Goal: Task Accomplishment & Management: Manage account settings

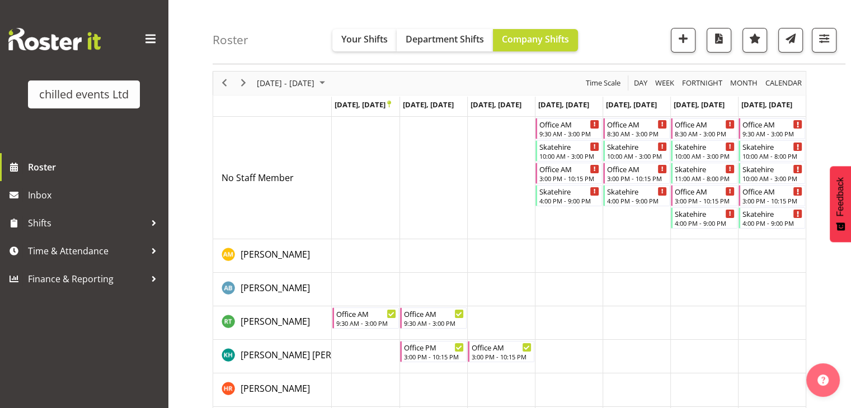
scroll to position [40, 0]
click at [559, 128] on div "Office AM" at bounding box center [569, 124] width 60 height 11
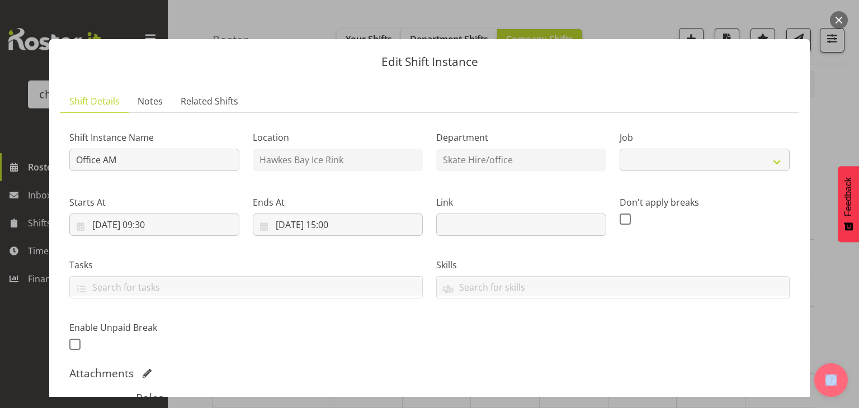
drag, startPoint x: 559, startPoint y: 128, endPoint x: 586, endPoint y: 202, distance: 78.5
click at [586, 202] on body "chilled events Ltd Roster Inbox Shifts Time & Attendance Finance & Reporting Co…" at bounding box center [429, 164] width 859 height 408
select select "845"
click at [842, 16] on button "button" at bounding box center [839, 20] width 18 height 18
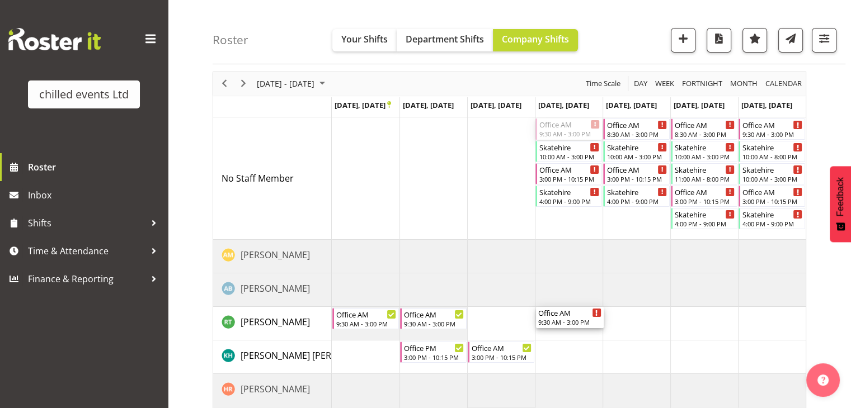
drag, startPoint x: 570, startPoint y: 126, endPoint x: 579, endPoint y: 316, distance: 190.3
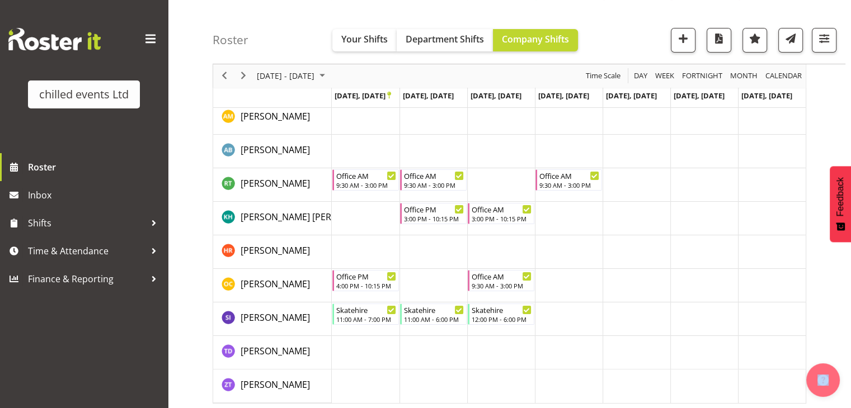
scroll to position [179, 0]
click at [551, 120] on td "Timeline Week of September 27, 2025" at bounding box center [569, 118] width 68 height 34
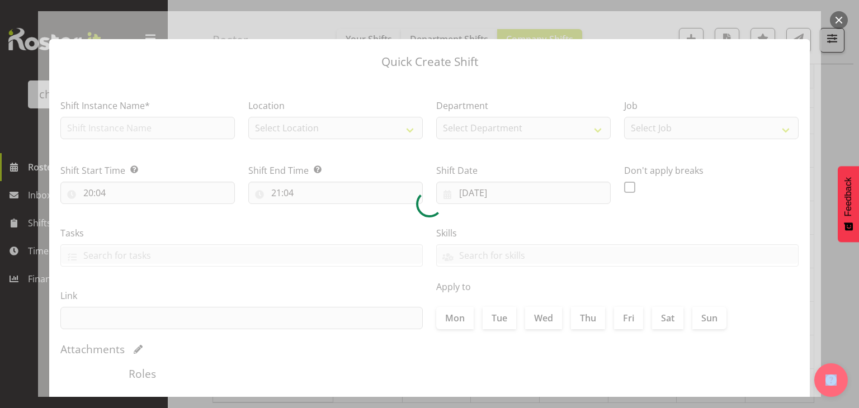
type input "25/09/2025"
checkbox input "true"
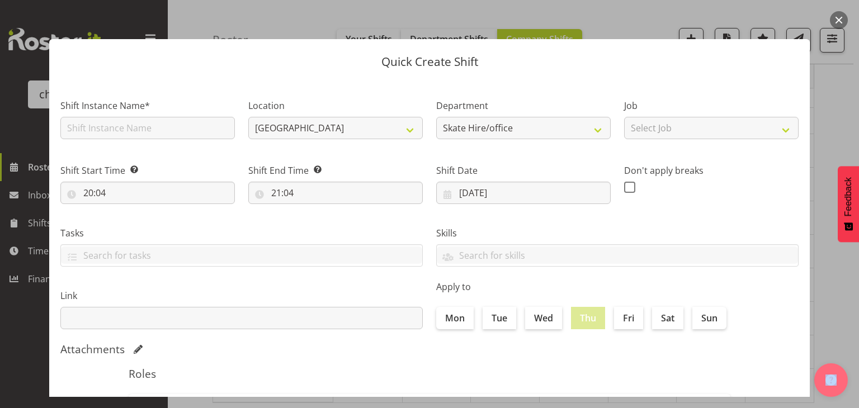
click at [841, 23] on button "button" at bounding box center [839, 20] width 18 height 18
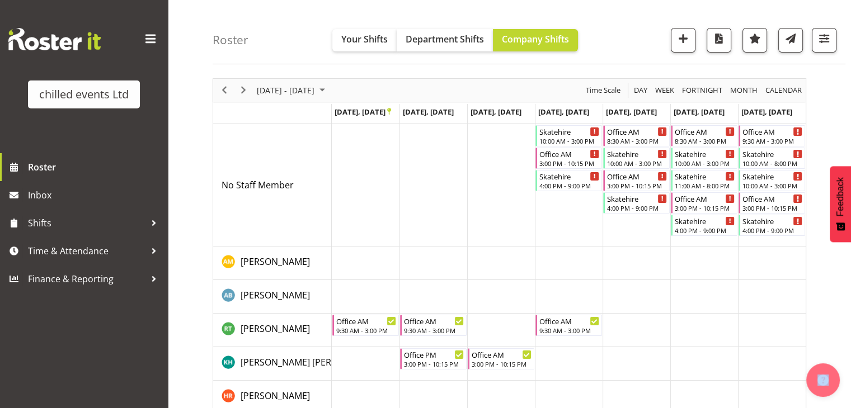
scroll to position [34, 0]
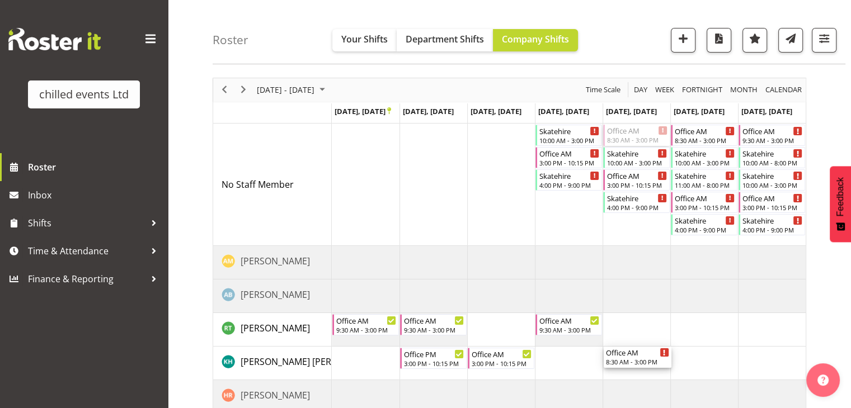
drag, startPoint x: 637, startPoint y: 132, endPoint x: 658, endPoint y: 370, distance: 238.5
click at [658, 370] on div "Skatehire 10:00 AM - 3:00 PM Office AM 3:00 PM - 10:15 PM Skatehire 4:00 PM - 9…" at bounding box center [569, 336] width 474 height 424
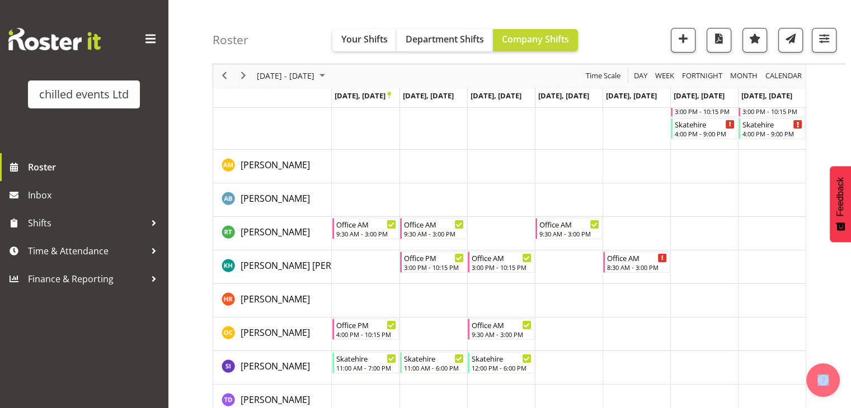
scroll to position [145, 0]
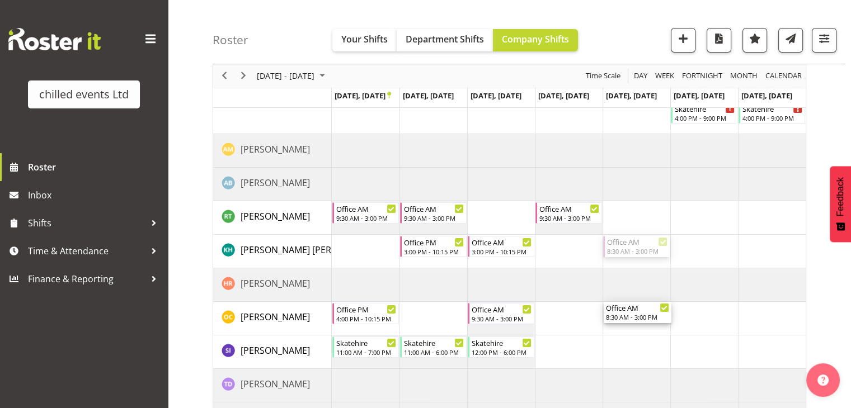
drag, startPoint x: 630, startPoint y: 245, endPoint x: 644, endPoint y: 328, distance: 83.9
click at [644, 328] on div "Skatehire 10:00 AM - 3:00 PM Office AM 3:00 PM - 10:15 PM Skatehire 4:00 PM - 9…" at bounding box center [569, 224] width 474 height 424
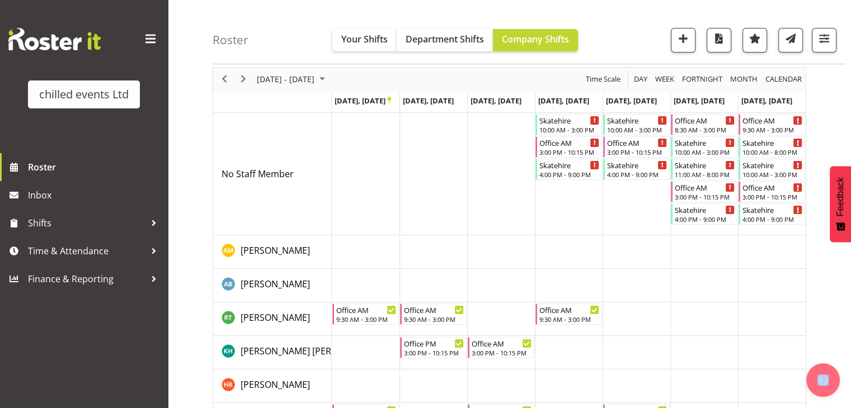
scroll to position [57, 0]
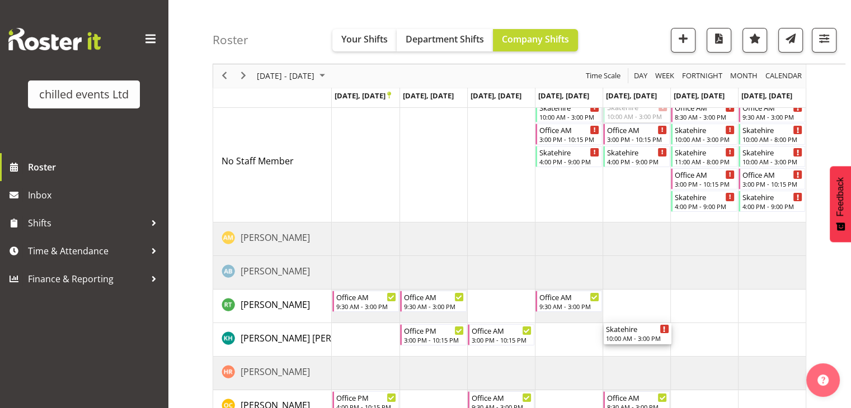
drag, startPoint x: 632, startPoint y: 116, endPoint x: 646, endPoint y: 341, distance: 225.2
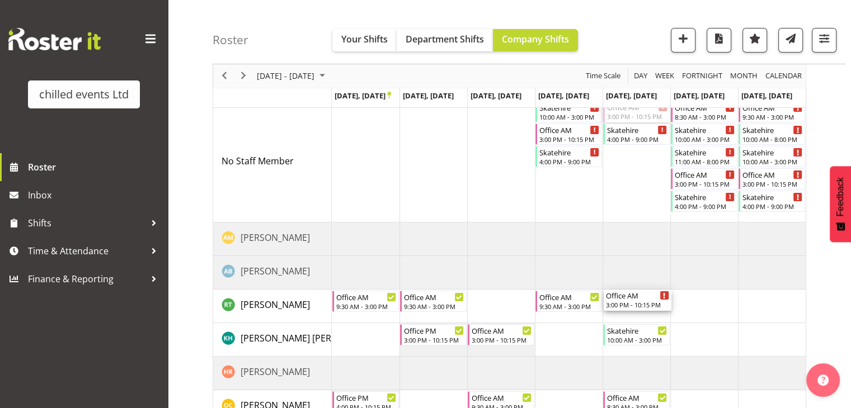
drag, startPoint x: 639, startPoint y: 115, endPoint x: 643, endPoint y: 303, distance: 187.9
drag, startPoint x: 625, startPoint y: 114, endPoint x: 646, endPoint y: 373, distance: 259.8
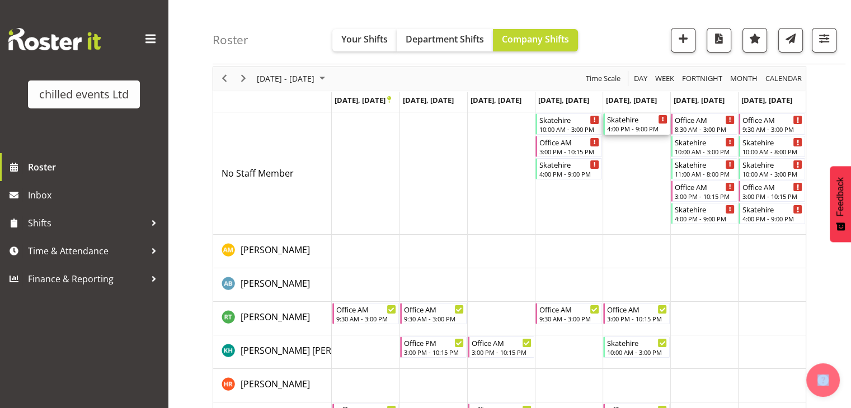
scroll to position [44, 0]
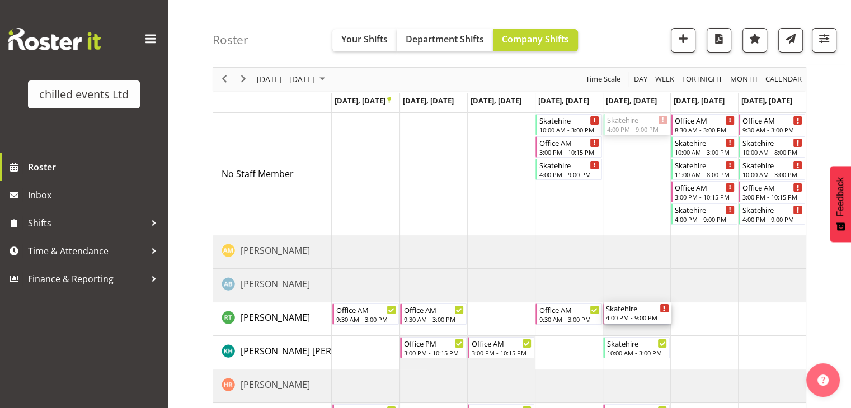
drag, startPoint x: 634, startPoint y: 124, endPoint x: 660, endPoint y: 320, distance: 198.6
drag, startPoint x: 626, startPoint y: 124, endPoint x: 633, endPoint y: 347, distance: 223.8
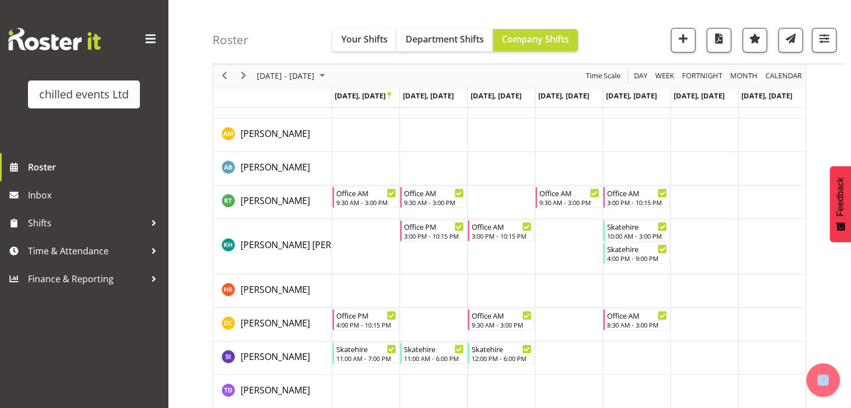
scroll to position [204, 0]
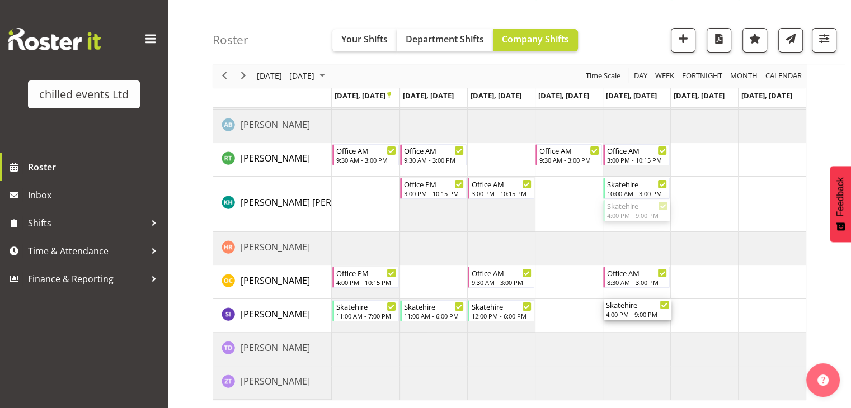
drag, startPoint x: 630, startPoint y: 209, endPoint x: 647, endPoint y: 323, distance: 115.9
click at [647, 323] on div "Skatehire 10:00 AM - 3:00 PM Office AM 3:00 PM - 10:15 PM Skatehire 4:00 PM - 9…" at bounding box center [569, 177] width 474 height 446
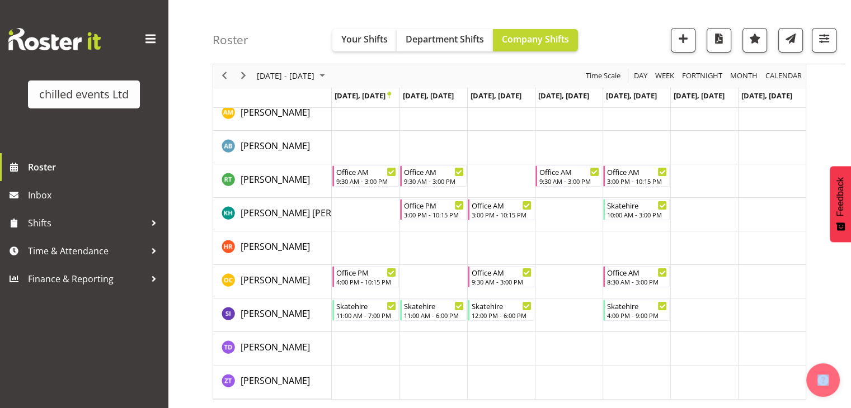
scroll to position [142, 0]
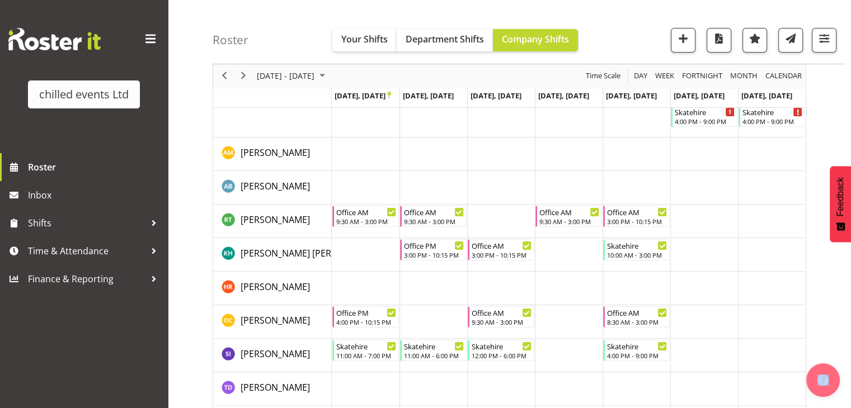
click at [616, 301] on td "Timeline Week of September 27, 2025" at bounding box center [636, 289] width 68 height 34
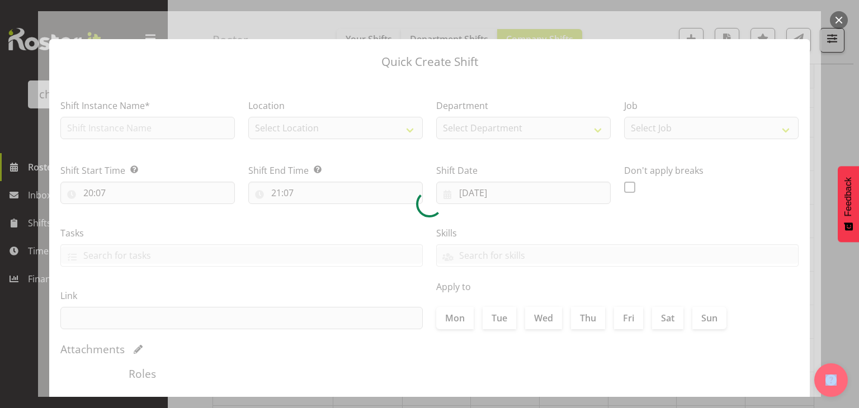
type input "26/09/2025"
checkbox input "true"
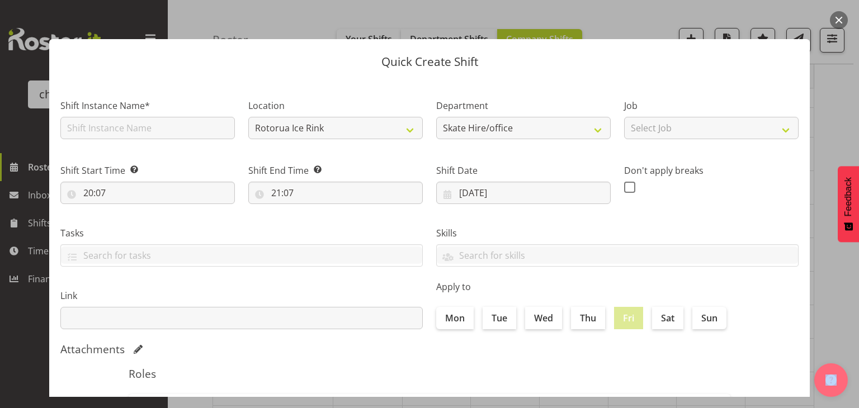
click at [839, 17] on button "button" at bounding box center [839, 20] width 18 height 18
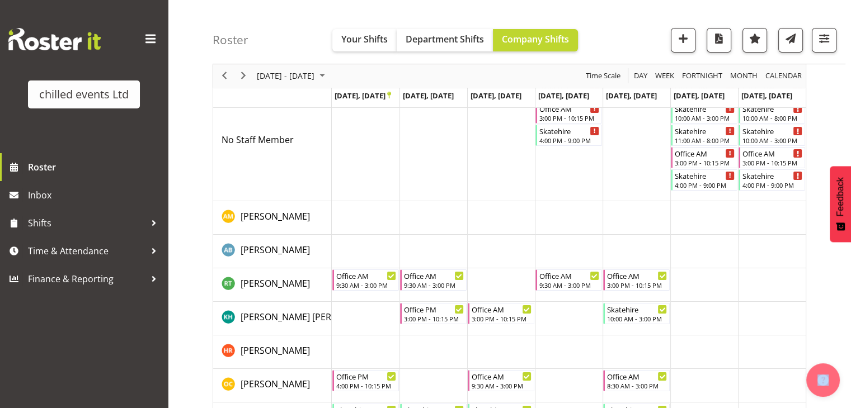
scroll to position [82, 0]
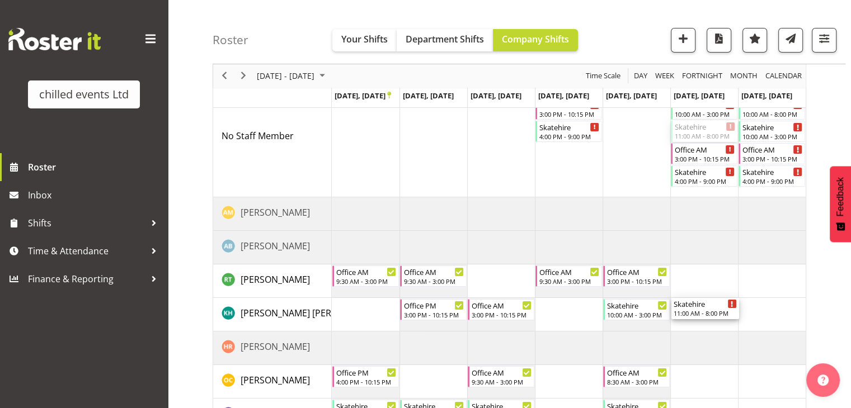
drag, startPoint x: 705, startPoint y: 133, endPoint x: 734, endPoint y: 307, distance: 177.0
drag, startPoint x: 763, startPoint y: 114, endPoint x: 781, endPoint y: 383, distance: 269.6
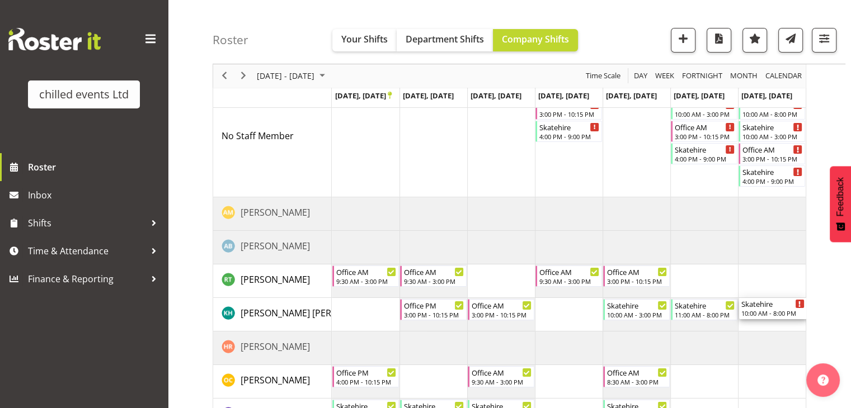
scroll to position [0, 0]
click at [785, 314] on div "10:00 AM - 8:00 PM" at bounding box center [772, 313] width 63 height 9
click at [779, 130] on div "Skatehire" at bounding box center [772, 126] width 63 height 11
click at [840, 105] on div "September 22 - 28, 2025 Today Day Week Fortnight Month calendar Month Agenda Ti…" at bounding box center [531, 265] width 638 height 488
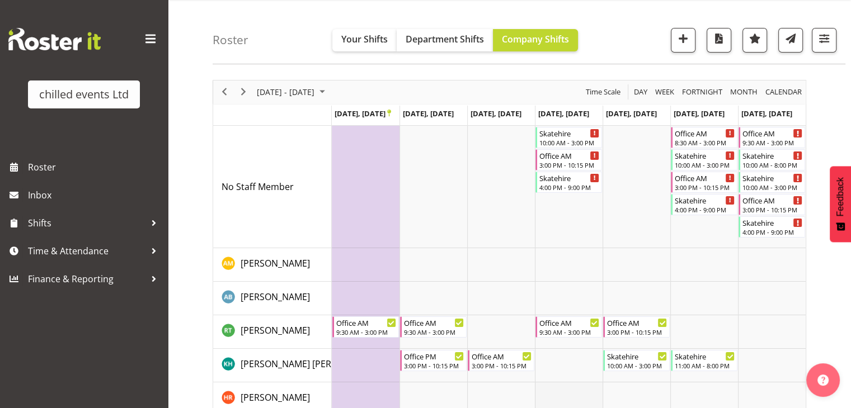
scroll to position [36, 0]
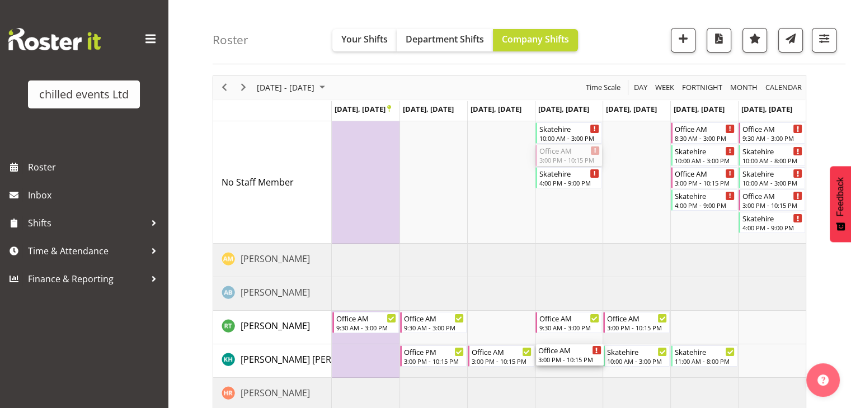
drag, startPoint x: 568, startPoint y: 155, endPoint x: 595, endPoint y: 377, distance: 223.1
click at [595, 377] on div "Skatehire 10:00 AM - 3:00 PM Office AM 3:00 PM - 10:15 PM Skatehire 4:00 PM - 9…" at bounding box center [569, 333] width 474 height 424
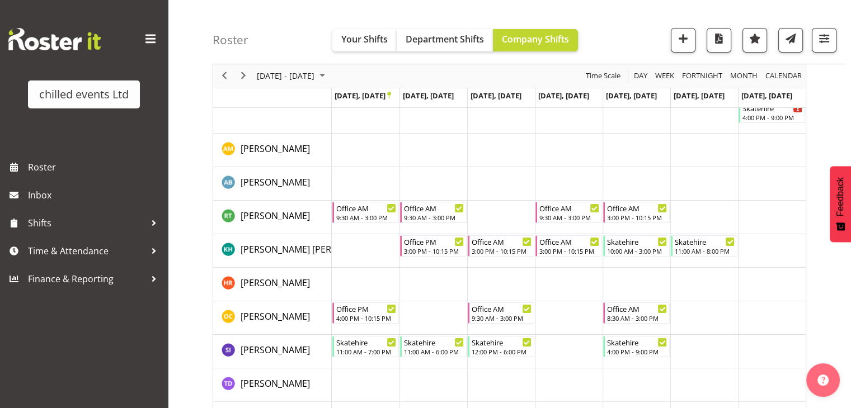
scroll to position [182, 0]
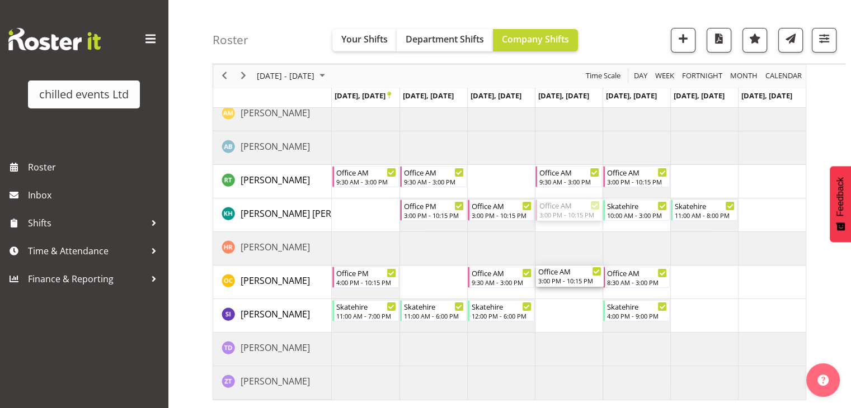
drag, startPoint x: 570, startPoint y: 212, endPoint x: 577, endPoint y: 287, distance: 75.8
click at [577, 287] on div "Skatehire 10:00 AM - 3:00 PM Skatehire 4:00 PM - 9:00 PM Office AM 8:30 AM - 3:…" at bounding box center [569, 187] width 474 height 424
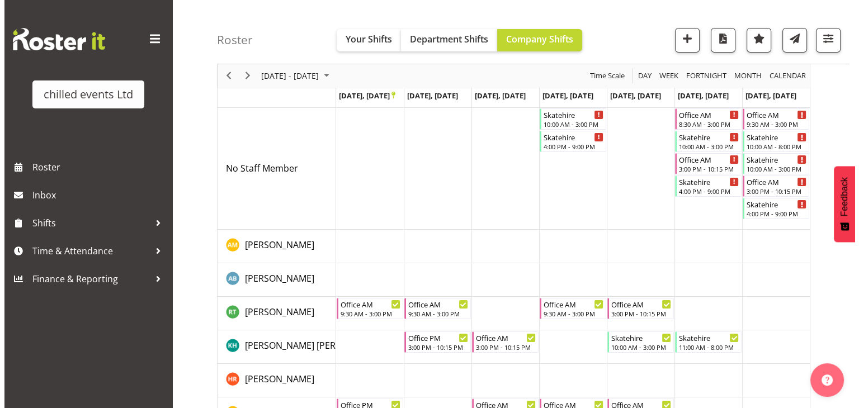
scroll to position [45, 0]
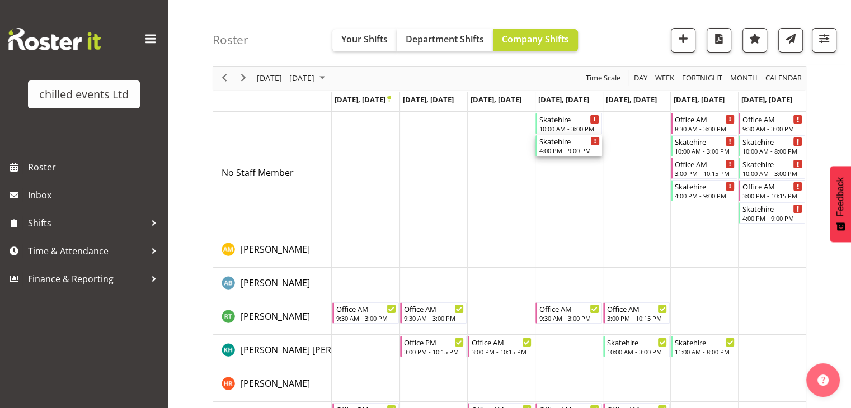
click at [572, 146] on div "4:00 PM - 9:00 PM" at bounding box center [569, 150] width 60 height 9
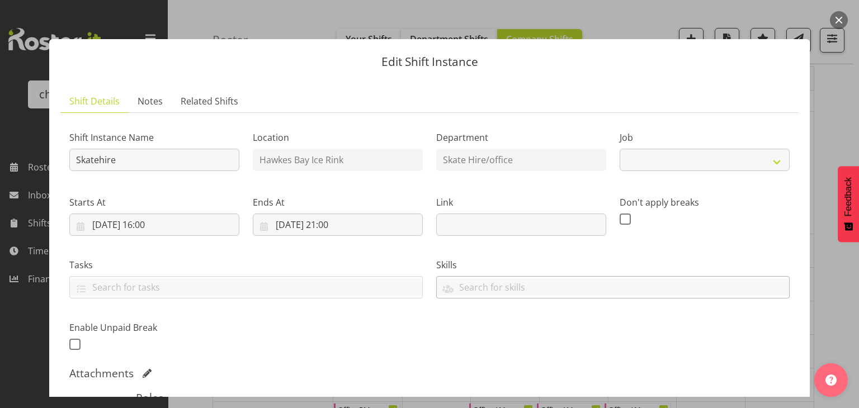
select select "843"
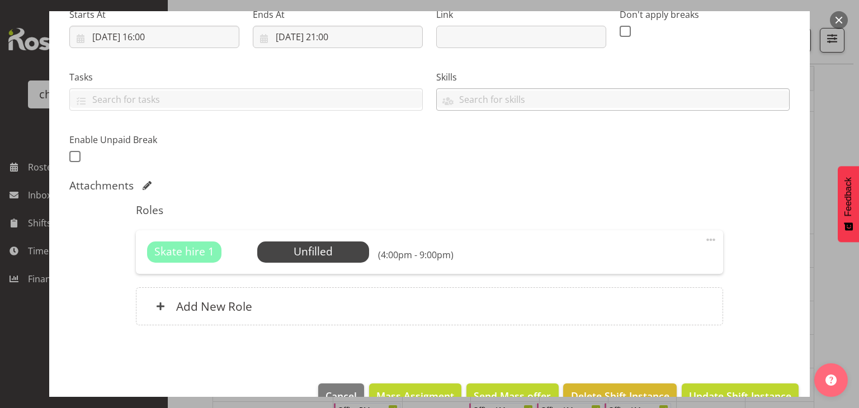
scroll to position [212, 0]
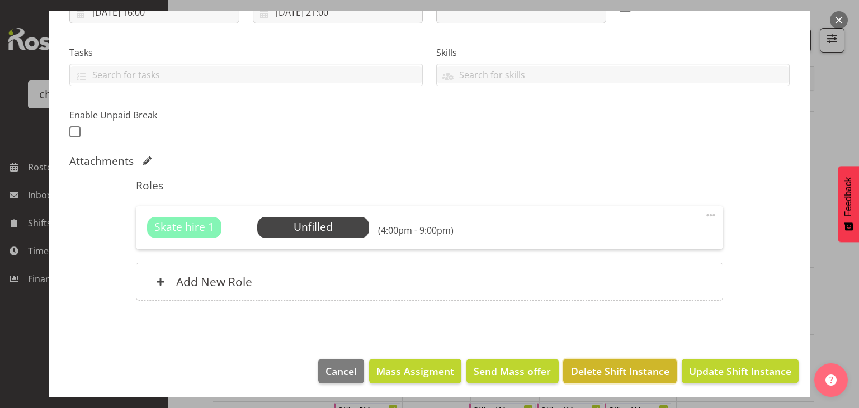
drag, startPoint x: 625, startPoint y: 371, endPoint x: 584, endPoint y: 373, distance: 40.9
click at [584, 373] on span "Delete Shift Instance" at bounding box center [620, 371] width 98 height 15
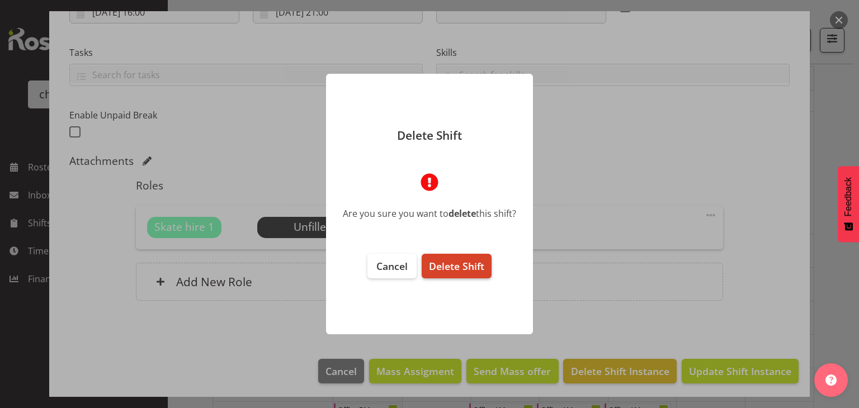
click at [460, 273] on button "Delete Shift" at bounding box center [457, 266] width 70 height 25
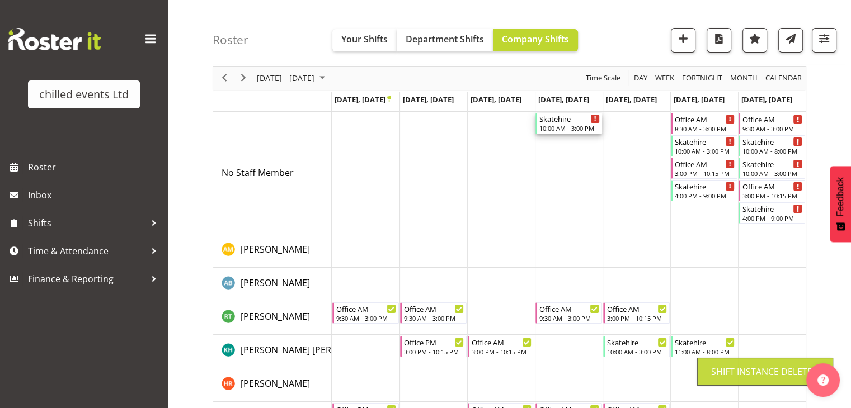
click at [568, 127] on div "10:00 AM - 3:00 PM" at bounding box center [569, 128] width 60 height 9
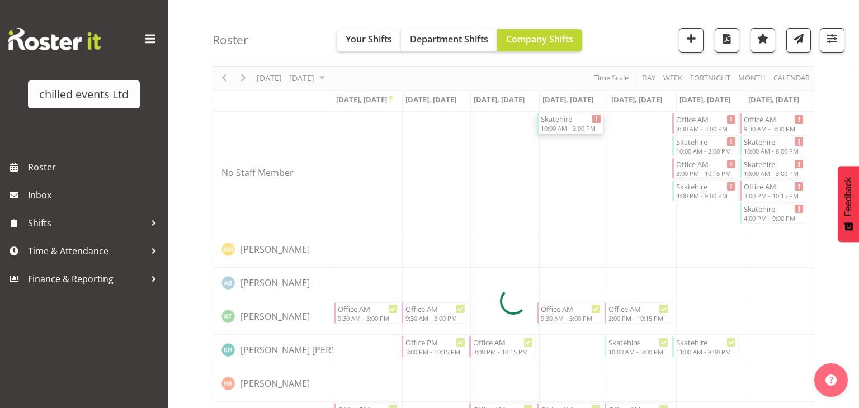
select select
select select "8"
select select "2025"
select select "10"
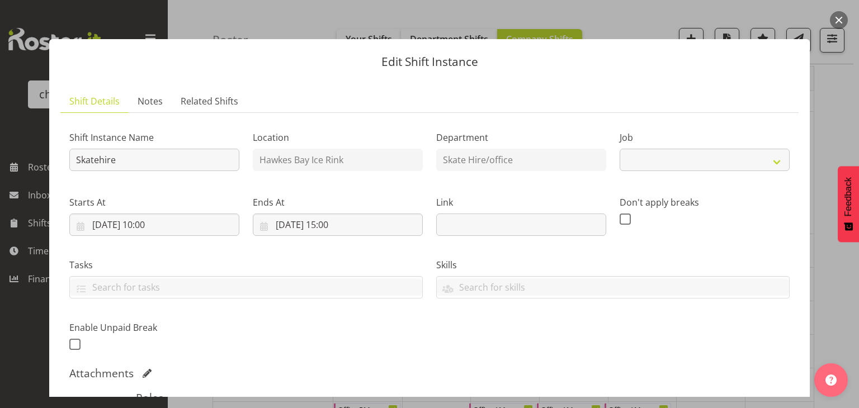
select select "843"
click at [150, 224] on input "25/09/2025, 10:00" at bounding box center [154, 225] width 170 height 22
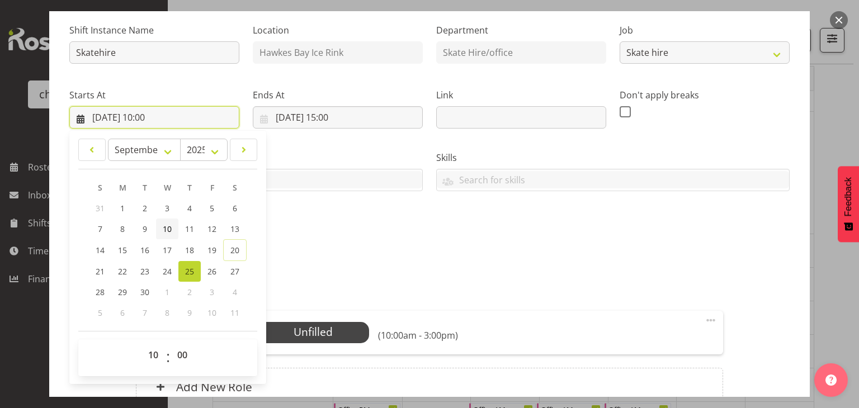
scroll to position [110, 0]
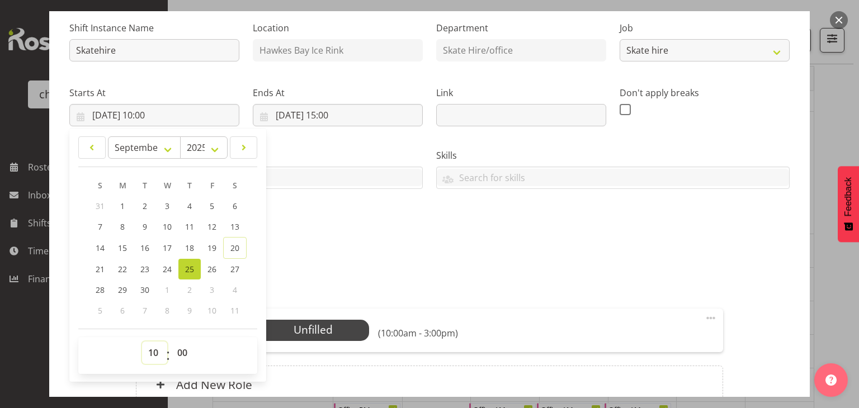
click at [157, 347] on select "00 01 02 03 04 05 06 07 08 09 10 11 12 13 14 15 16 17 18 19 20 21 22 23" at bounding box center [154, 353] width 25 height 22
select select "12"
click at [142, 342] on select "00 01 02 03 04 05 06 07 08 09 10 11 12 13 14 15 16 17 18 19 20 21 22 23" at bounding box center [154, 353] width 25 height 22
type input "25/09/2025, 12:00"
click at [337, 112] on input "25/09/2025, 15:00" at bounding box center [338, 115] width 170 height 22
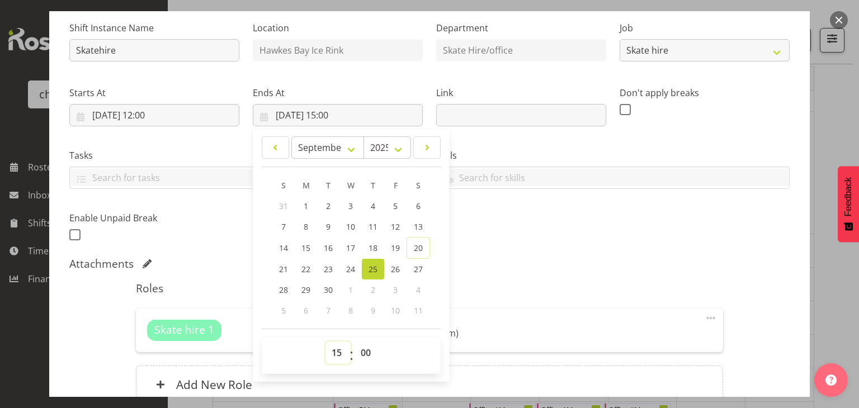
click at [331, 347] on select "00 01 02 03 04 05 06 07 08 09 10 11 12 13 14 15 16 17 18 19 20 21 22 23" at bounding box center [337, 353] width 25 height 22
select select "19"
click at [325, 342] on select "00 01 02 03 04 05 06 07 08 09 10 11 12 13 14 15 16 17 18 19 20 21 22 23" at bounding box center [337, 353] width 25 height 22
type input "25/09/2025, 19:00"
click at [487, 233] on div "Shift Instance Name Skatehire Location Hawkes Bay Ice Rink Department Skate Hir…" at bounding box center [430, 128] width 734 height 245
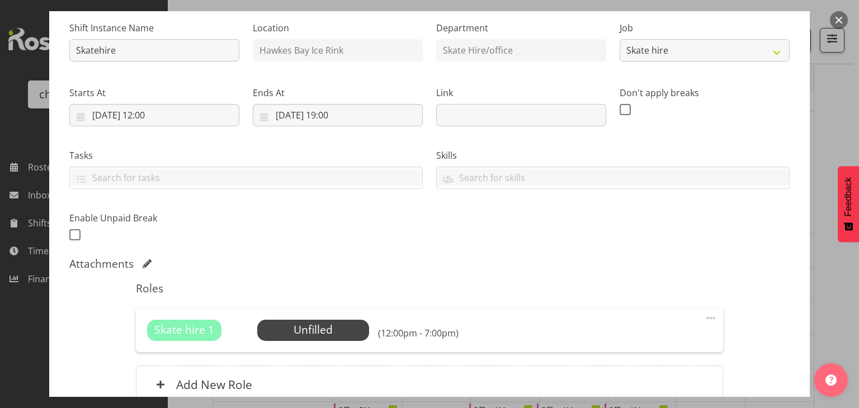
scroll to position [215, 0]
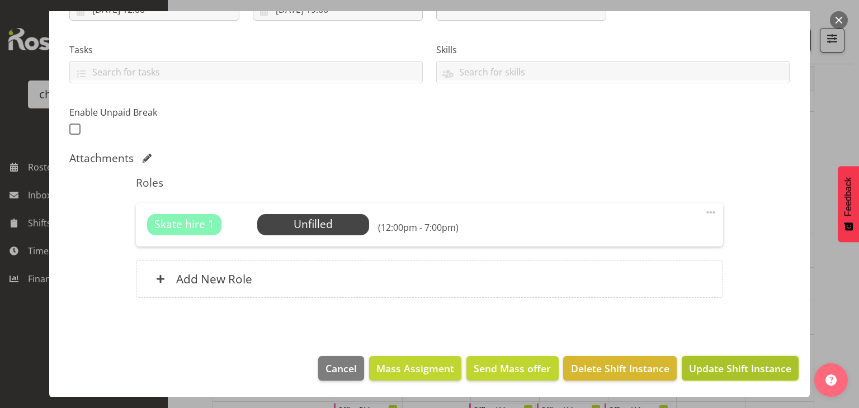
click at [726, 369] on span "Update Shift Instance" at bounding box center [740, 368] width 102 height 15
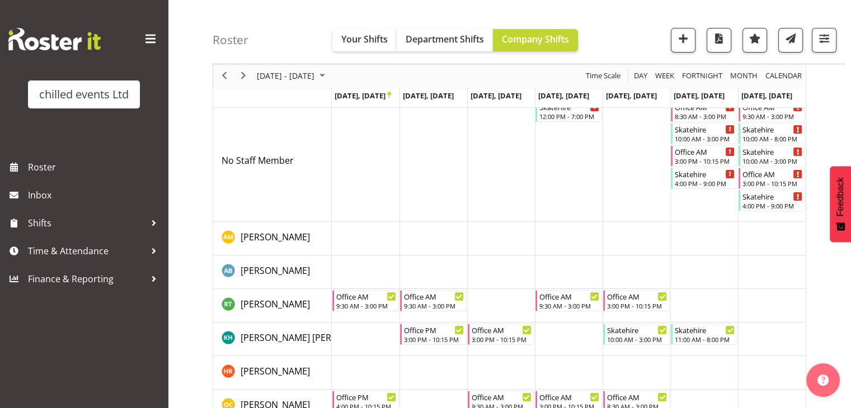
scroll to position [57, 0]
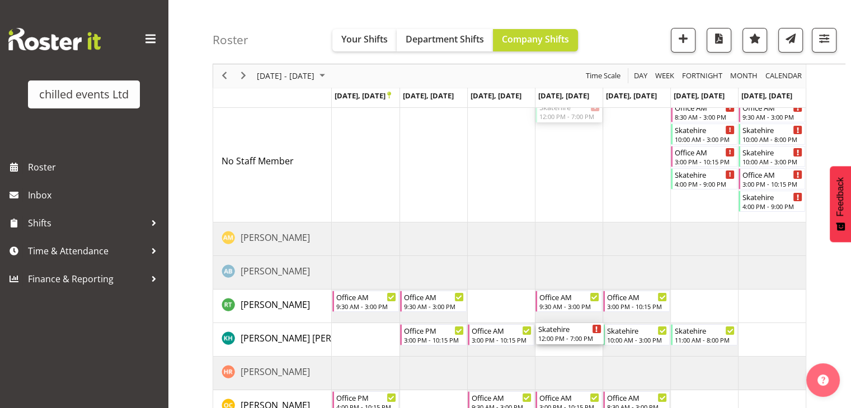
drag, startPoint x: 569, startPoint y: 114, endPoint x: 593, endPoint y: 327, distance: 214.4
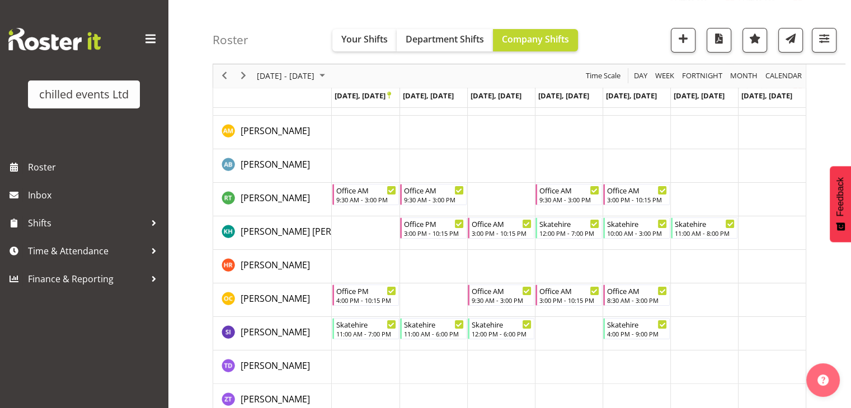
scroll to position [182, 0]
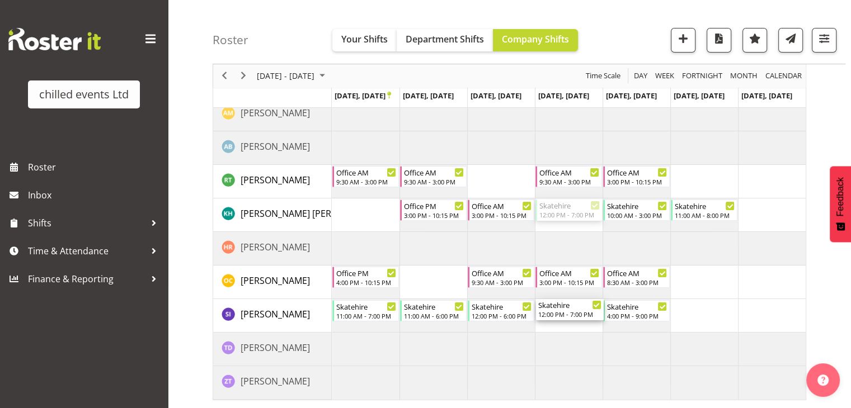
drag, startPoint x: 569, startPoint y: 211, endPoint x: 578, endPoint y: 309, distance: 98.8
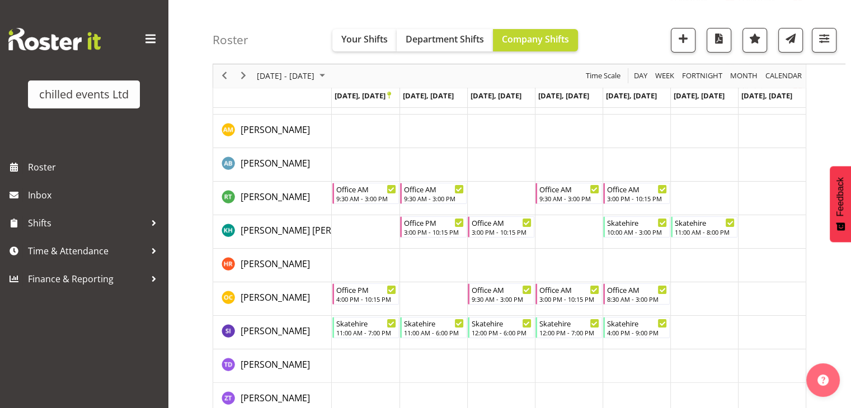
scroll to position [166, 0]
click at [284, 177] on td "Ashleigh Bennison" at bounding box center [272, 165] width 119 height 34
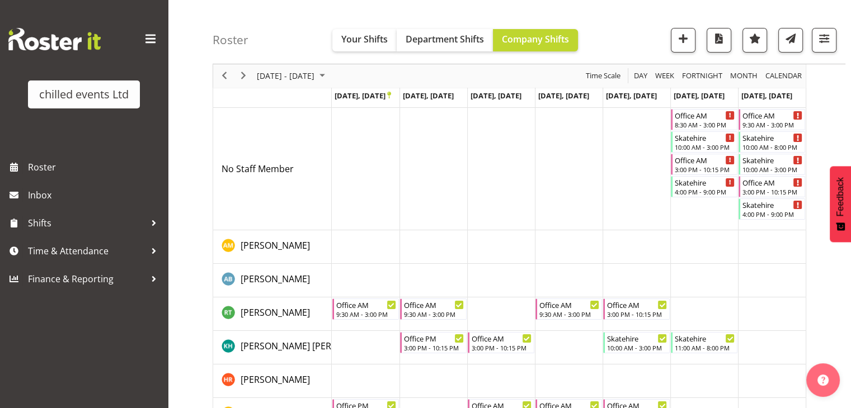
scroll to position [49, 0]
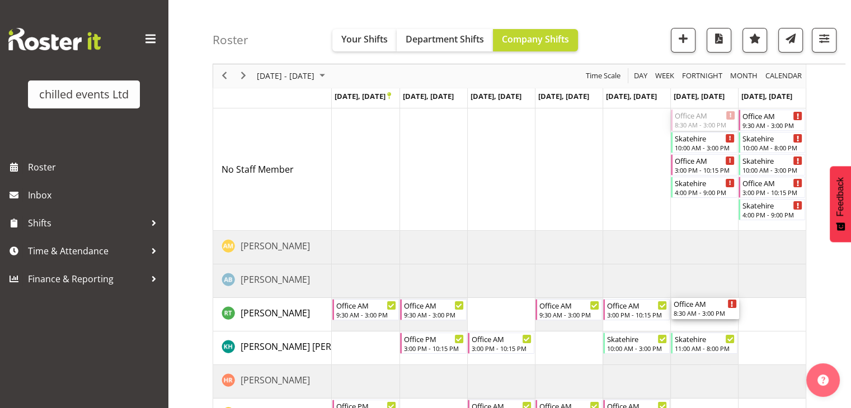
drag, startPoint x: 697, startPoint y: 121, endPoint x: 703, endPoint y: 309, distance: 188.5
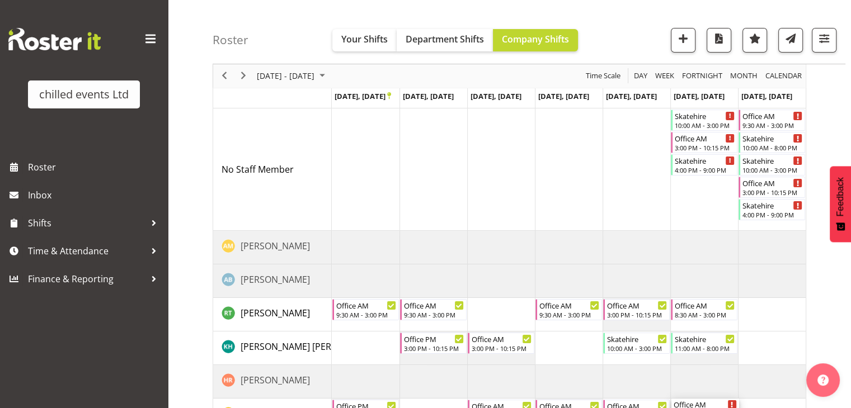
drag, startPoint x: 707, startPoint y: 144, endPoint x: 726, endPoint y: 406, distance: 262.4
click at [712, 401] on div "Office AM" at bounding box center [704, 404] width 63 height 11
click at [697, 195] on td "Timeline Week of September 22, 2025" at bounding box center [704, 169] width 68 height 122
click at [706, 186] on td "Timeline Week of September 22, 2025" at bounding box center [704, 169] width 68 height 122
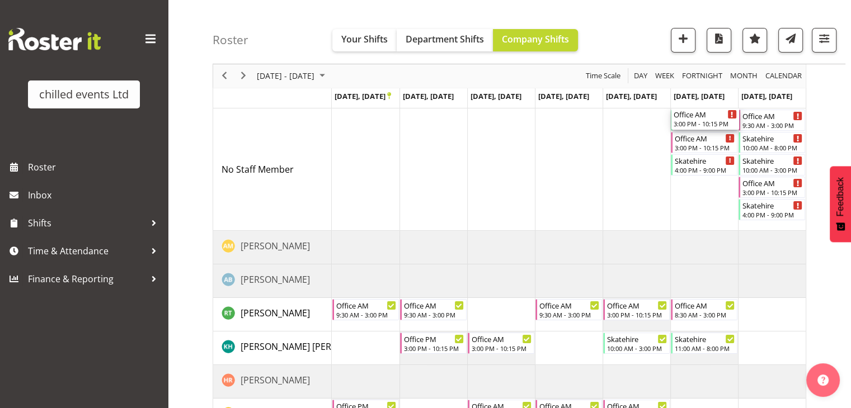
click at [702, 207] on td "Timeline Week of September 22, 2025" at bounding box center [704, 169] width 68 height 122
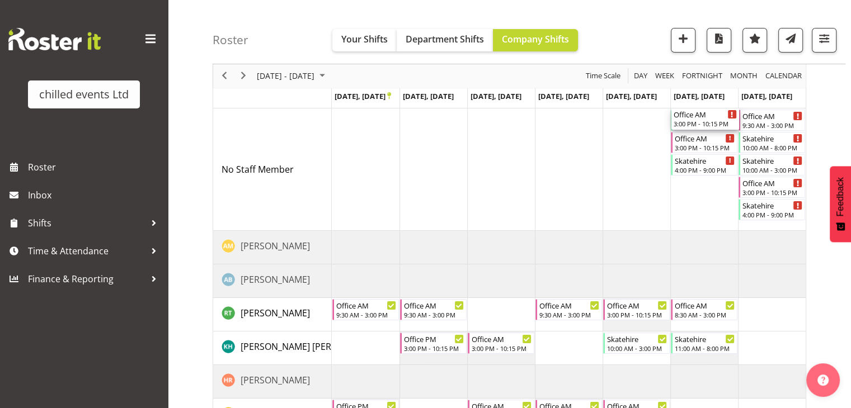
click at [702, 207] on td "Timeline Week of September 22, 2025" at bounding box center [704, 169] width 68 height 122
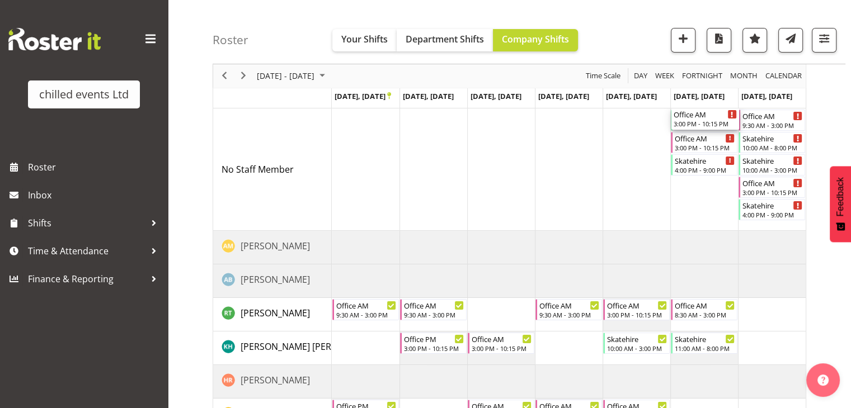
click at [702, 207] on td "Timeline Week of September 22, 2025" at bounding box center [704, 169] width 68 height 122
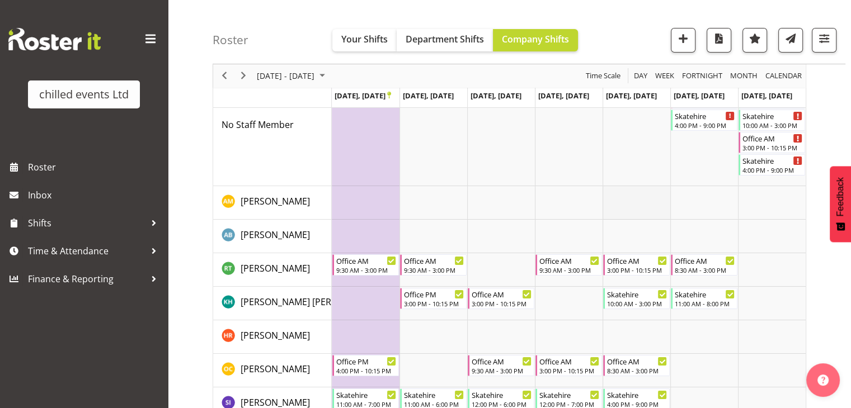
scroll to position [86, 0]
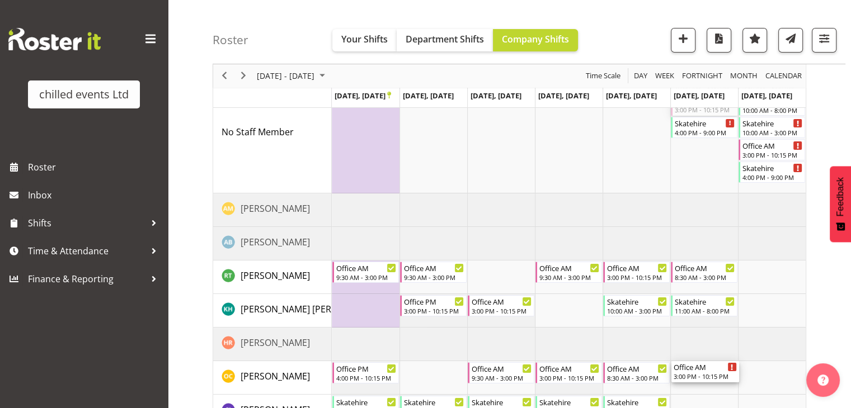
drag, startPoint x: 702, startPoint y: 112, endPoint x: 719, endPoint y: 367, distance: 256.1
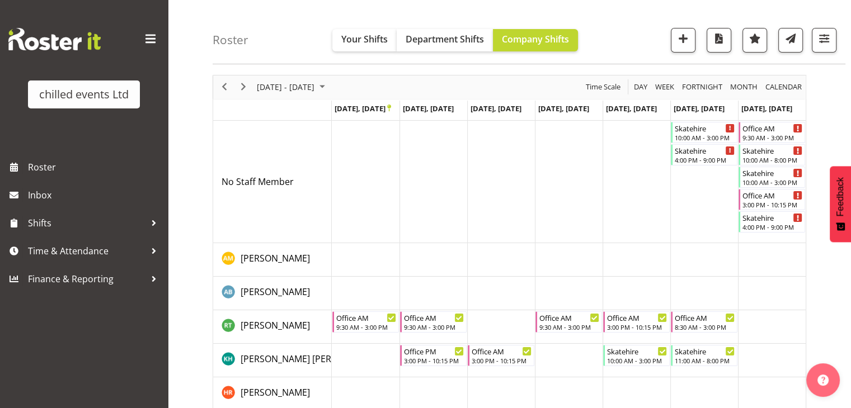
scroll to position [34, 0]
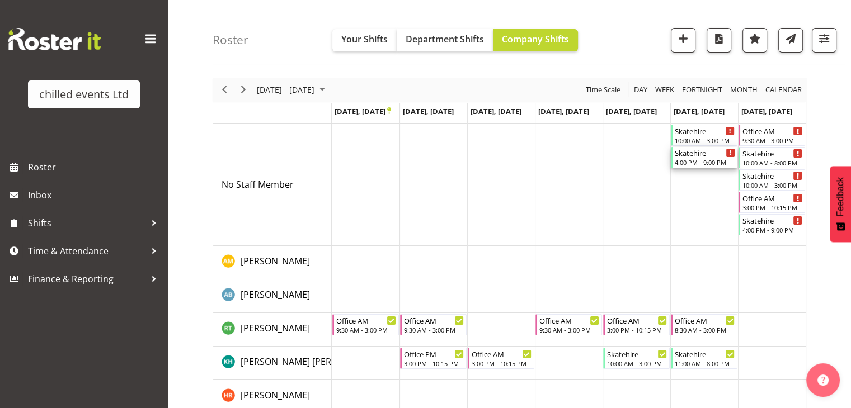
click at [703, 156] on div "Skatehire" at bounding box center [704, 152] width 60 height 11
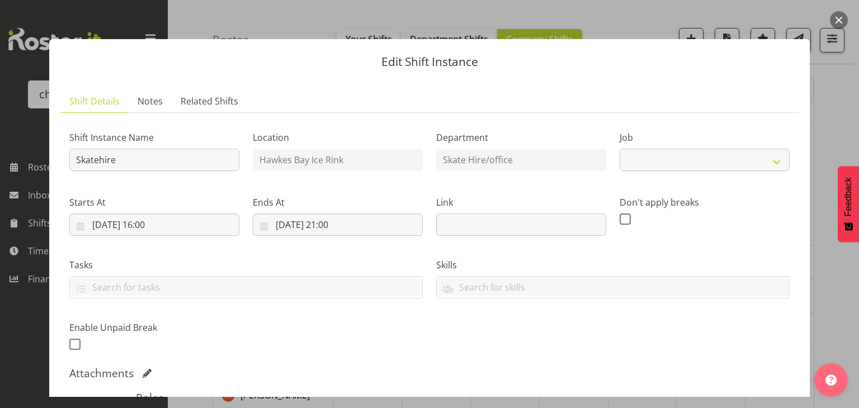
select select "843"
click at [837, 18] on button "button" at bounding box center [839, 20] width 18 height 18
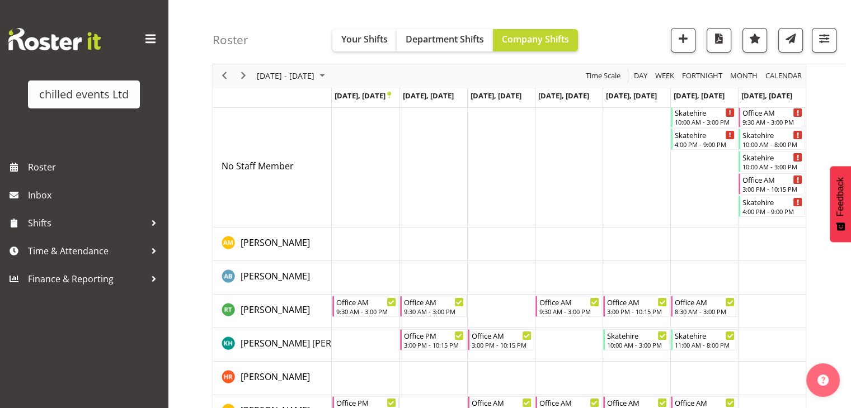
scroll to position [50, 0]
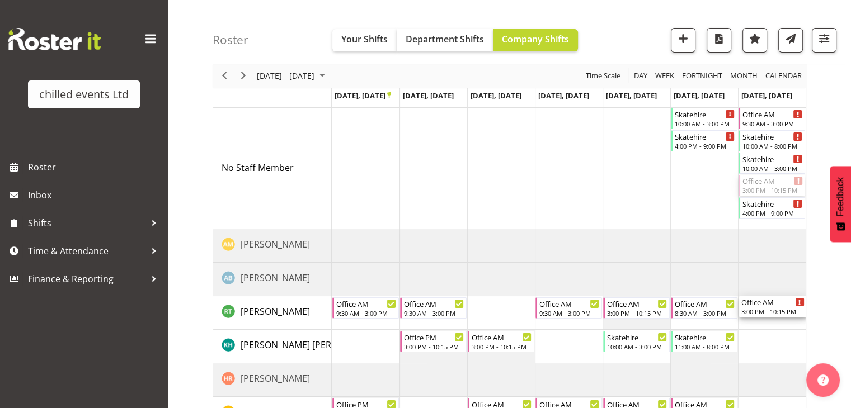
drag, startPoint x: 769, startPoint y: 186, endPoint x: 776, endPoint y: 304, distance: 117.7
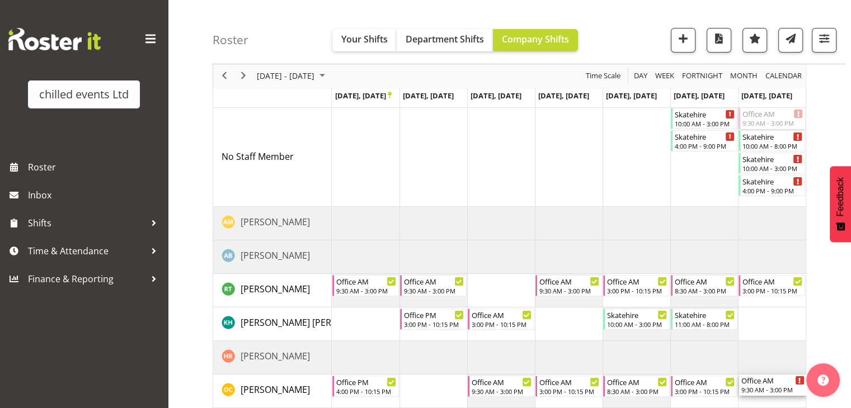
drag, startPoint x: 774, startPoint y: 119, endPoint x: 788, endPoint y: 380, distance: 261.0
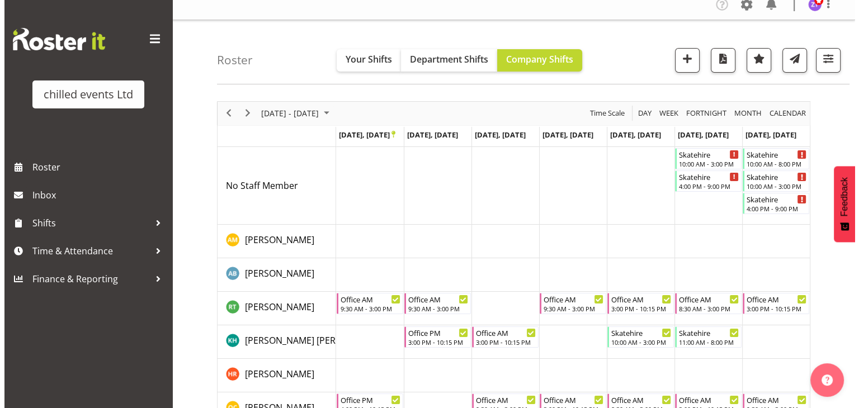
scroll to position [5, 0]
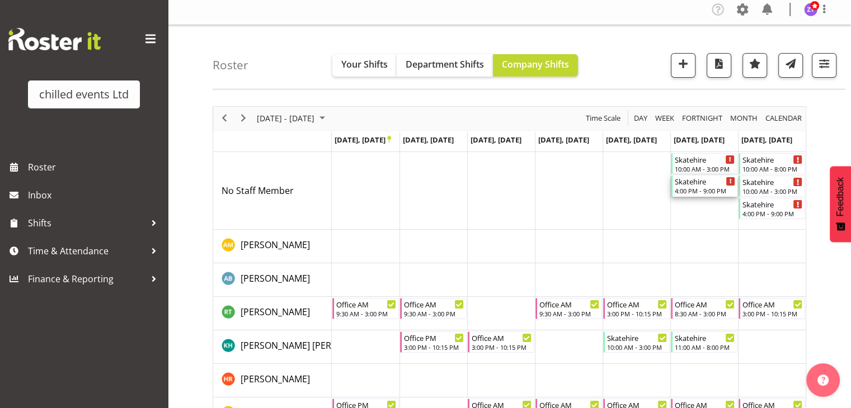
click at [702, 178] on div "Skatehire" at bounding box center [704, 181] width 60 height 11
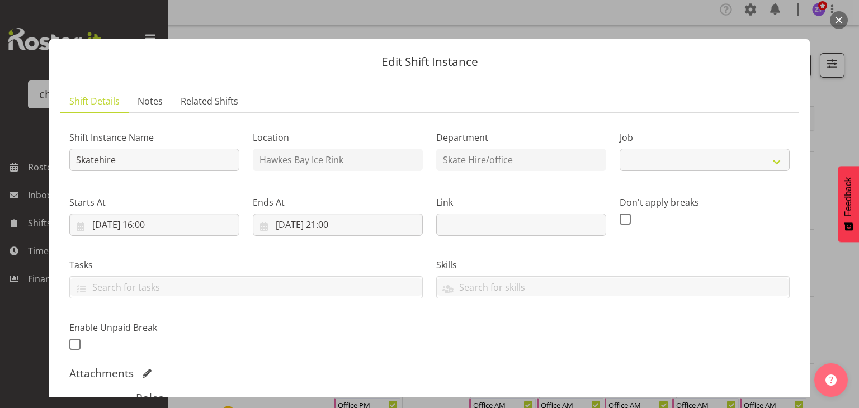
select select "843"
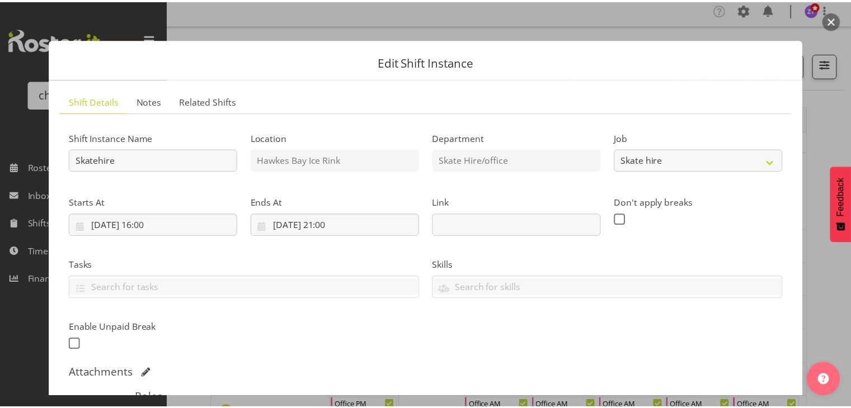
scroll to position [215, 0]
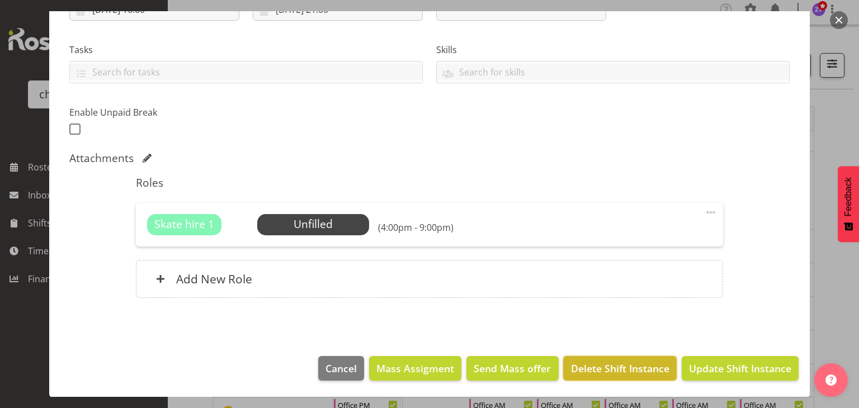
click at [637, 373] on span "Delete Shift Instance" at bounding box center [620, 368] width 98 height 15
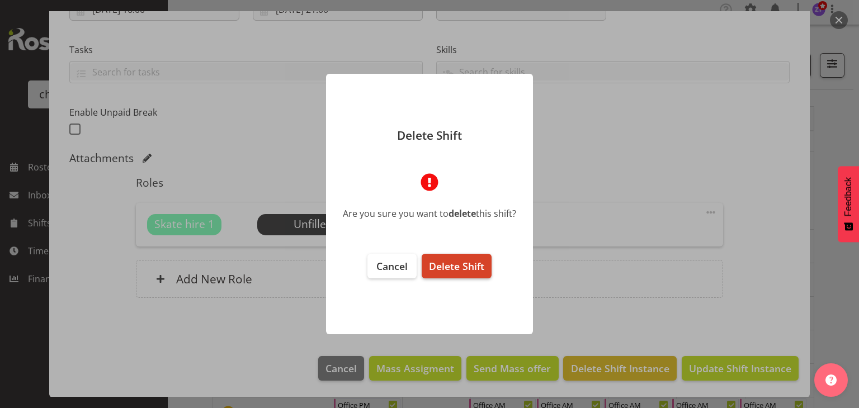
click at [468, 269] on span "Delete Shift" at bounding box center [456, 265] width 55 height 13
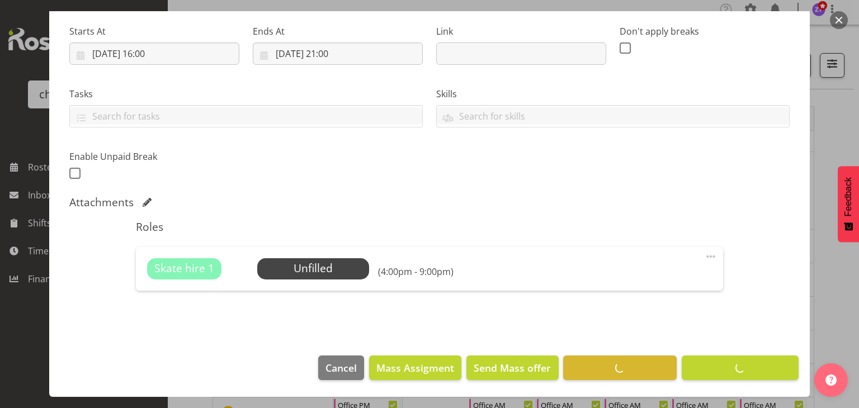
scroll to position [171, 0]
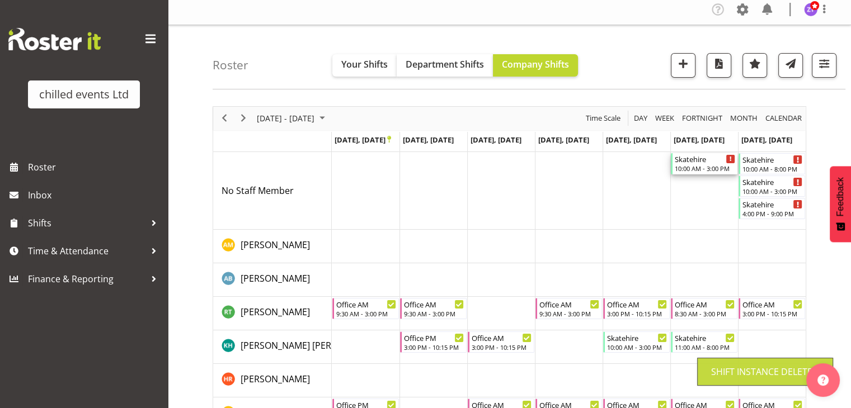
click at [697, 163] on div "Skatehire" at bounding box center [704, 158] width 60 height 11
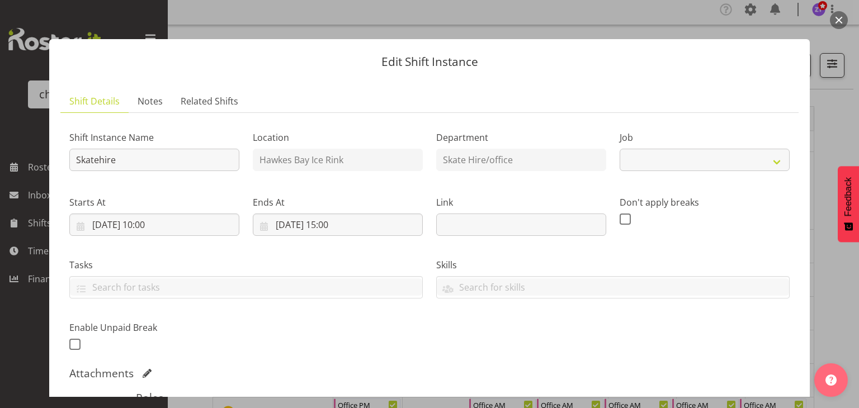
select select "843"
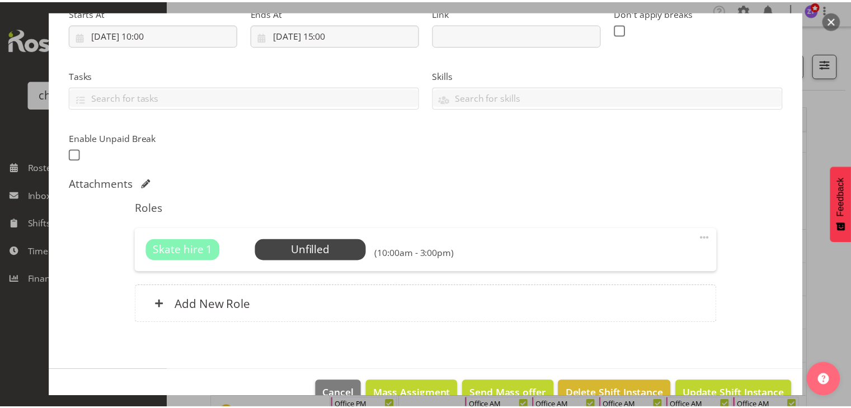
scroll to position [195, 0]
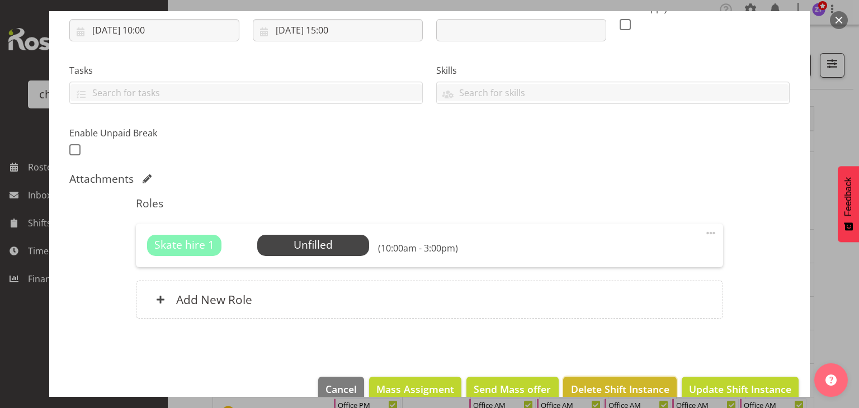
click at [622, 388] on span "Delete Shift Instance" at bounding box center [620, 389] width 98 height 15
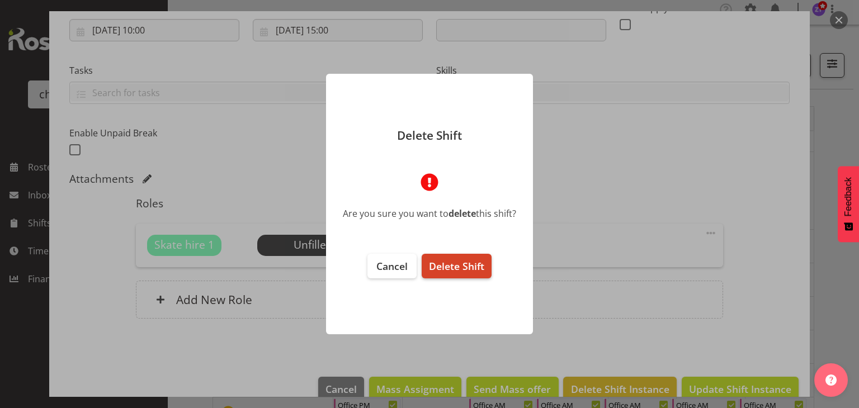
click at [459, 261] on span "Delete Shift" at bounding box center [456, 265] width 55 height 13
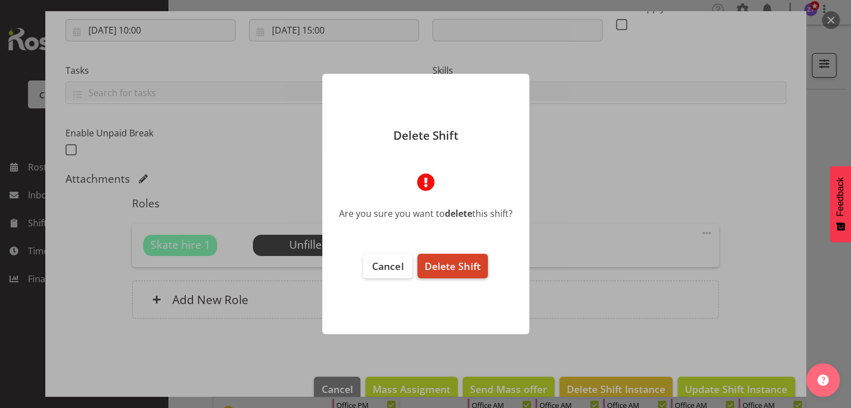
scroll to position [171, 0]
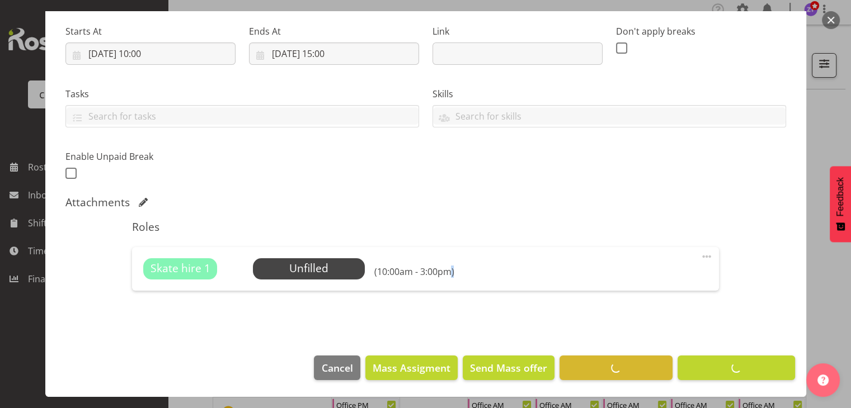
click at [459, 261] on div "Skate hire 1 Unfilled Select Employee (10:00am - 3:00pm)" at bounding box center [425, 268] width 564 height 21
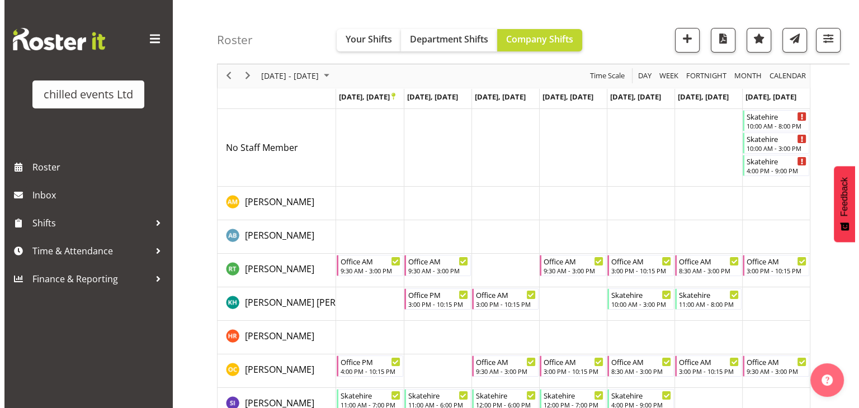
scroll to position [38, 0]
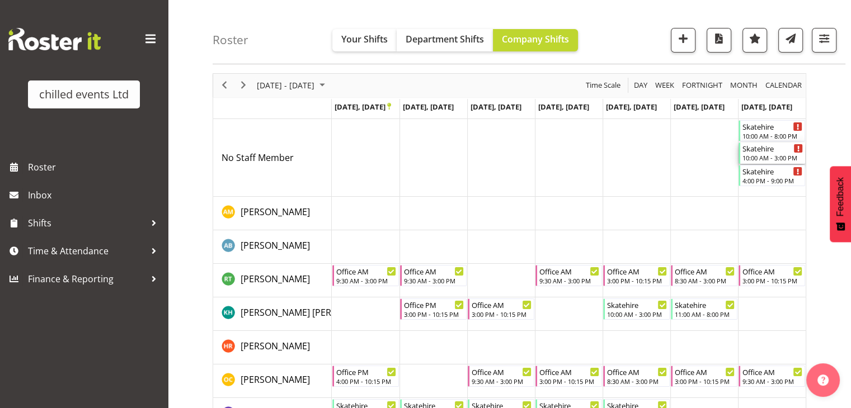
click at [786, 153] on div "10:00 AM - 3:00 PM" at bounding box center [772, 157] width 60 height 9
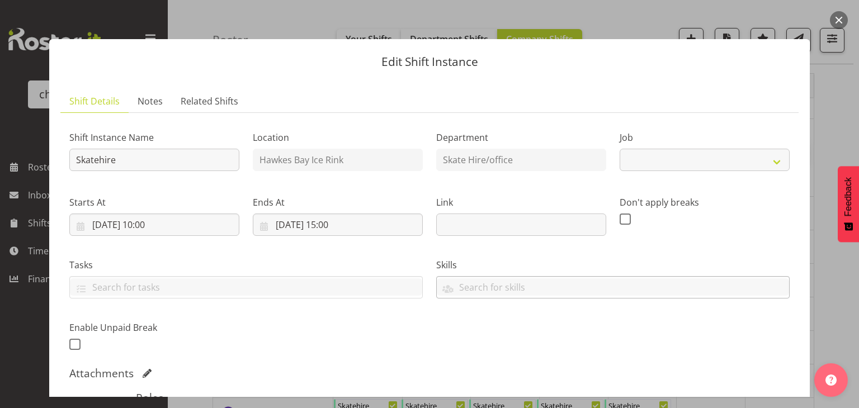
select select "843"
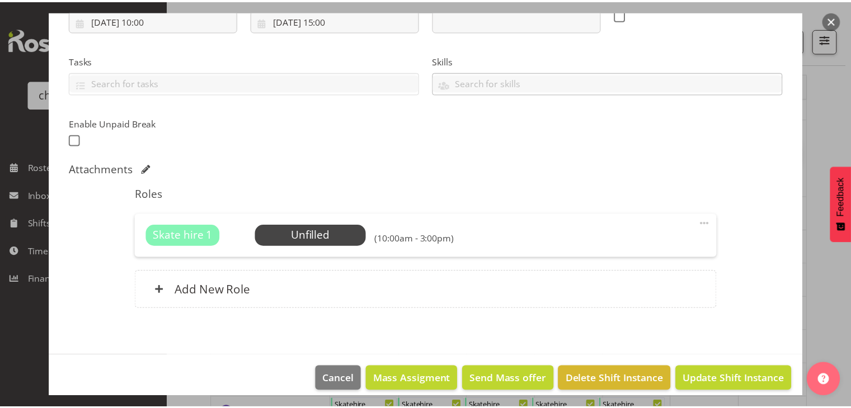
scroll to position [215, 0]
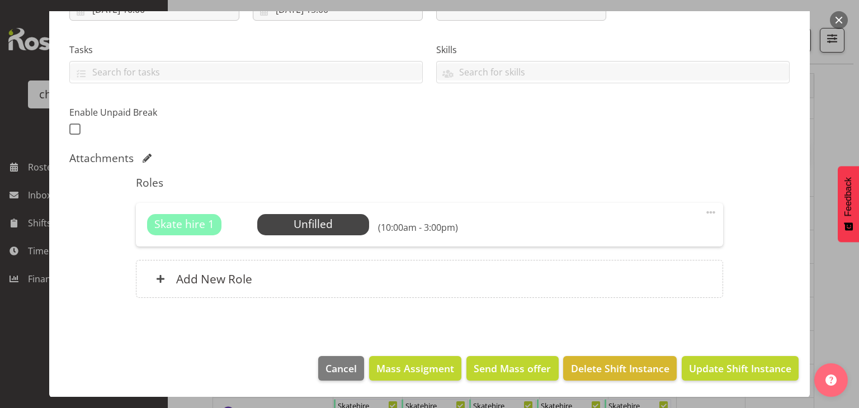
click at [842, 15] on button "button" at bounding box center [839, 20] width 18 height 18
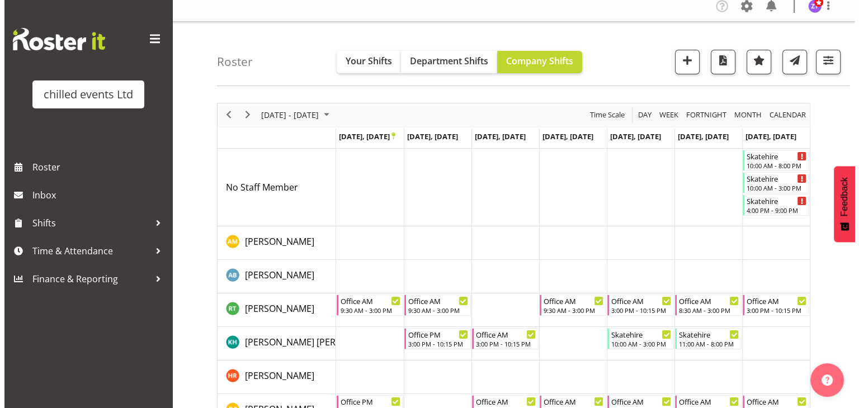
scroll to position [0, 0]
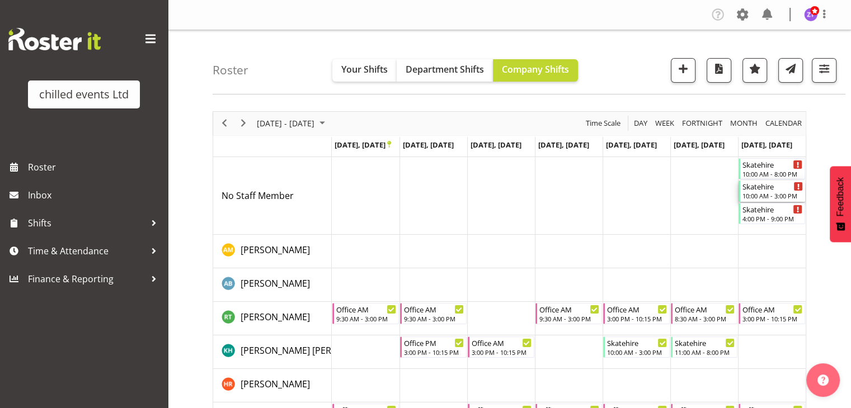
click at [774, 196] on div "10:00 AM - 3:00 PM" at bounding box center [772, 195] width 60 height 9
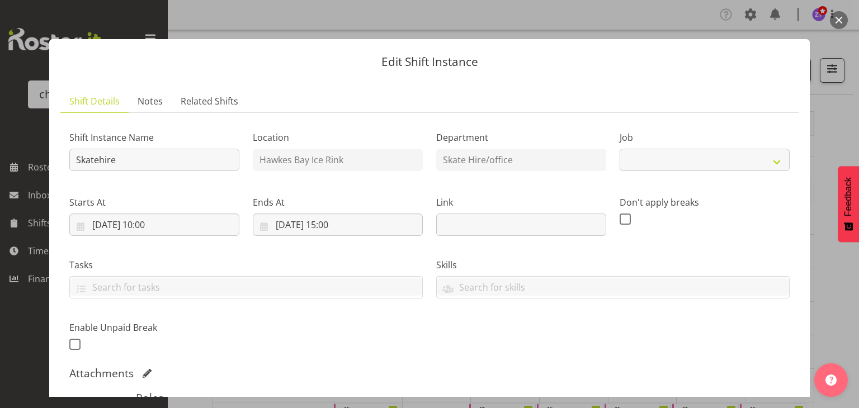
select select "843"
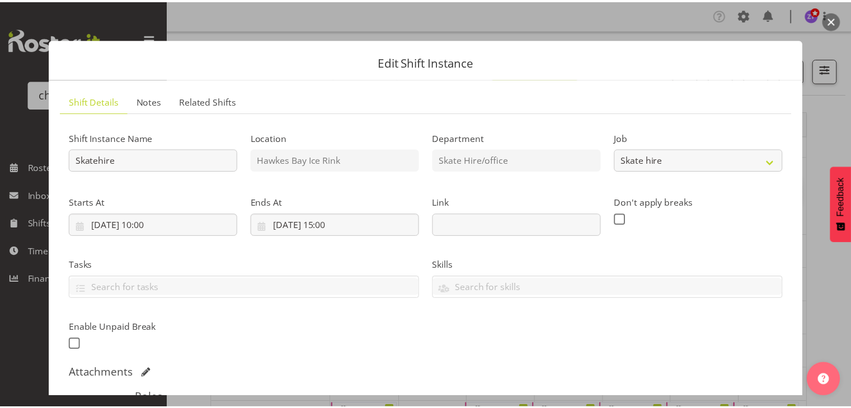
scroll to position [215, 0]
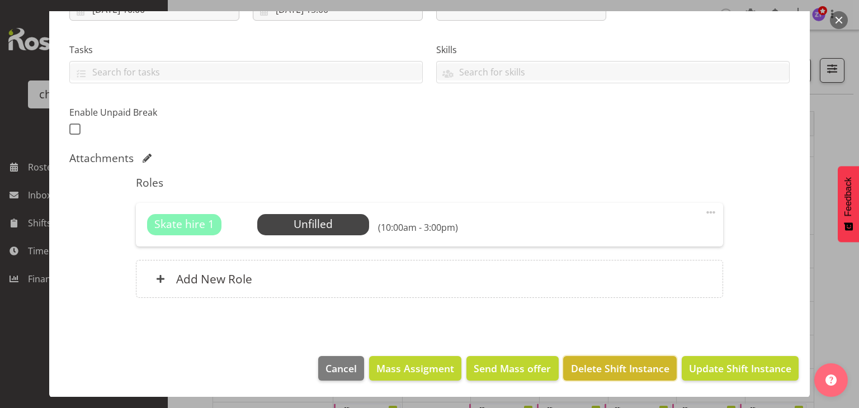
click at [617, 363] on span "Delete Shift Instance" at bounding box center [620, 368] width 98 height 15
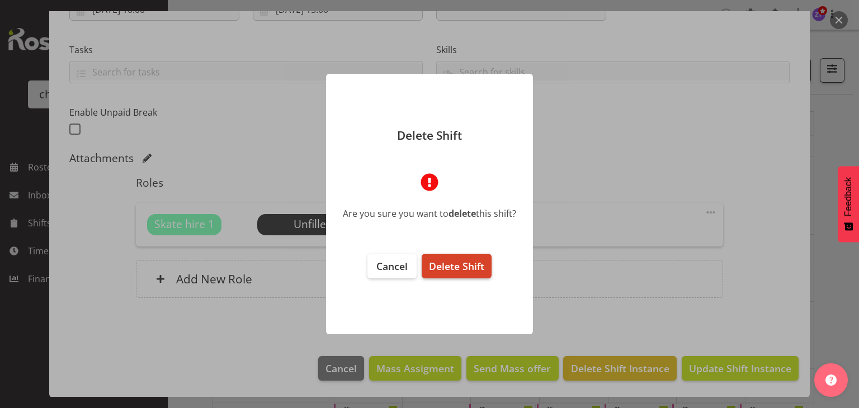
click at [460, 271] on span "Delete Shift" at bounding box center [456, 265] width 55 height 13
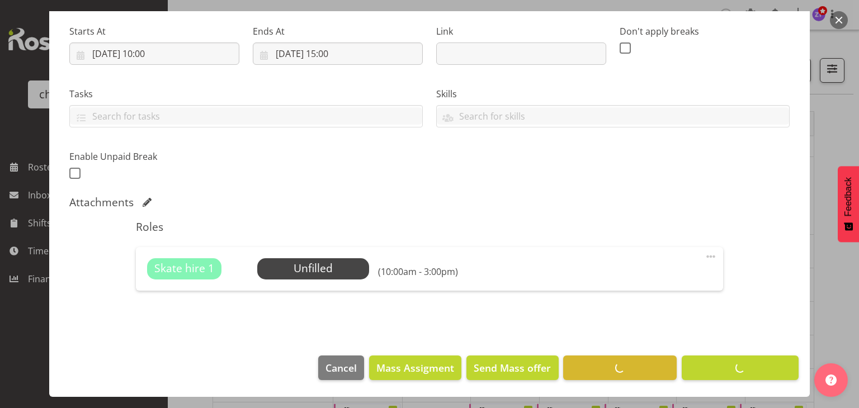
scroll to position [171, 0]
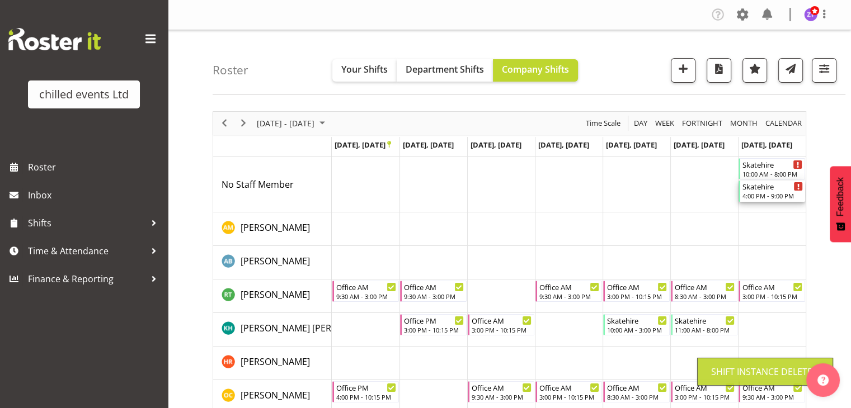
click at [782, 198] on div "4:00 PM - 9:00 PM" at bounding box center [772, 195] width 60 height 9
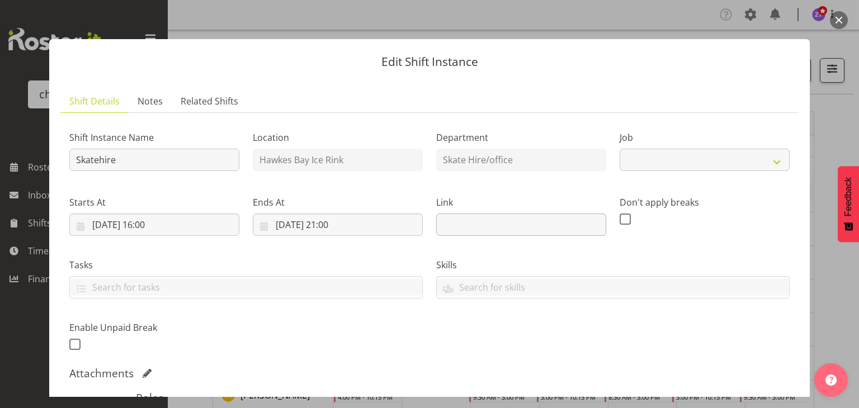
select select "843"
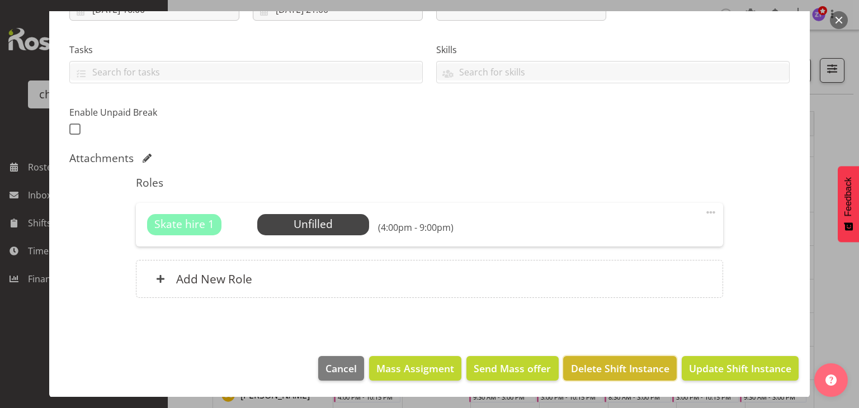
click at [601, 357] on button "Delete Shift Instance" at bounding box center [619, 368] width 113 height 25
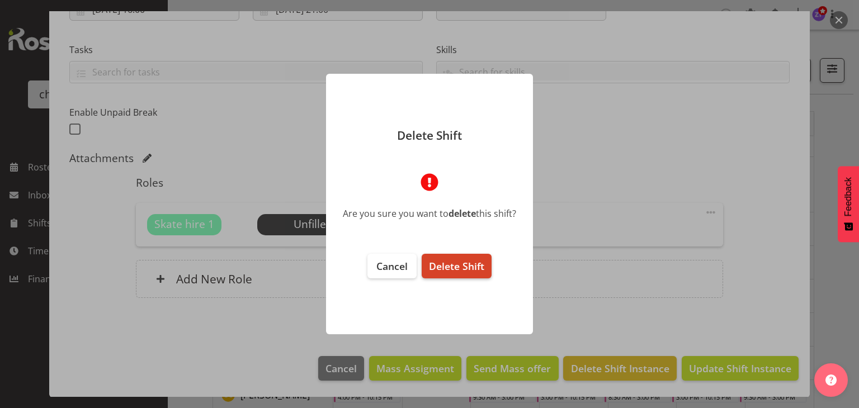
click at [470, 261] on span "Delete Shift" at bounding box center [456, 265] width 55 height 13
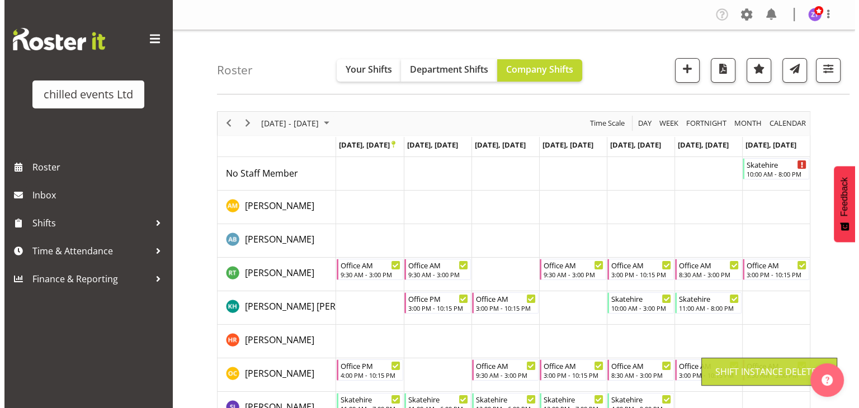
scroll to position [29, 0]
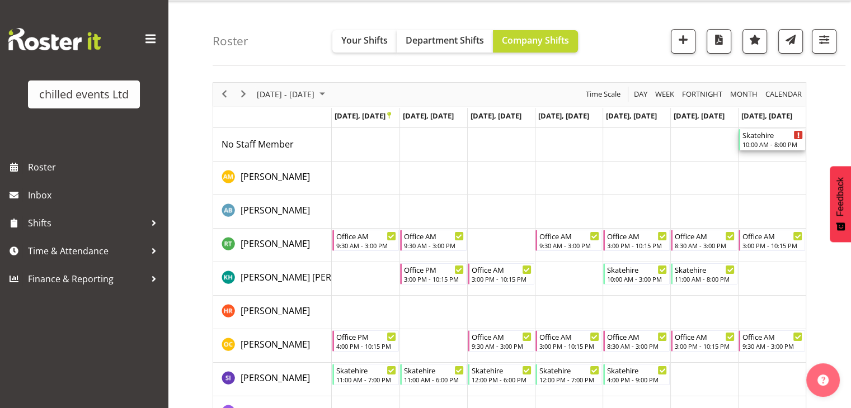
click at [761, 140] on div "10:00 AM - 8:00 PM" at bounding box center [772, 144] width 60 height 9
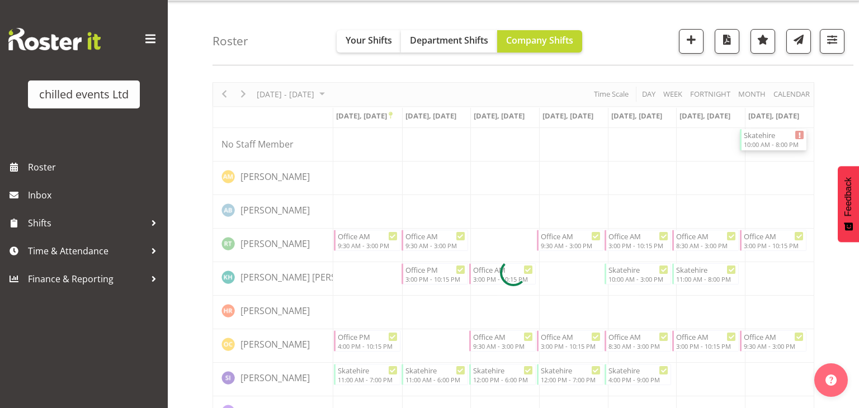
select select
select select "8"
select select "2025"
select select "10"
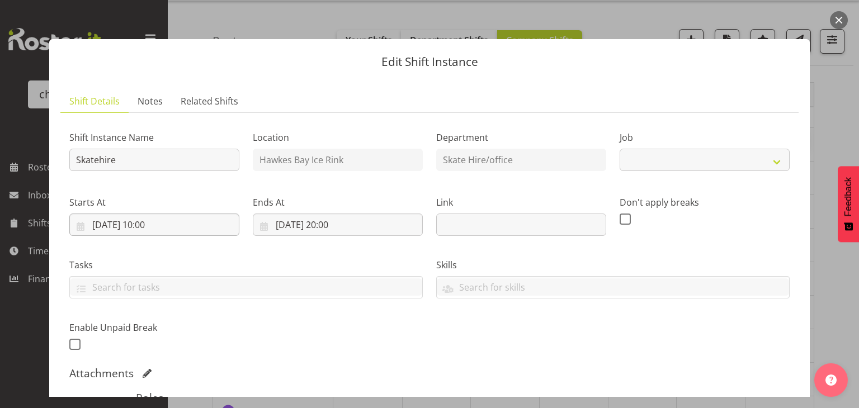
select select "843"
click at [149, 225] on input "28/09/2025, 10:00" at bounding box center [154, 225] width 170 height 22
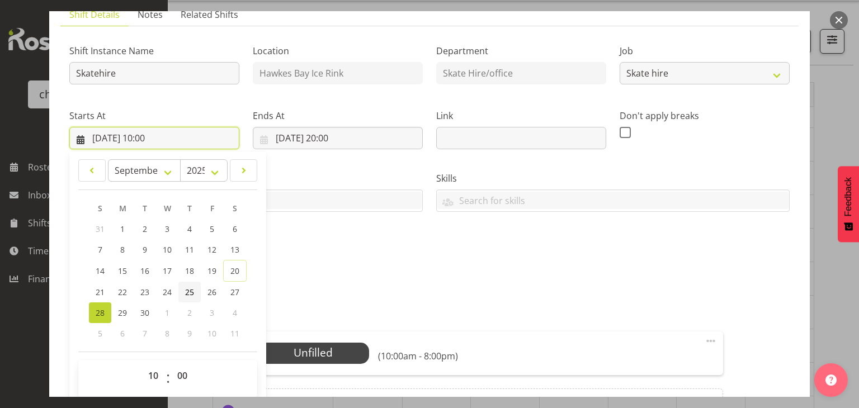
scroll to position [96, 0]
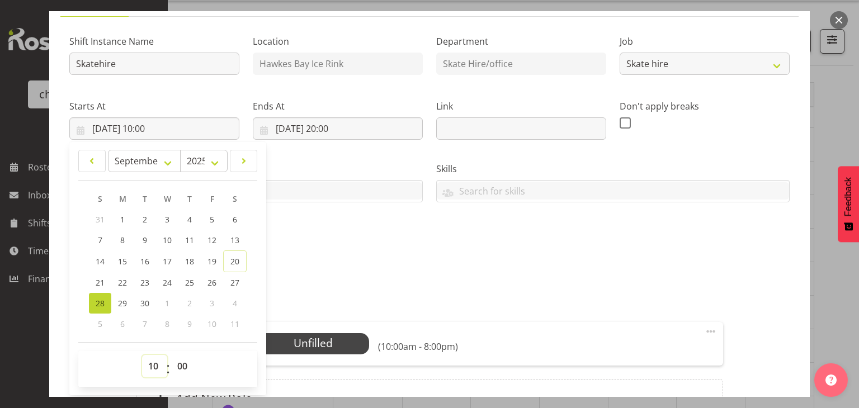
click at [154, 363] on select "00 01 02 03 04 05 06 07 08 09 10 11 12 13 14 15 16 17 18 19 20 21 22 23" at bounding box center [154, 366] width 25 height 22
select select "12"
click at [142, 355] on select "00 01 02 03 04 05 06 07 08 09 10 11 12 13 14 15 16 17 18 19 20 21 22 23" at bounding box center [154, 366] width 25 height 22
type input "28/09/2025, 12:00"
click at [575, 245] on div "Shift Instance Name Skatehire Location Hawkes Bay Ice Rink Department Skate Hir…" at bounding box center [430, 141] width 734 height 245
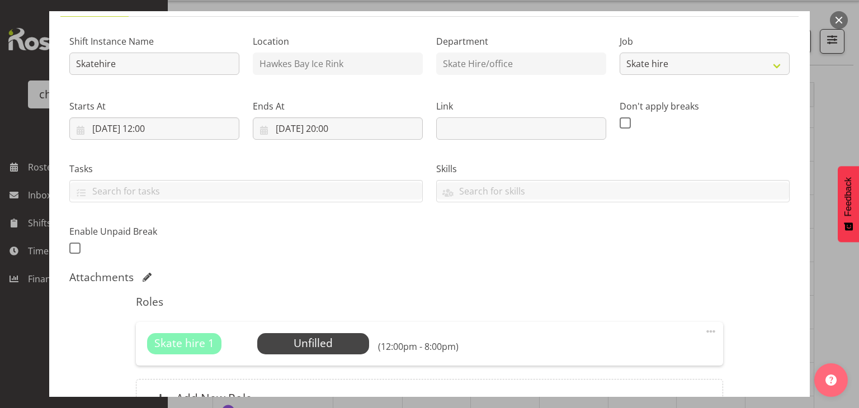
scroll to position [215, 0]
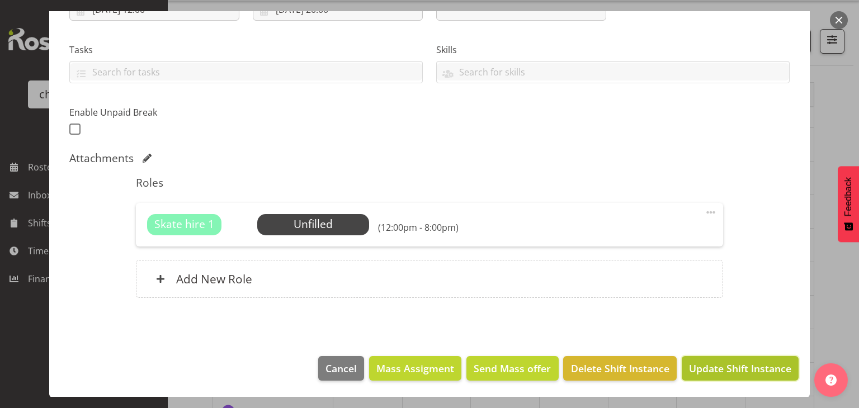
click at [731, 358] on button "Update Shift Instance" at bounding box center [740, 368] width 117 height 25
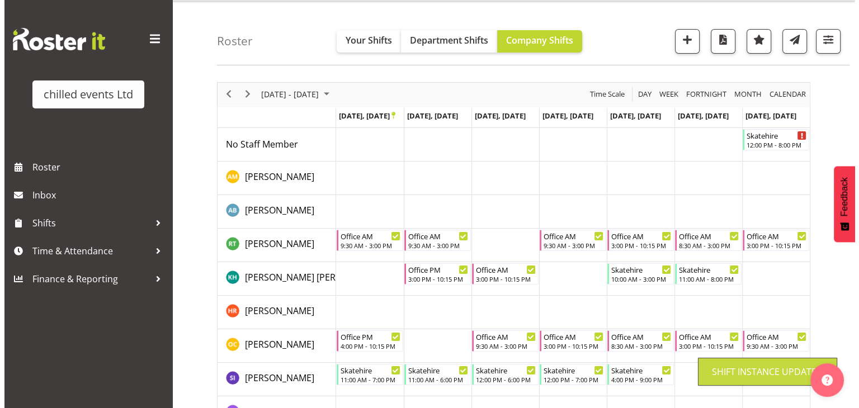
scroll to position [74, 0]
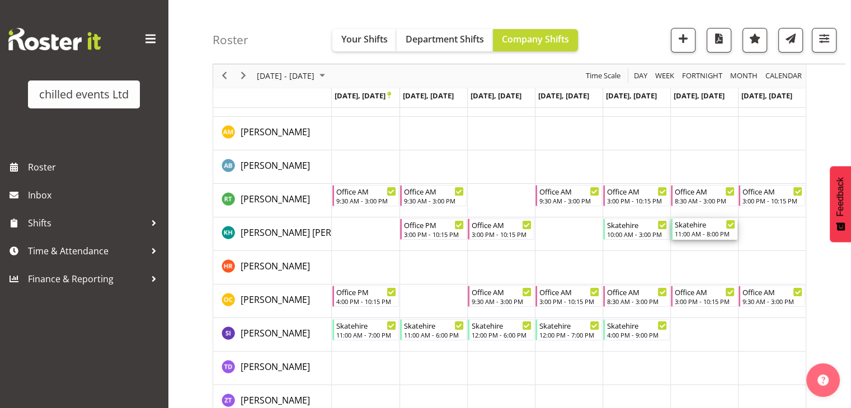
click at [691, 228] on div "Skatehire" at bounding box center [704, 224] width 60 height 11
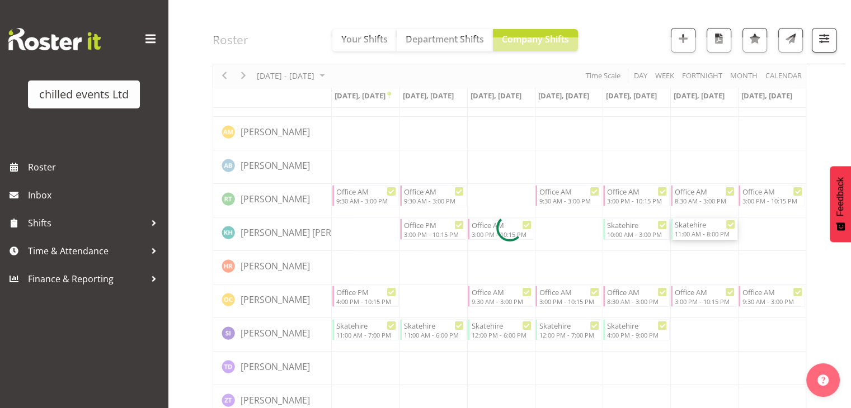
select select
select select "8"
select select "2025"
select select "11"
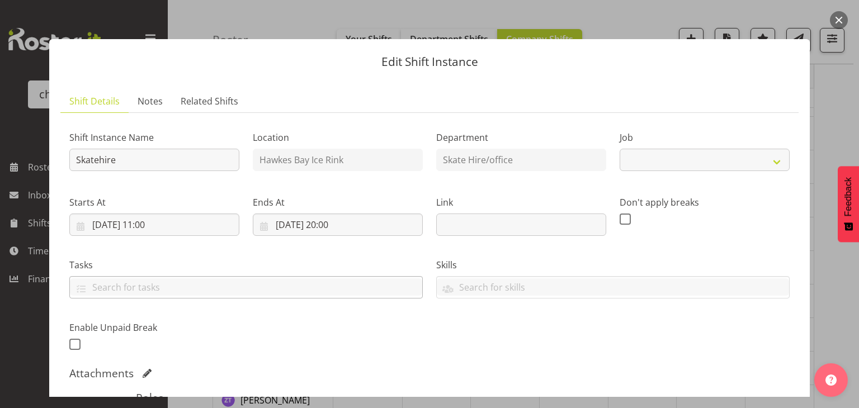
select select "843"
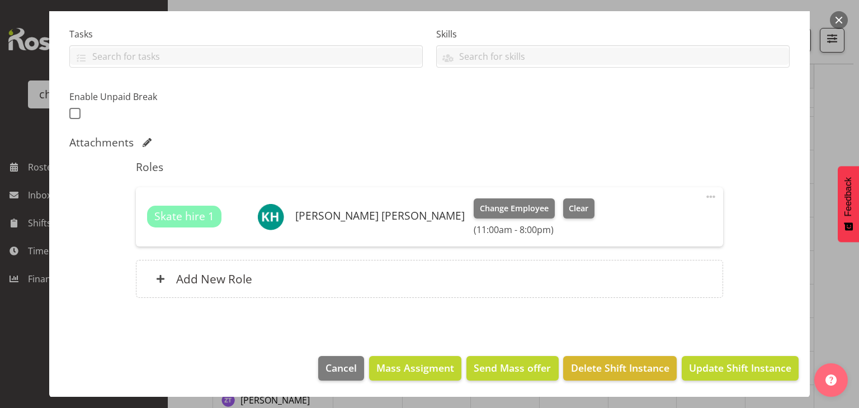
scroll to position [53, 0]
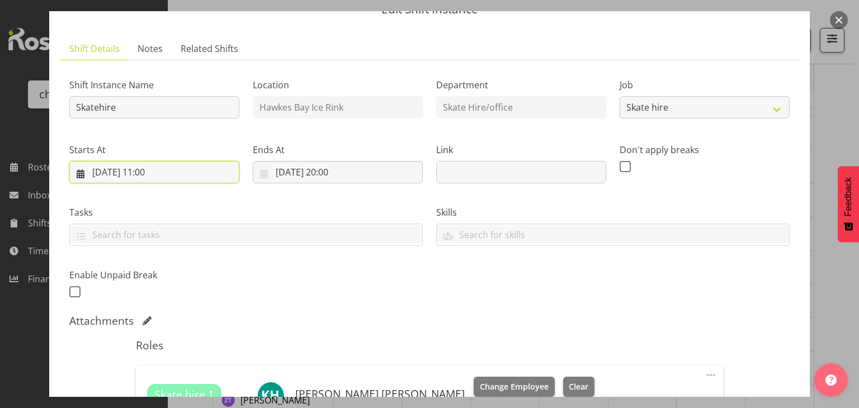
click at [154, 171] on input "27/09/2025, 11:00" at bounding box center [154, 172] width 170 height 22
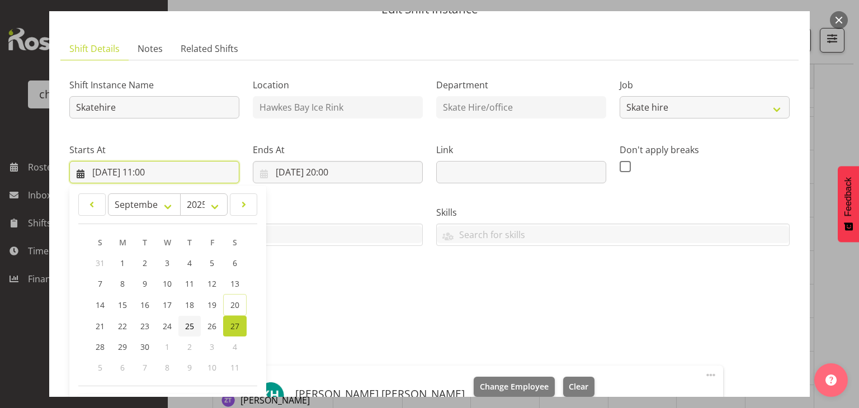
scroll to position [213, 0]
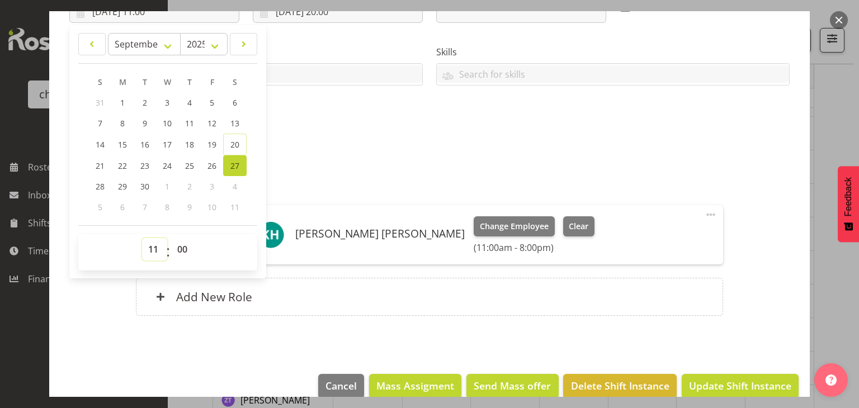
click at [149, 250] on select "00 01 02 03 04 05 06 07 08 09 10 11 12 13 14 15 16 17 18 19 20 21 22 23" at bounding box center [154, 249] width 25 height 22
select select "12"
click at [142, 238] on select "00 01 02 03 04 05 06 07 08 09 10 11 12 13 14 15 16 17 18 19 20 21 22 23" at bounding box center [154, 249] width 25 height 22
type input "27/09/2025, 12:00"
click at [368, 133] on div "Shift Instance Name Skatehire Location Hawkes Bay Ice Rink Department Skate Hir…" at bounding box center [430, 24] width 734 height 245
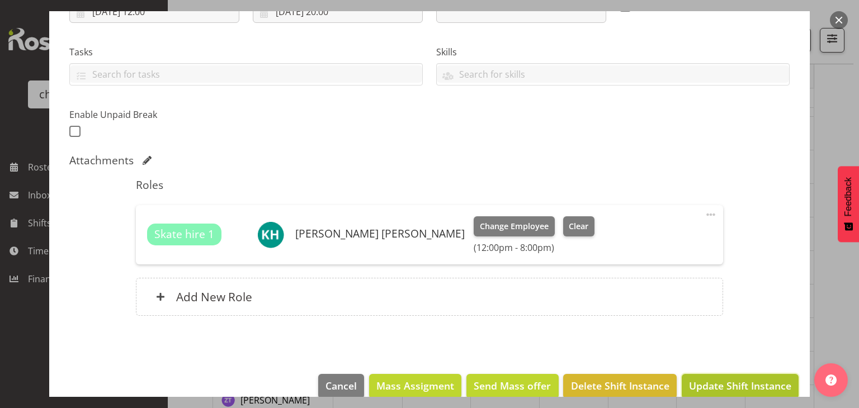
drag, startPoint x: 740, startPoint y: 385, endPoint x: 752, endPoint y: 380, distance: 12.3
click at [752, 380] on span "Update Shift Instance" at bounding box center [740, 386] width 102 height 15
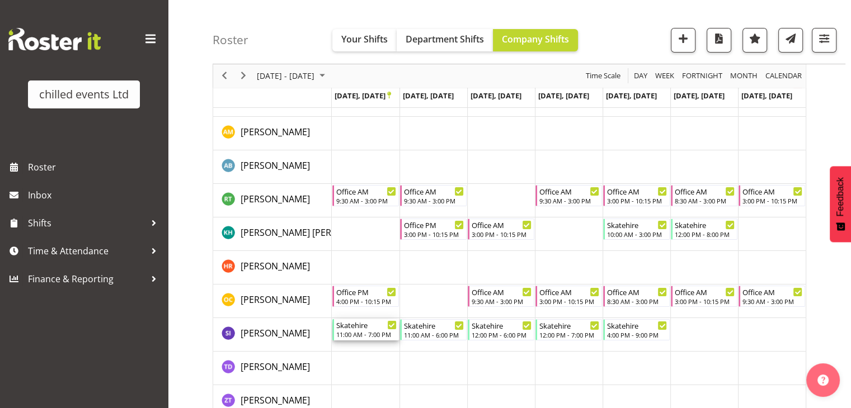
click at [370, 330] on div "11:00 AM - 7:00 PM" at bounding box center [366, 334] width 60 height 9
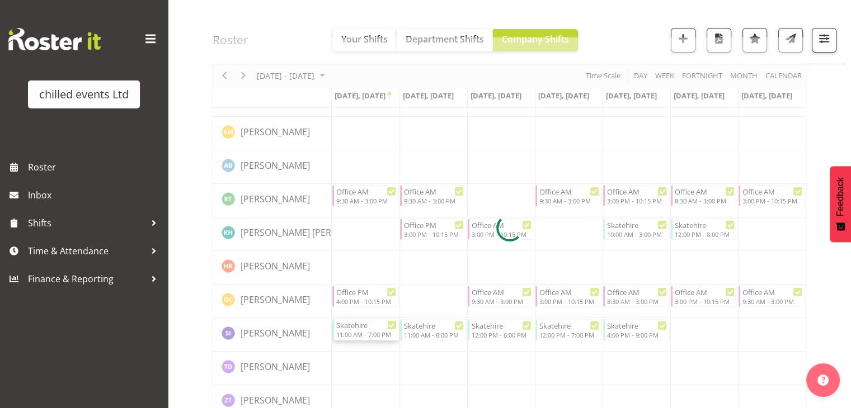
select select
select select "8"
select select "2025"
select select "19"
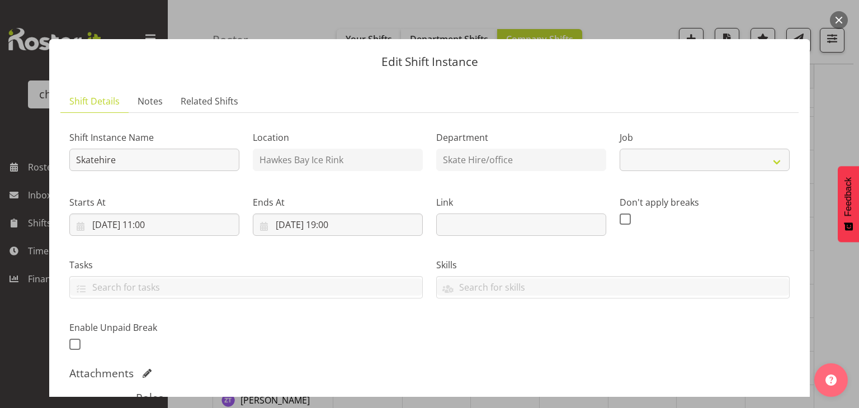
select select "843"
click at [339, 224] on input "22/09/2025, 19:00" at bounding box center [338, 225] width 170 height 22
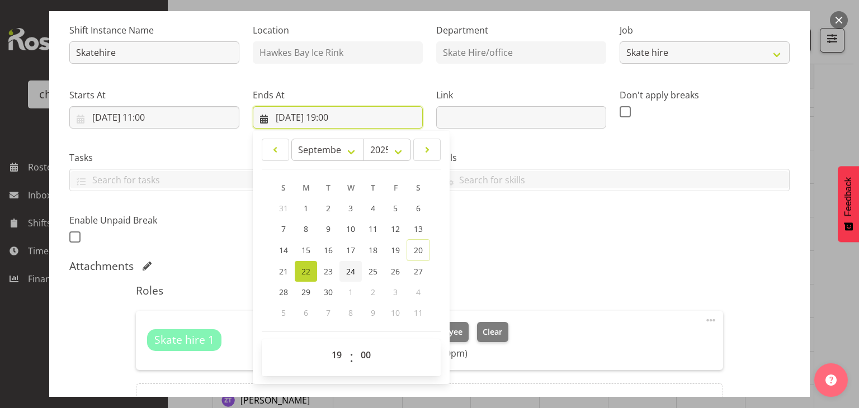
scroll to position [109, 0]
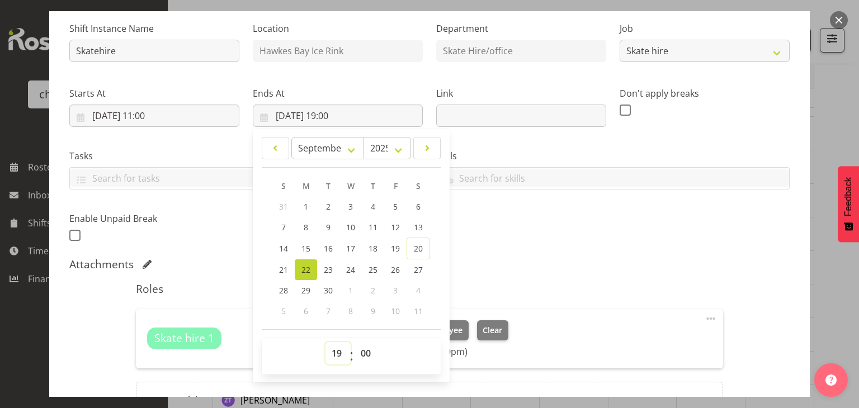
click at [340, 347] on select "00 01 02 03 04 05 06 07 08 09 10 11 12 13 14 15 16 17 18 19 20 21 22 23" at bounding box center [337, 353] width 25 height 22
select select "18"
click at [325, 342] on select "00 01 02 03 04 05 06 07 08 09 10 11 12 13 14 15 16 17 18 19 20 21 22 23" at bounding box center [337, 353] width 25 height 22
type input "22/09/2025, 18:00"
click at [523, 222] on div "Shift Instance Name Skatehire Location Hawkes Bay Ice Rink Department Skate Hir…" at bounding box center [430, 128] width 734 height 245
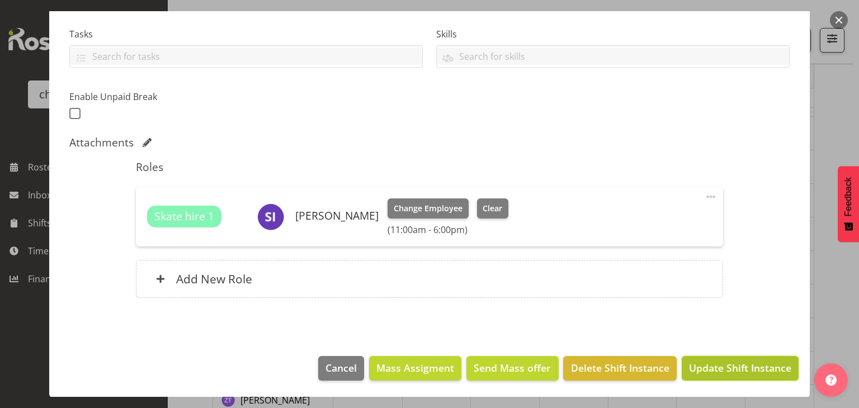
click at [728, 361] on span "Update Shift Instance" at bounding box center [740, 368] width 102 height 15
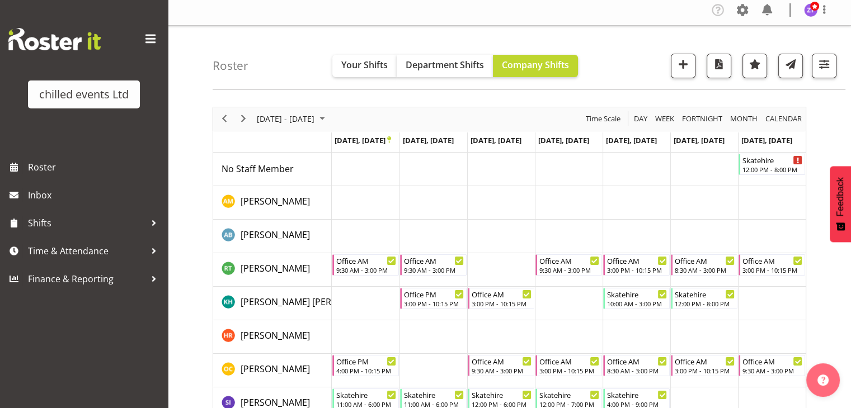
scroll to position [0, 0]
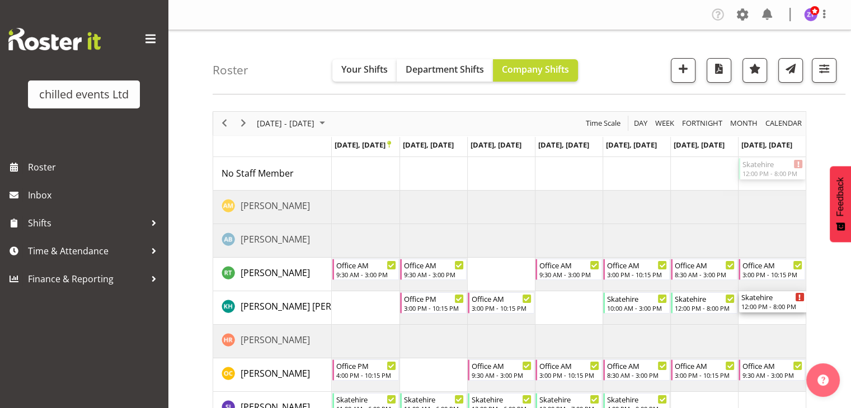
drag, startPoint x: 776, startPoint y: 173, endPoint x: 810, endPoint y: 303, distance: 134.7
click at [810, 303] on div "September 22 - 28, 2025 Today Day Week Fortnight Month calendar Month Agenda Ti…" at bounding box center [531, 326] width 638 height 447
click at [778, 318] on td "Timeline Week of September 22, 2025" at bounding box center [772, 308] width 68 height 34
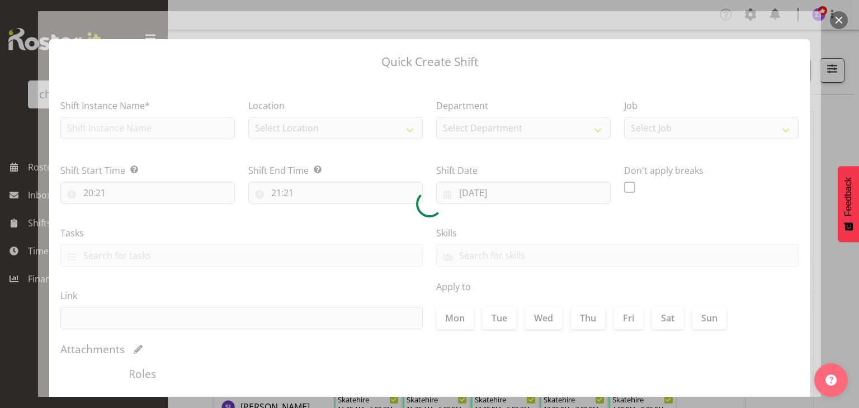
type input "28/09/2025"
checkbox input "true"
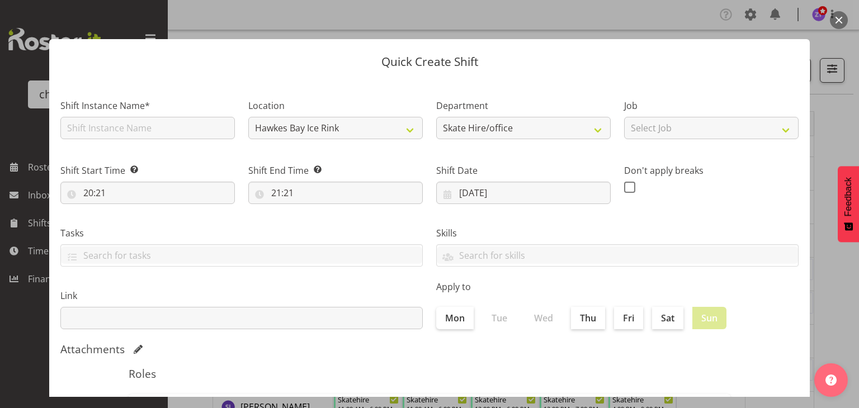
click at [838, 21] on button "button" at bounding box center [839, 20] width 18 height 18
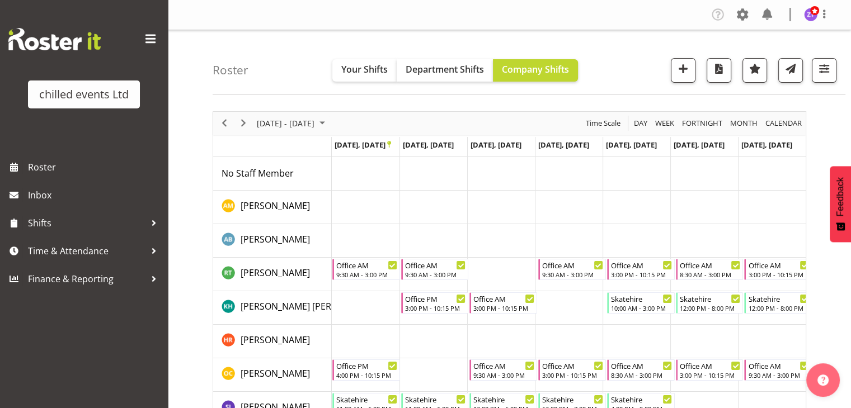
click at [821, 291] on div "September 22 - 28, 2025 Today Day Week Fortnight Month calendar Month Agenda Ti…" at bounding box center [531, 326] width 638 height 447
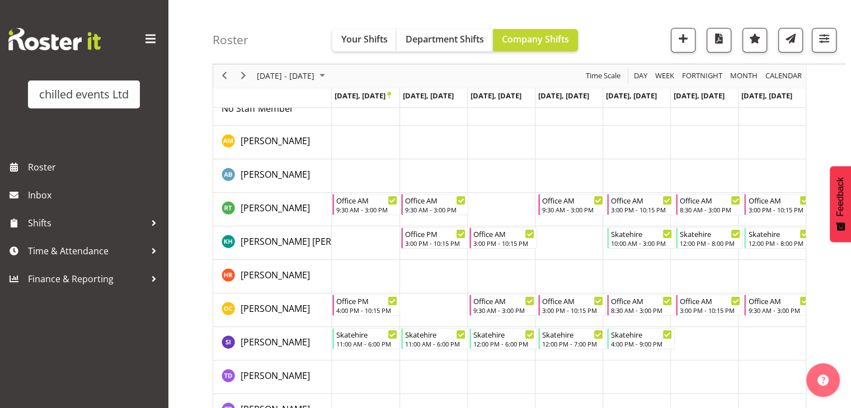
scroll to position [64, 0]
click at [682, 388] on td "Timeline Week of September 22, 2025" at bounding box center [704, 378] width 68 height 34
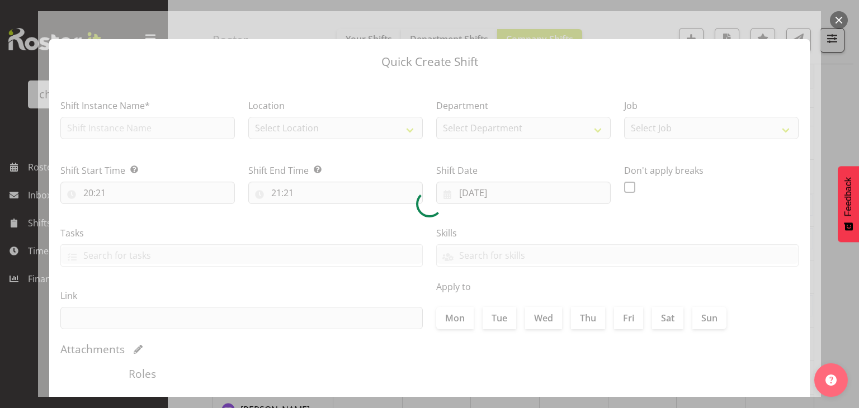
type input "27/09/2025"
checkbox input "true"
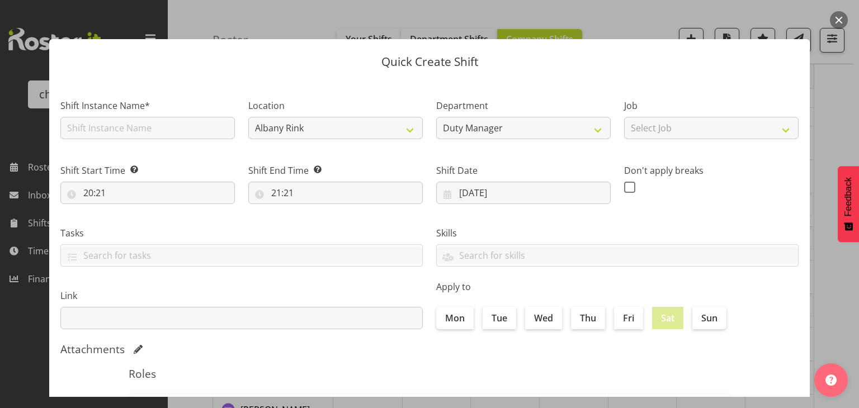
click at [838, 18] on button "button" at bounding box center [839, 20] width 18 height 18
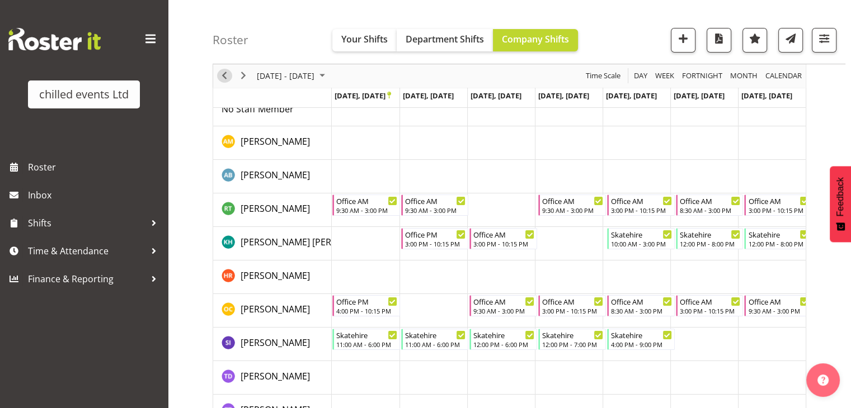
click at [224, 77] on span "Previous" at bounding box center [224, 76] width 13 height 14
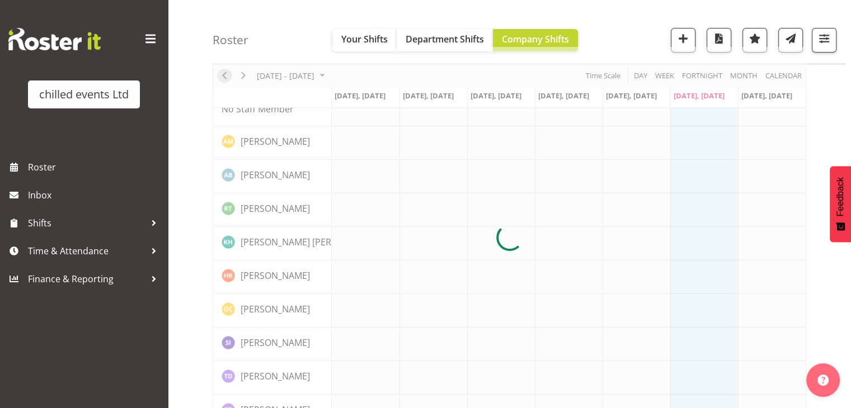
click at [224, 77] on div at bounding box center [508, 238] width 593 height 382
click at [224, 46] on h4 "Roster" at bounding box center [230, 40] width 36 height 13
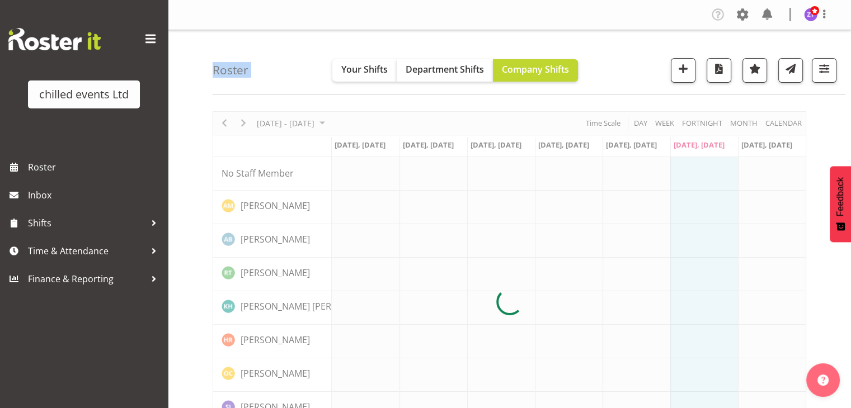
click at [224, 77] on h4 "Roster" at bounding box center [230, 70] width 36 height 13
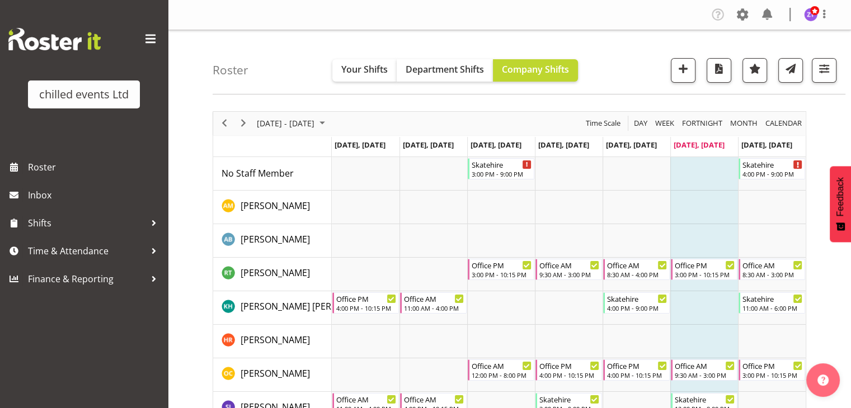
click at [224, 103] on div "September 15 - 21, 2025 Today Day Week Fortnight Month calendar Month Agenda Ti…" at bounding box center [531, 326] width 638 height 447
click at [227, 122] on span "Previous" at bounding box center [224, 123] width 13 height 14
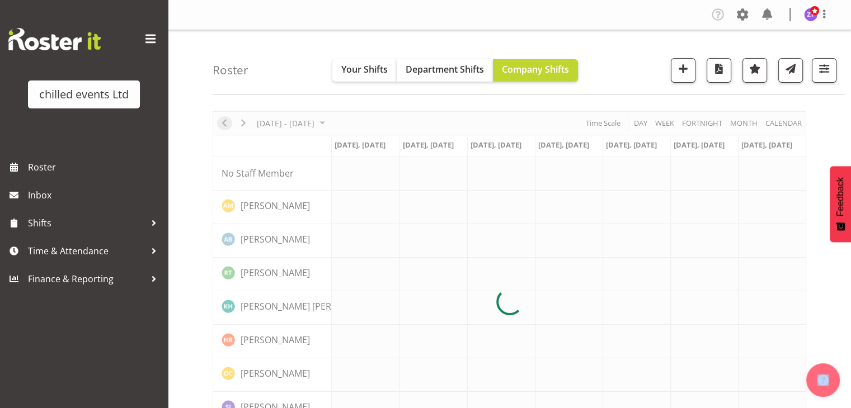
click at [227, 122] on div at bounding box center [508, 302] width 593 height 382
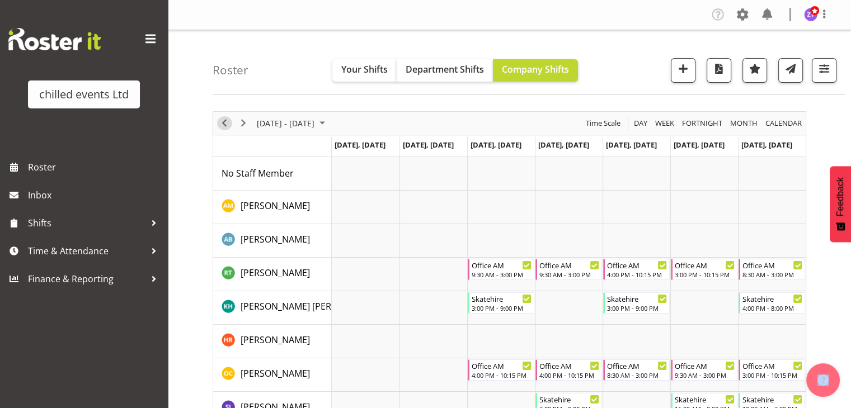
click at [227, 122] on span "Previous" at bounding box center [224, 123] width 13 height 14
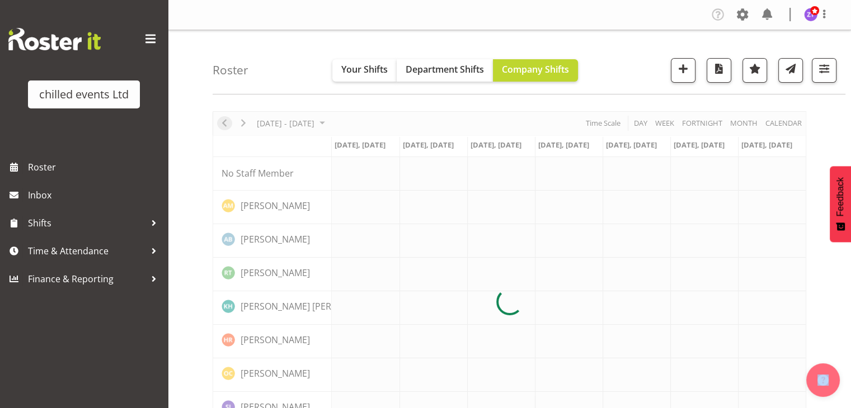
click at [227, 122] on div at bounding box center [508, 302] width 593 height 382
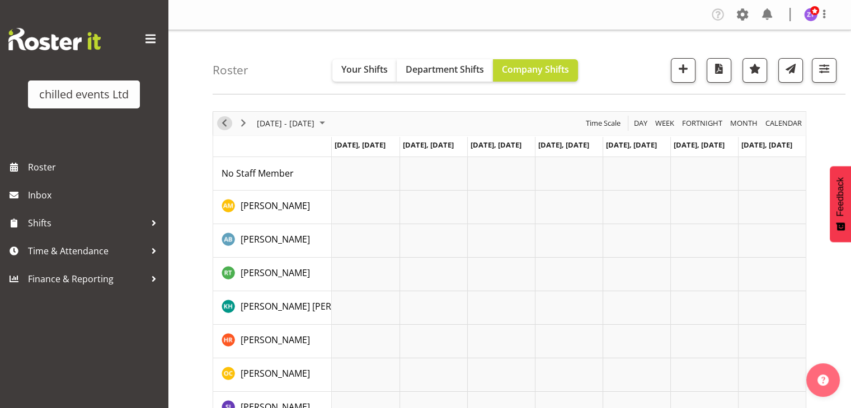
click at [227, 122] on span "Previous" at bounding box center [224, 123] width 13 height 14
click at [227, 122] on div "August 18 - 24, 2025 Today Day Week Fortnight Month calendar Month Agenda Time …" at bounding box center [508, 302] width 593 height 382
click at [823, 63] on span "button" at bounding box center [823, 69] width 15 height 15
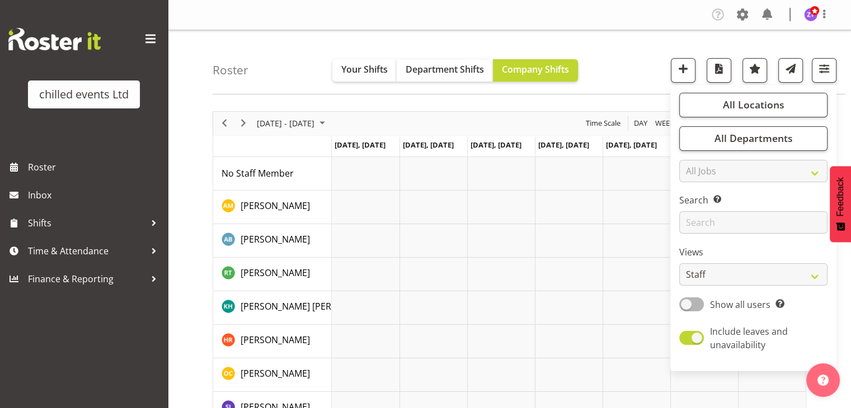
click at [633, 46] on div "Roster Your Shifts Department Shifts Company Shifts All Locations Clear Hamilto…" at bounding box center [528, 62] width 632 height 64
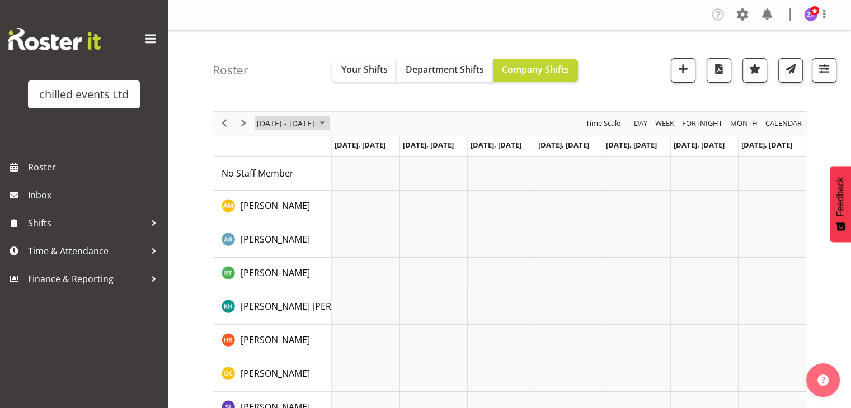
click at [302, 125] on span "August 18 - 24, 2025" at bounding box center [286, 123] width 60 height 14
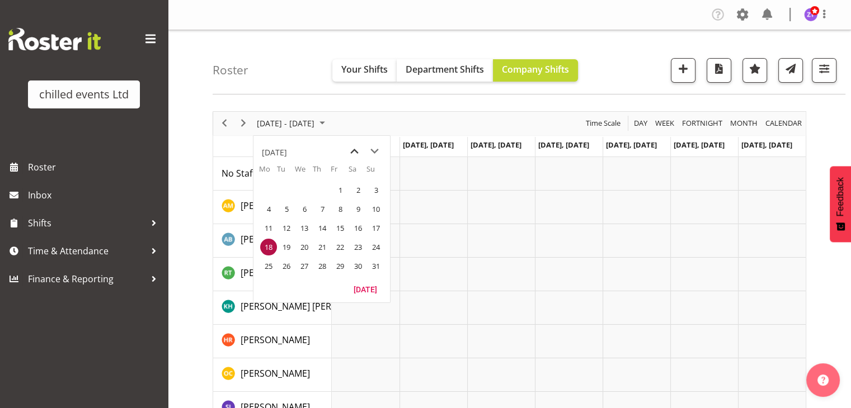
click at [355, 148] on span "previous month" at bounding box center [354, 151] width 20 height 20
click at [265, 211] on span "7" at bounding box center [268, 209] width 17 height 17
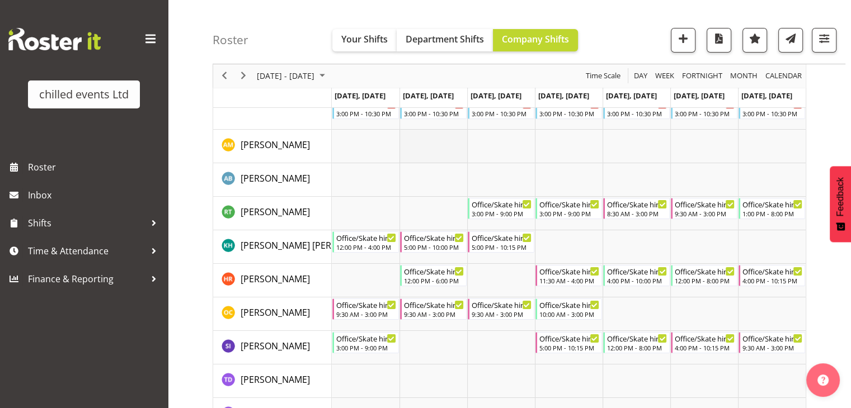
scroll to position [83, 0]
click at [239, 76] on span "Next" at bounding box center [243, 76] width 13 height 14
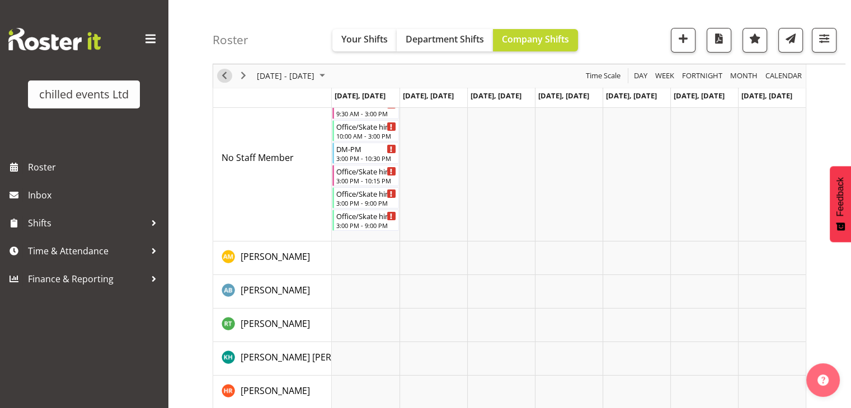
click at [219, 77] on span "Previous" at bounding box center [224, 76] width 13 height 14
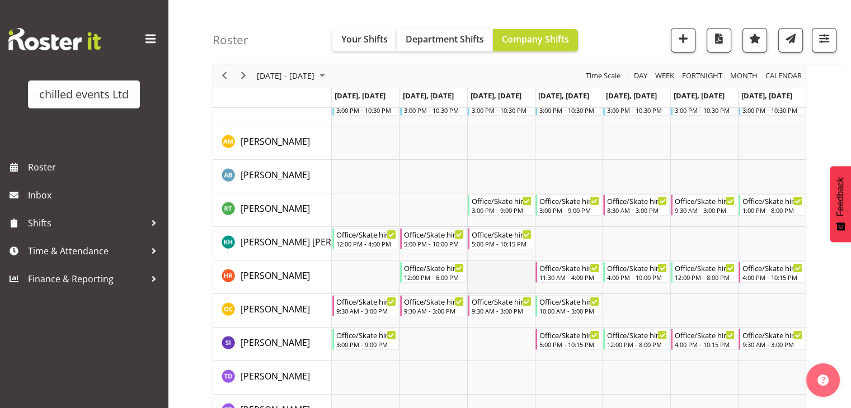
scroll to position [87, 0]
click at [224, 77] on span "Previous" at bounding box center [224, 76] width 13 height 14
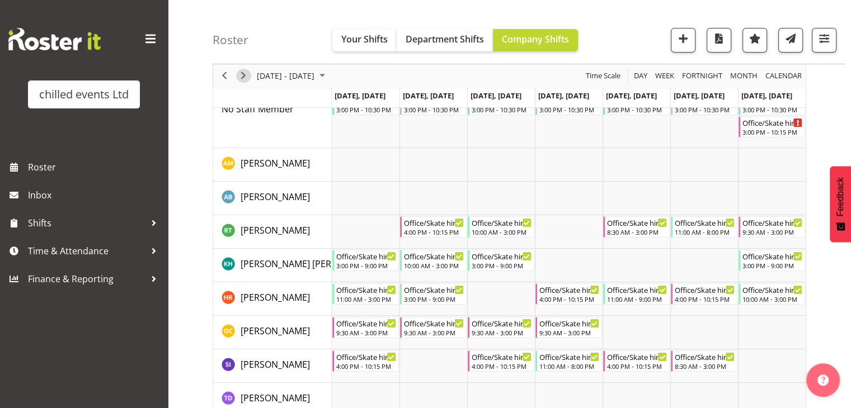
click at [244, 78] on span "Next" at bounding box center [243, 76] width 13 height 14
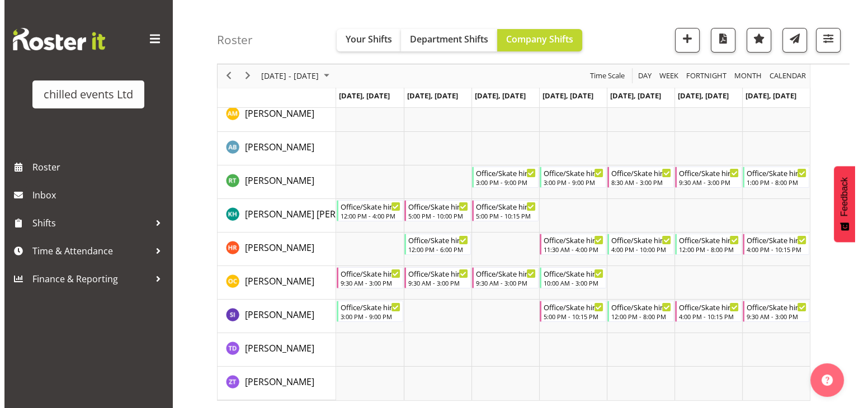
scroll to position [113, 0]
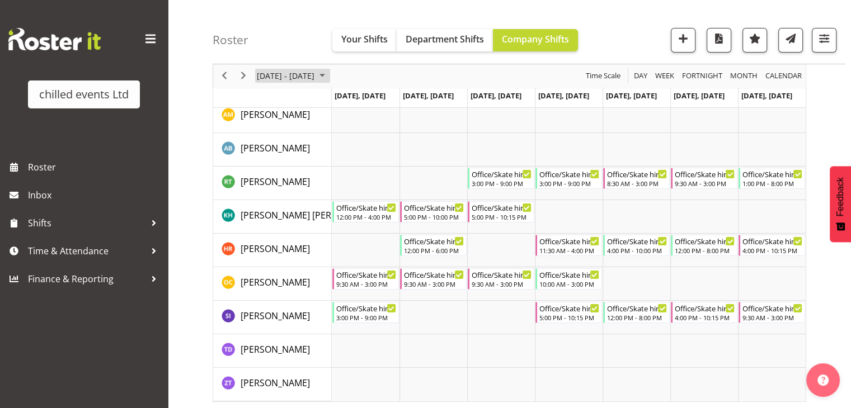
click at [320, 79] on span "July 2025" at bounding box center [321, 76] width 13 height 14
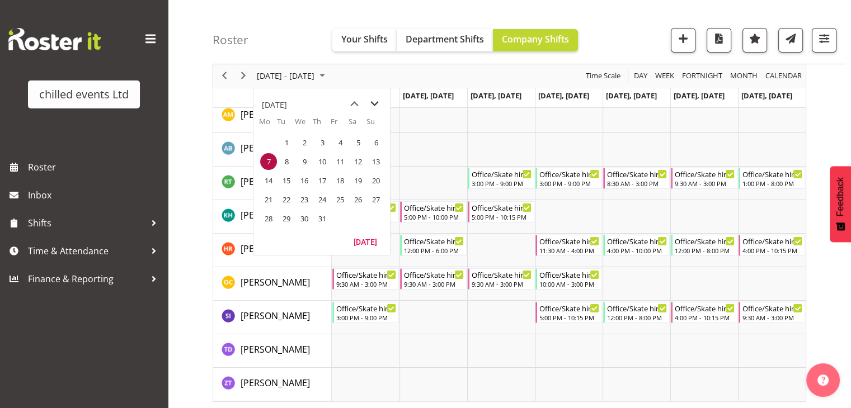
click at [371, 101] on span "next month" at bounding box center [375, 104] width 20 height 20
click at [358, 102] on span "previous month" at bounding box center [354, 104] width 20 height 20
click at [262, 196] on span "22" at bounding box center [268, 199] width 17 height 17
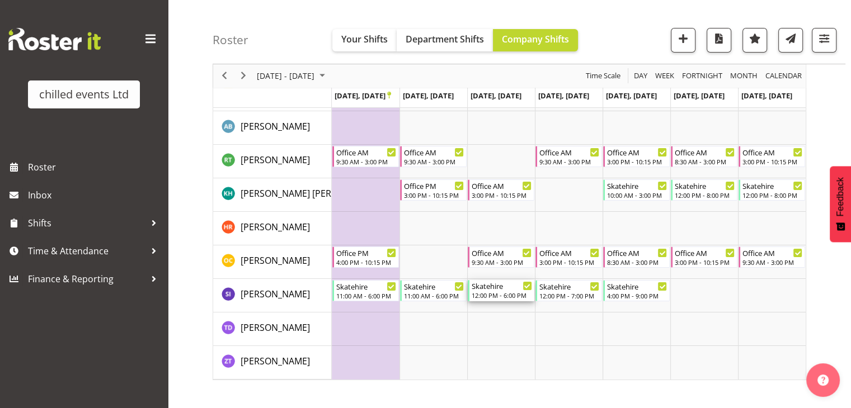
click at [498, 296] on div "12:00 PM - 6:00 PM" at bounding box center [501, 295] width 60 height 9
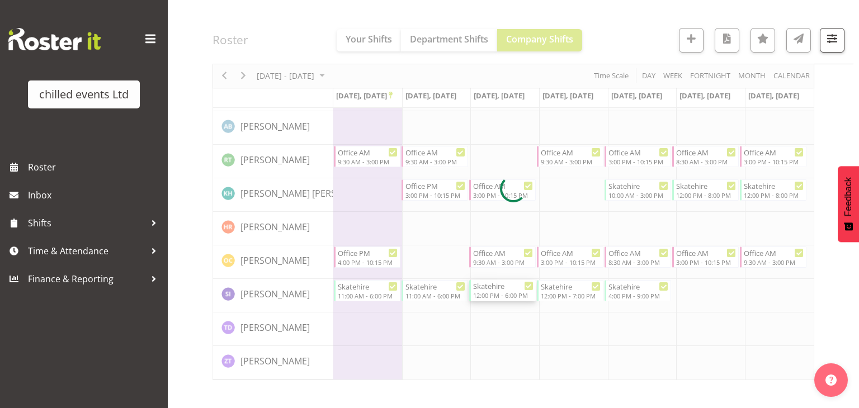
select select
select select "8"
select select "2025"
select select "12"
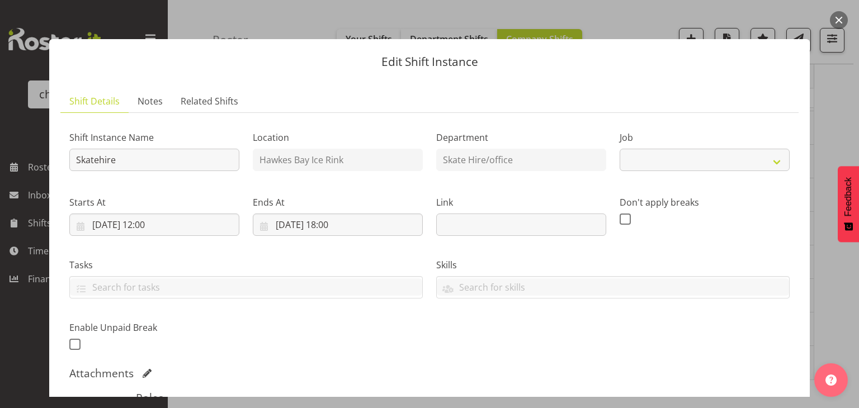
select select "843"
click at [151, 229] on input "24/09/2025, 12:00" at bounding box center [154, 225] width 170 height 22
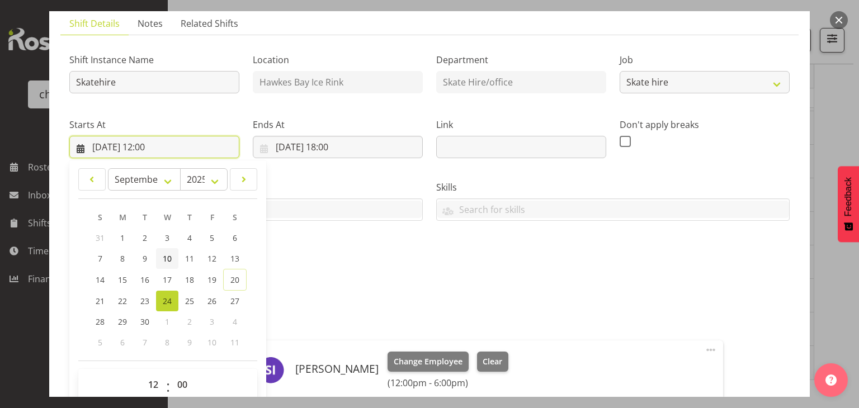
scroll to position [87, 0]
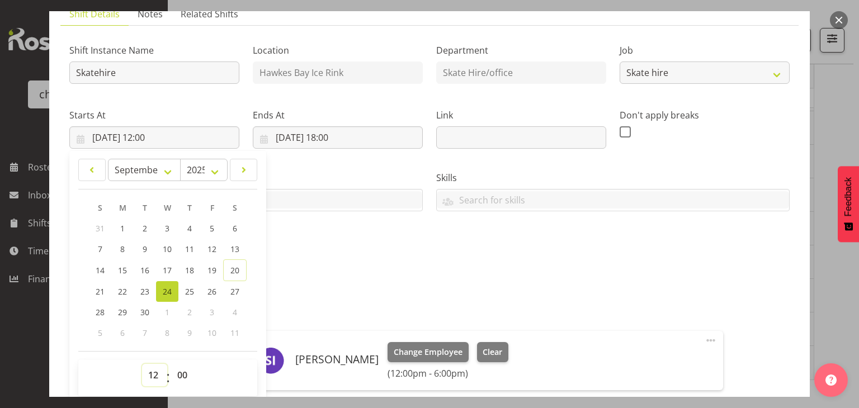
click at [154, 372] on select "00 01 02 03 04 05 06 07 08 09 10 11 12 13 14 15 16 17 18 19 20 21 22 23" at bounding box center [154, 375] width 25 height 22
select select "11"
click at [142, 364] on select "00 01 02 03 04 05 06 07 08 09 10 11 12 13 14 15 16 17 18 19 20 21 22 23" at bounding box center [154, 375] width 25 height 22
type input "24/09/2025, 11:00"
click at [351, 236] on div "Shift Instance Name Skatehire Location Hawkes Bay Ice Rink Department Skate Hir…" at bounding box center [430, 150] width 734 height 245
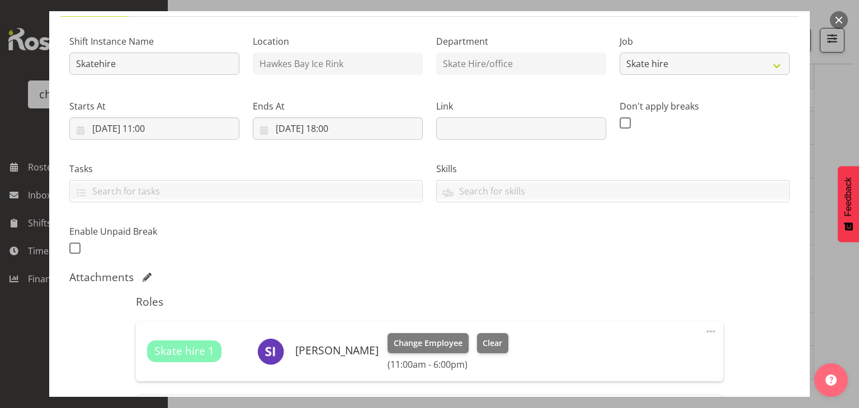
scroll to position [95, 0]
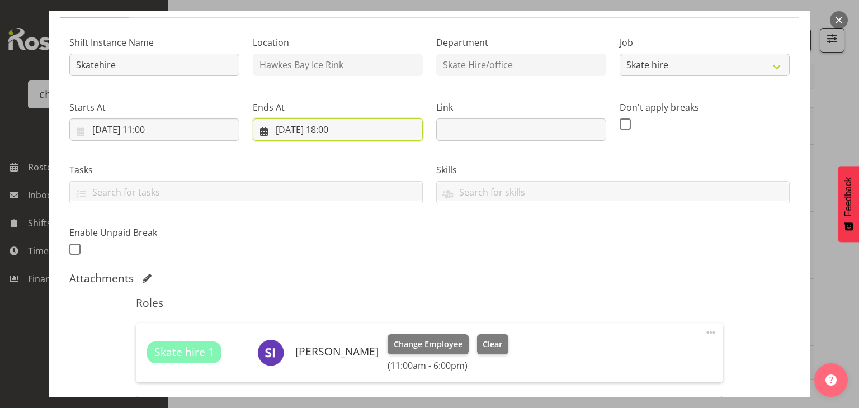
click at [332, 127] on input "24/09/2025, 18:00" at bounding box center [338, 130] width 170 height 22
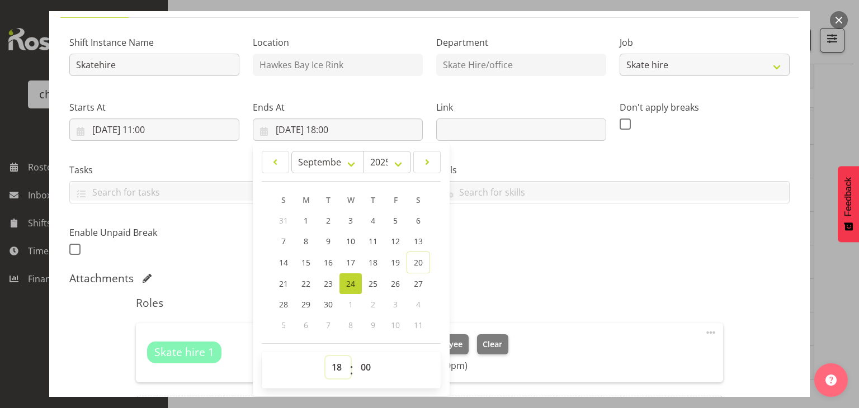
click at [335, 358] on select "00 01 02 03 04 05 06 07 08 09 10 11 12 13 14 15 16 17 18 19 20 21 22 23" at bounding box center [337, 367] width 25 height 22
select select "17"
click at [325, 356] on select "00 01 02 03 04 05 06 07 08 09 10 11 12 13 14 15 16 17 18 19 20 21 22 23" at bounding box center [337, 367] width 25 height 22
type input "24/09/2025, 17:00"
click at [502, 241] on div "Shift Instance Name Skatehire Location Hawkes Bay Ice Rink Department Skate Hir…" at bounding box center [430, 142] width 734 height 245
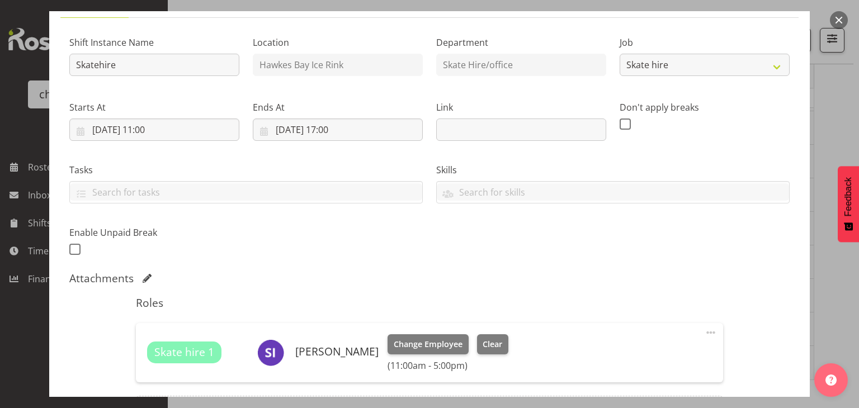
scroll to position [231, 0]
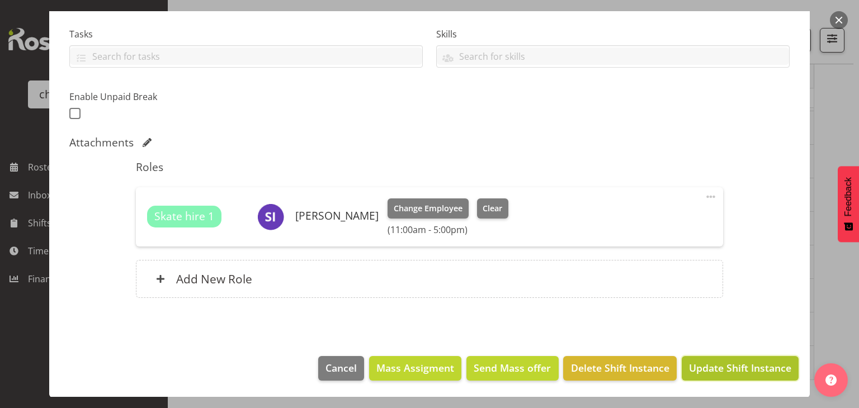
click at [727, 363] on span "Update Shift Instance" at bounding box center [740, 368] width 102 height 15
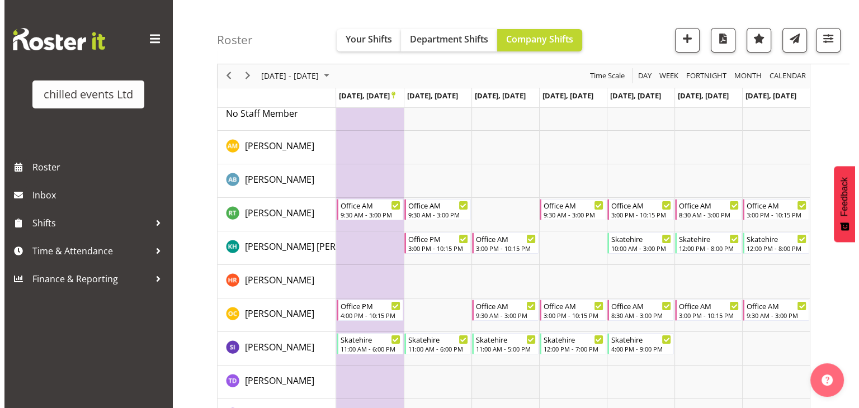
scroll to position [59, 0]
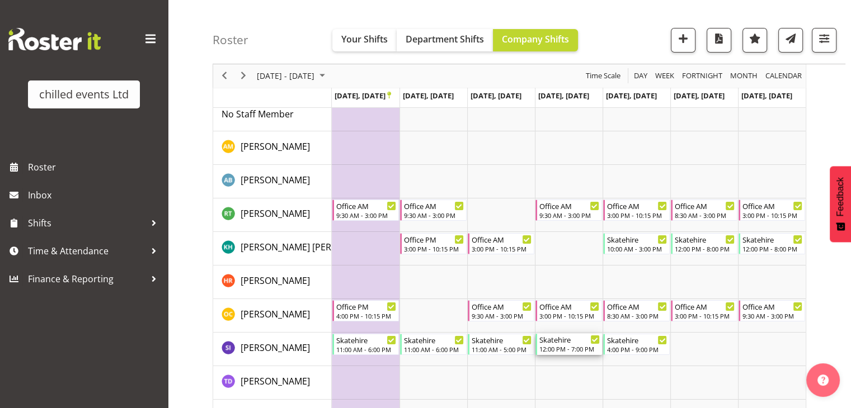
click at [579, 349] on div "12:00 PM - 7:00 PM" at bounding box center [569, 348] width 60 height 9
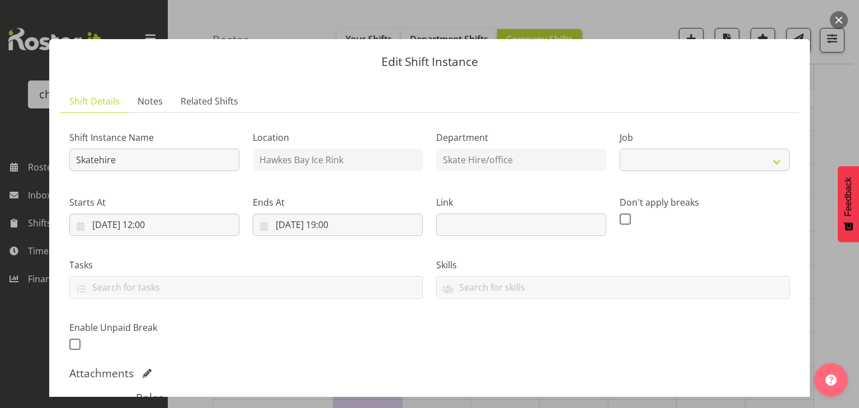
select select "843"
click at [152, 225] on input "25/09/2025, 12:00" at bounding box center [154, 225] width 170 height 22
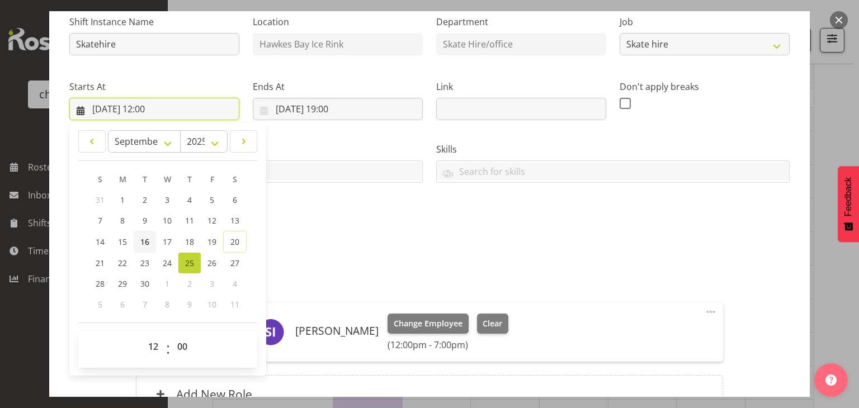
scroll to position [116, 0]
click at [152, 342] on select "00 01 02 03 04 05 06 07 08 09 10 11 12 13 14 15 16 17 18 19 20 21 22 23" at bounding box center [154, 346] width 25 height 22
select select "11"
click at [142, 335] on select "00 01 02 03 04 05 06 07 08 09 10 11 12 13 14 15 16 17 18 19 20 21 22 23" at bounding box center [154, 346] width 25 height 22
type input "25/09/2025, 11:00"
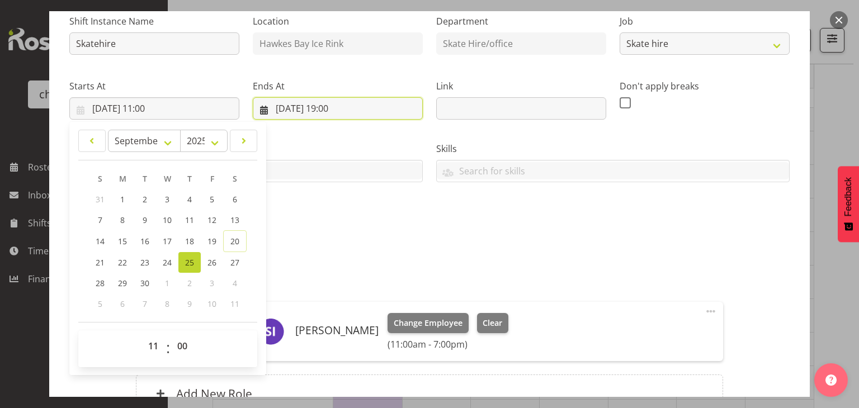
click at [332, 111] on input "25/09/2025, 19:00" at bounding box center [338, 108] width 170 height 22
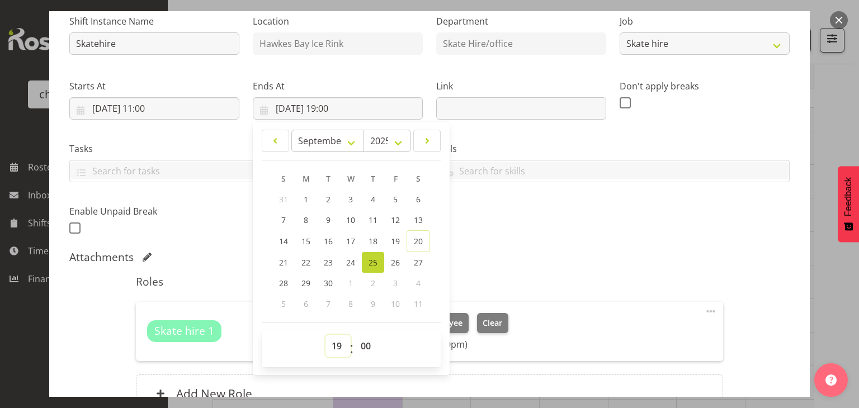
click at [334, 349] on select "00 01 02 03 04 05 06 07 08 09 10 11 12 13 14 15 16 17 18 19 20 21 22 23" at bounding box center [337, 346] width 25 height 22
select select "18"
click at [325, 335] on select "00 01 02 03 04 05 06 07 08 09 10 11 12 13 14 15 16 17 18 19 20 21 22 23" at bounding box center [337, 346] width 25 height 22
type input "25/09/2025, 18:00"
click at [502, 243] on div "Shift Instance Name Skatehire Location Hawkes Bay Ice Rink Department Skate Hir…" at bounding box center [429, 216] width 720 height 421
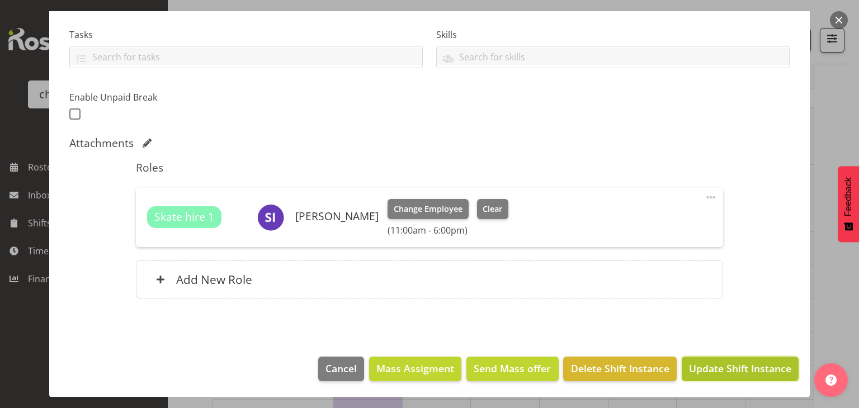
click at [730, 370] on span "Update Shift Instance" at bounding box center [740, 368] width 102 height 15
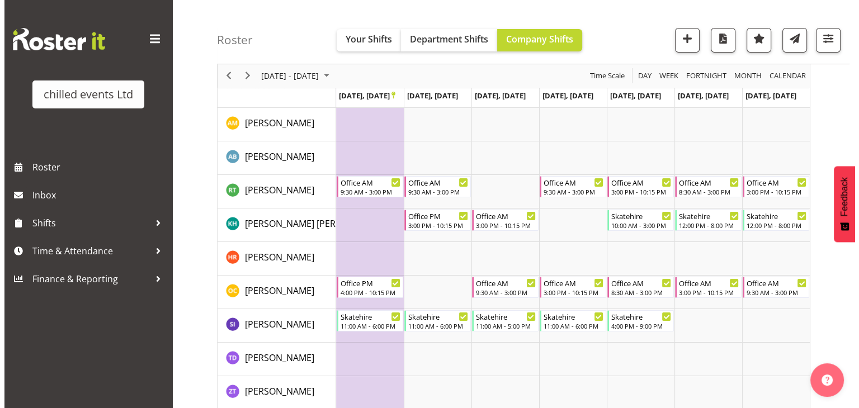
scroll to position [85, 0]
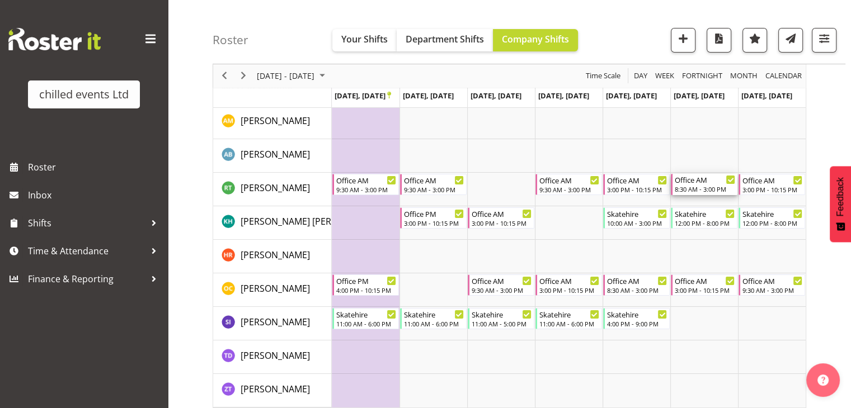
click at [700, 184] on div "Office AM" at bounding box center [704, 179] width 60 height 11
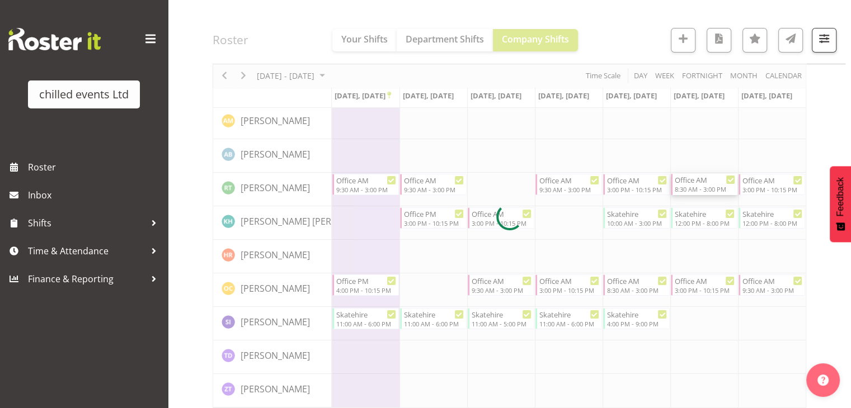
select select
select select "8"
select select "2025"
select select "8"
select select "30"
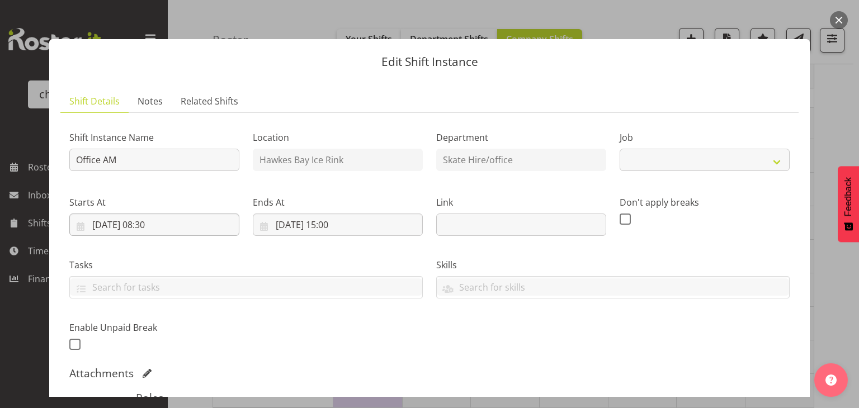
select select "845"
click at [146, 229] on input "27/09/2025, 08:30" at bounding box center [154, 225] width 170 height 22
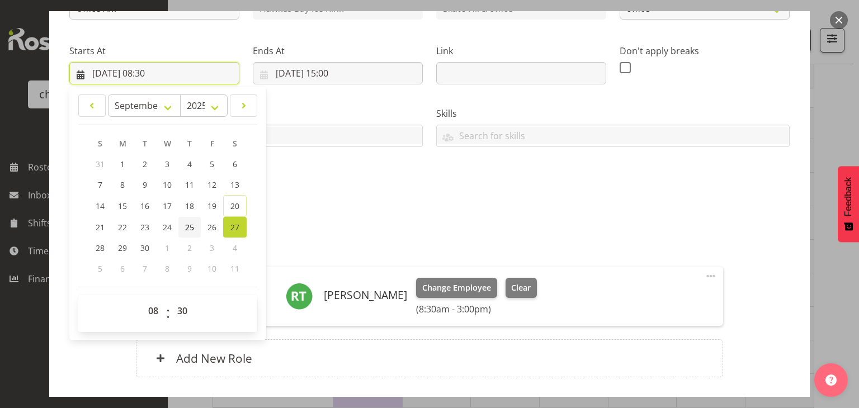
scroll to position [152, 0]
click at [150, 308] on select "00 01 02 03 04 05 06 07 08 09 10 11 12 13 14 15 16 17 18 19 20 21 22 23" at bounding box center [154, 310] width 25 height 22
select select "9"
click at [142, 299] on select "00 01 02 03 04 05 06 07 08 09 10 11 12 13 14 15 16 17 18 19 20 21 22 23" at bounding box center [154, 310] width 25 height 22
type input "27/09/2025, 09:30"
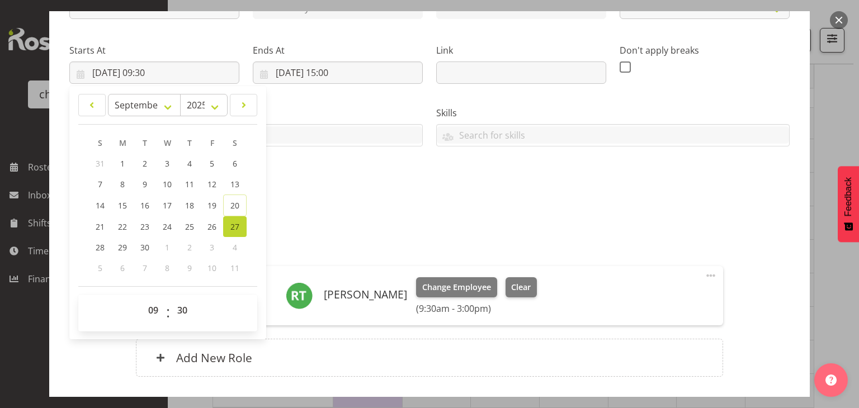
click at [404, 182] on div "Shift Instance Name Office AM Location Hawkes Bay Ice Rink Department Skate Hir…" at bounding box center [430, 85] width 734 height 245
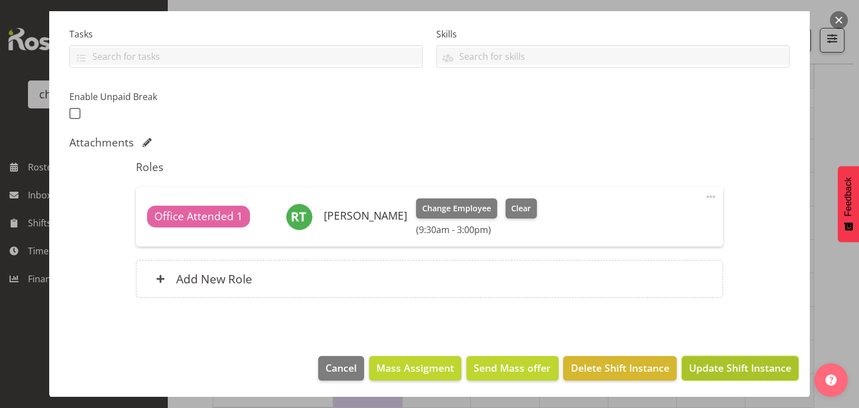
click at [743, 367] on span "Update Shift Instance" at bounding box center [740, 368] width 102 height 15
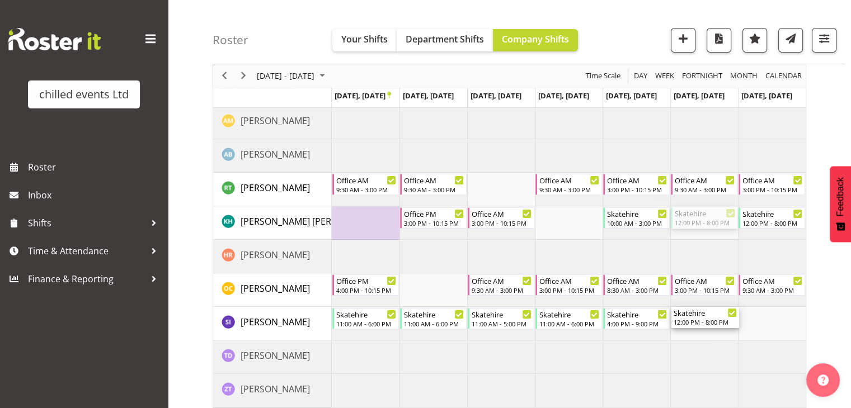
drag, startPoint x: 691, startPoint y: 217, endPoint x: 692, endPoint y: 322, distance: 104.6
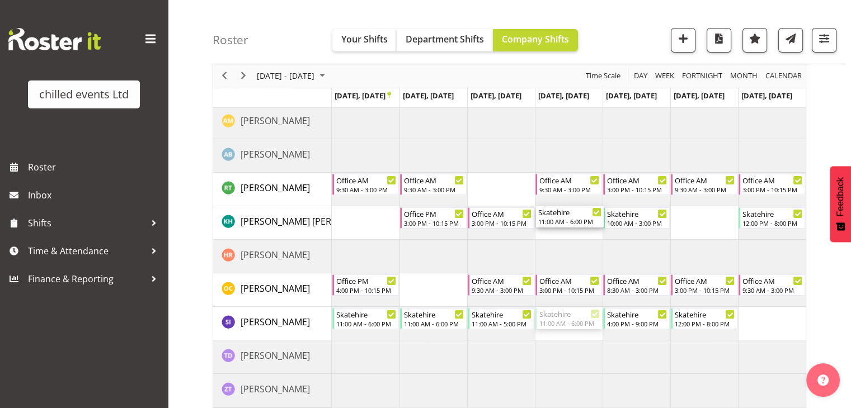
drag, startPoint x: 561, startPoint y: 323, endPoint x: 561, endPoint y: 231, distance: 92.3
click at [561, 231] on div "Office AM 9:30 AM - 3:00 PM Office AM 9:30 AM - 3:00 PM Office AM 9:30 AM - 3:0…" at bounding box center [569, 240] width 474 height 336
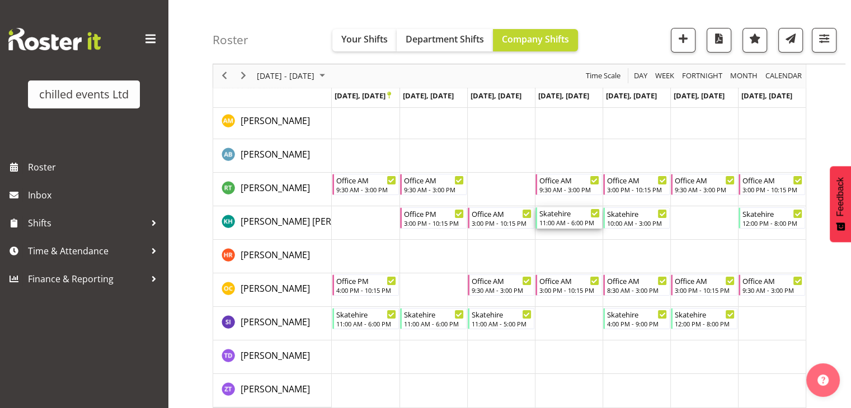
click at [576, 224] on div "11:00 AM - 6:00 PM" at bounding box center [569, 222] width 60 height 9
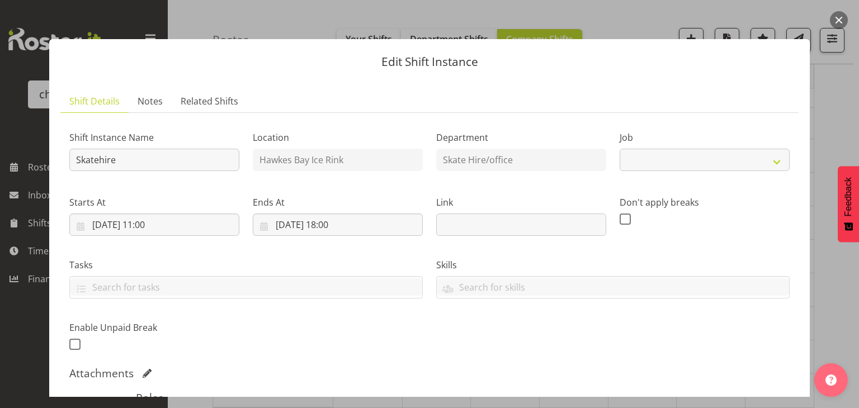
select select "843"
click at [339, 220] on input "25/09/2025, 18:00" at bounding box center [338, 225] width 170 height 22
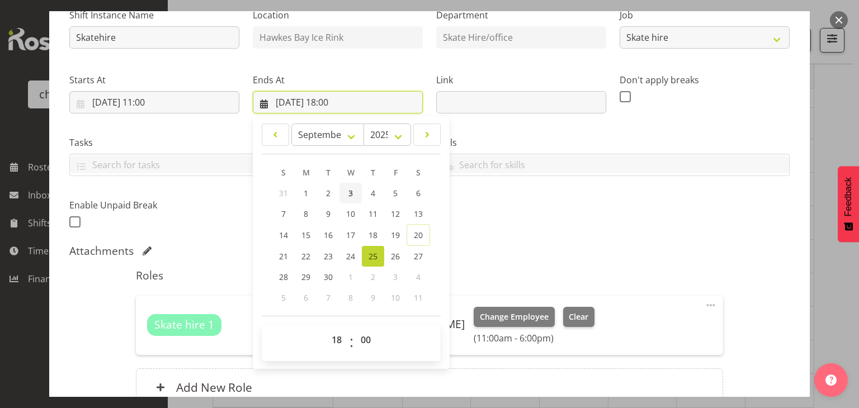
scroll to position [125, 0]
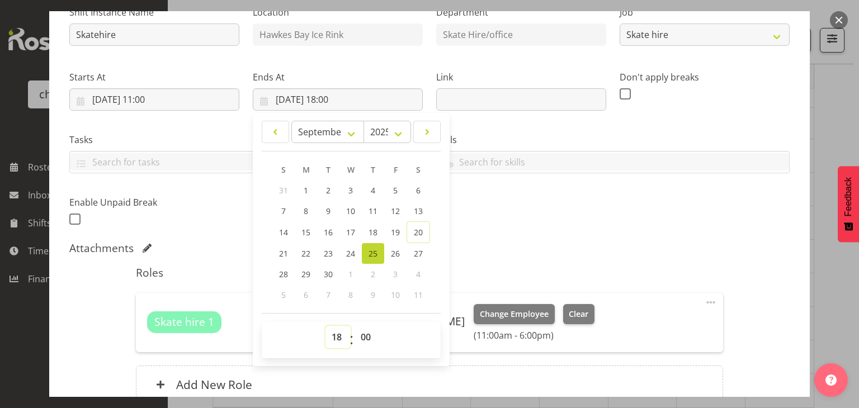
click at [333, 336] on select "00 01 02 03 04 05 06 07 08 09 10 11 12 13 14 15 16 17 18 19 20 21 22 23" at bounding box center [337, 337] width 25 height 22
select select "17"
click at [325, 326] on select "00 01 02 03 04 05 06 07 08 09 10 11 12 13 14 15 16 17 18 19 20 21 22 23" at bounding box center [337, 337] width 25 height 22
type input "25/09/2025, 17:00"
click at [530, 256] on div "Attachments" at bounding box center [429, 250] width 720 height 16
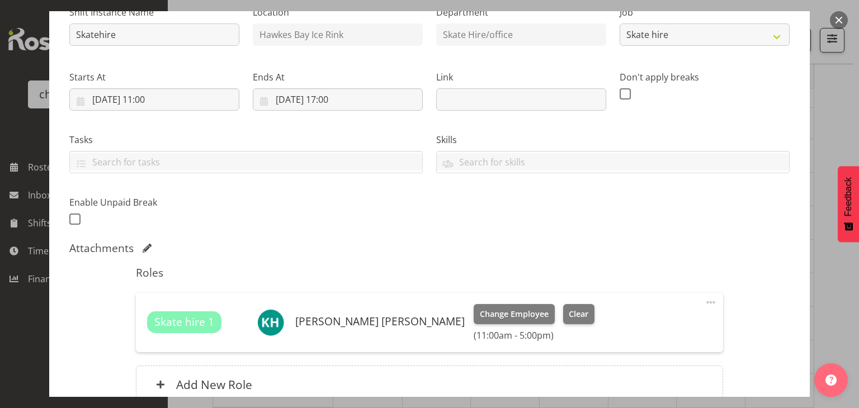
scroll to position [231, 0]
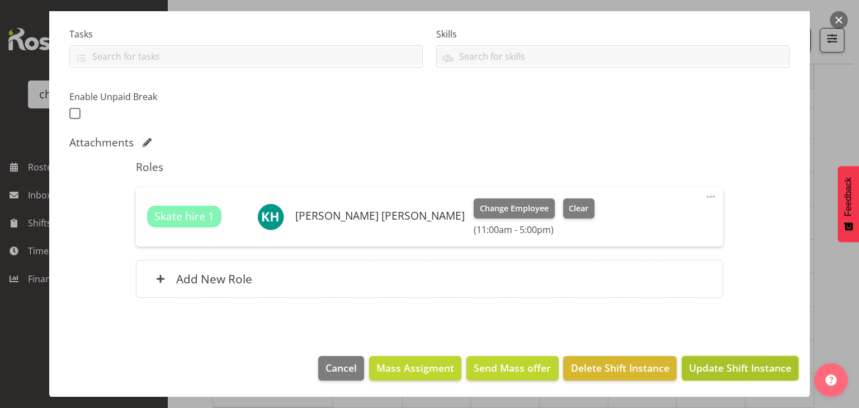
click at [718, 365] on span "Update Shift Instance" at bounding box center [740, 368] width 102 height 15
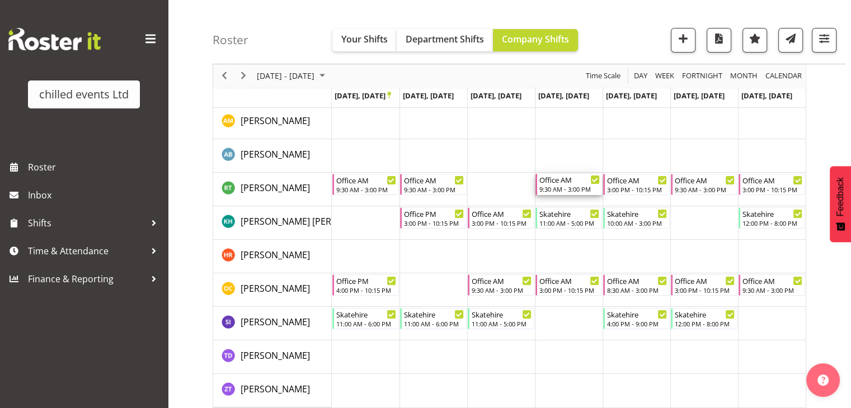
click at [555, 192] on div "9:30 AM - 3:00 PM" at bounding box center [569, 189] width 60 height 9
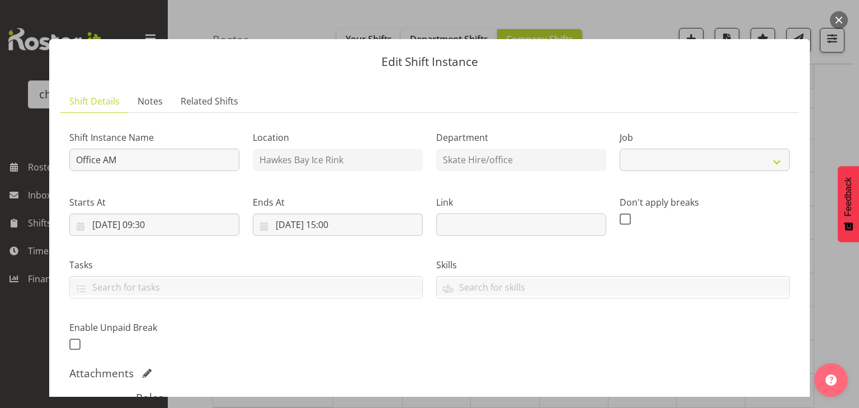
select select "845"
click at [843, 22] on button "button" at bounding box center [839, 20] width 18 height 18
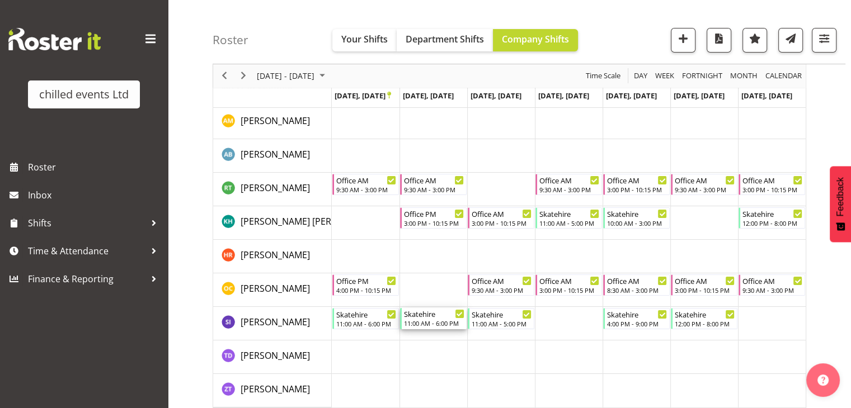
click at [438, 323] on div "11:00 AM - 6:00 PM" at bounding box center [434, 323] width 60 height 9
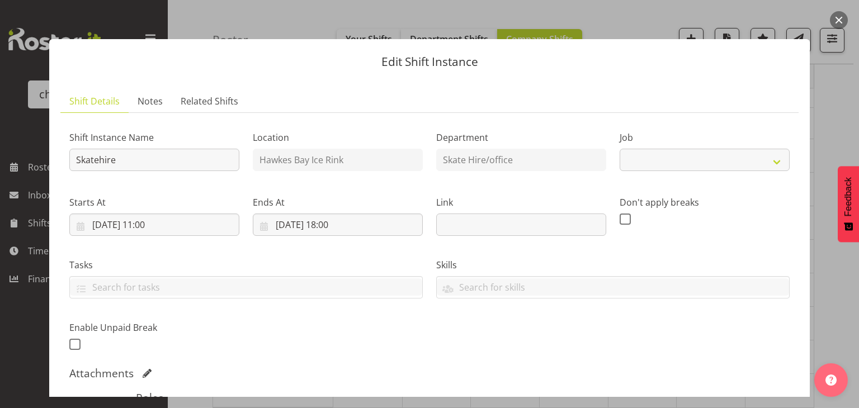
select select "843"
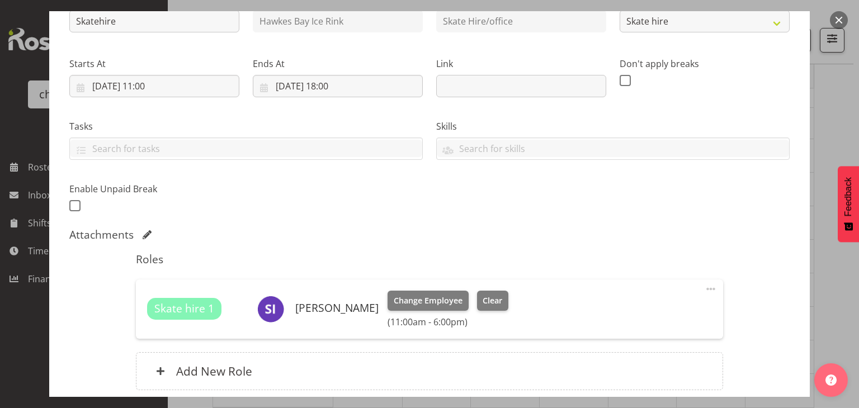
click at [835, 15] on button "button" at bounding box center [839, 20] width 18 height 18
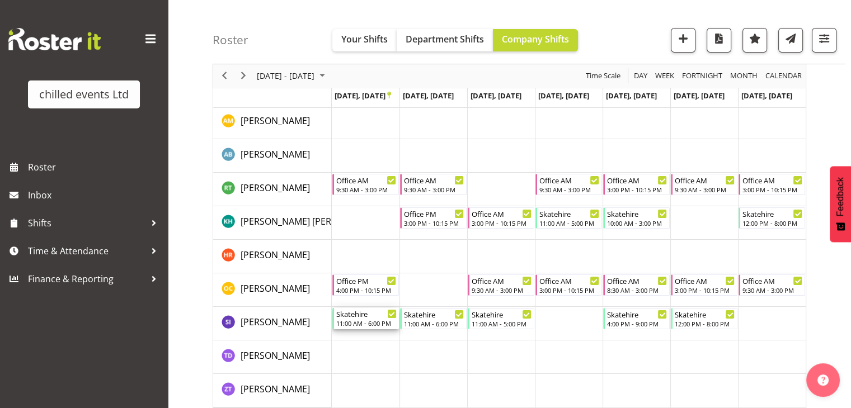
click at [369, 315] on div "Skatehire" at bounding box center [366, 313] width 60 height 11
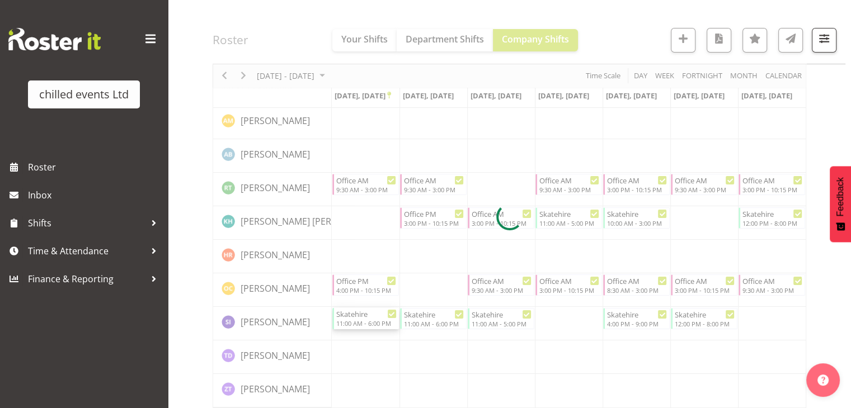
select select
select select "8"
select select "2025"
select select "18"
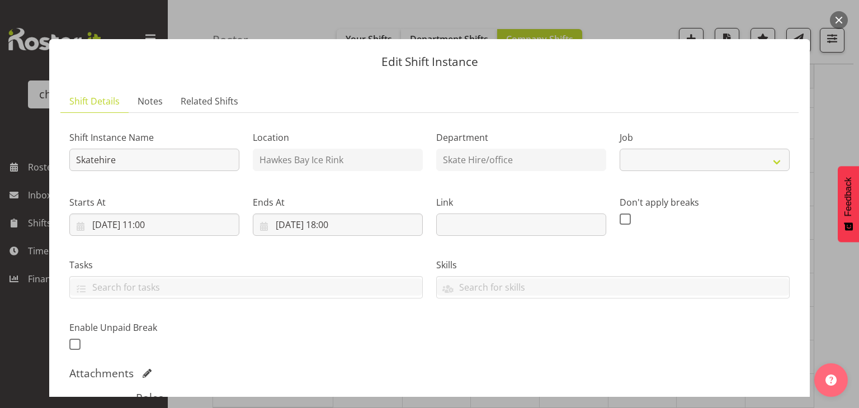
select select "843"
click at [340, 223] on input "22/09/2025, 18:00" at bounding box center [338, 225] width 170 height 22
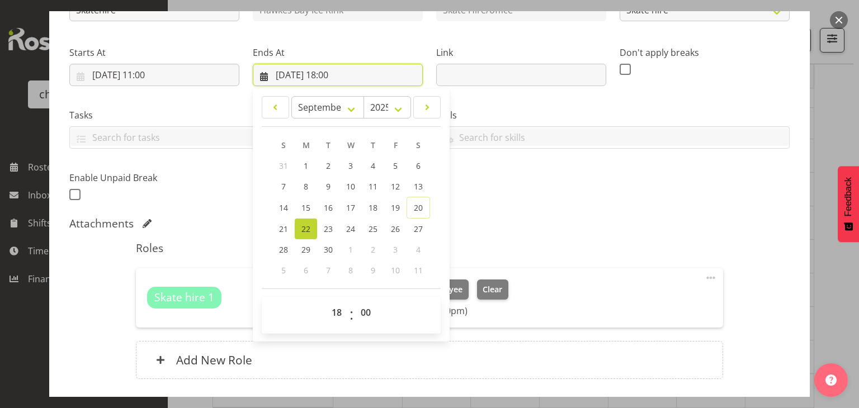
scroll to position [154, 0]
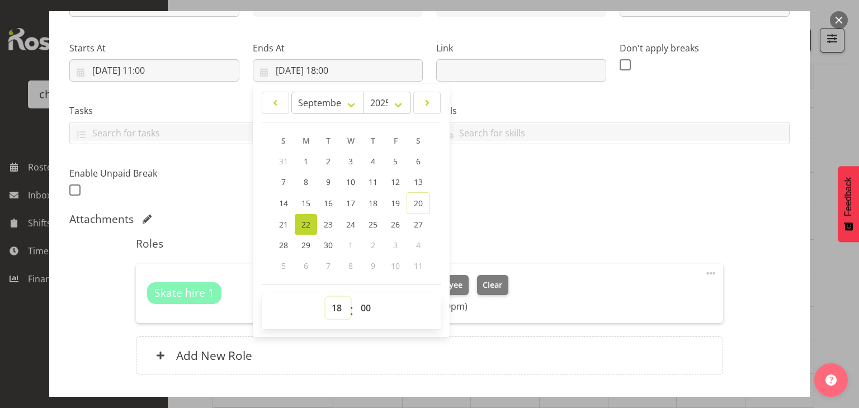
click at [329, 306] on select "00 01 02 03 04 05 06 07 08 09 10 11 12 13 14 15 16 17 18 19 20 21 22 23" at bounding box center [337, 308] width 25 height 22
select select "17"
click at [325, 297] on select "00 01 02 03 04 05 06 07 08 09 10 11 12 13 14 15 16 17 18 19 20 21 22 23" at bounding box center [337, 308] width 25 height 22
type input "22/09/2025, 17:00"
click at [503, 216] on div "Attachments" at bounding box center [429, 218] width 720 height 13
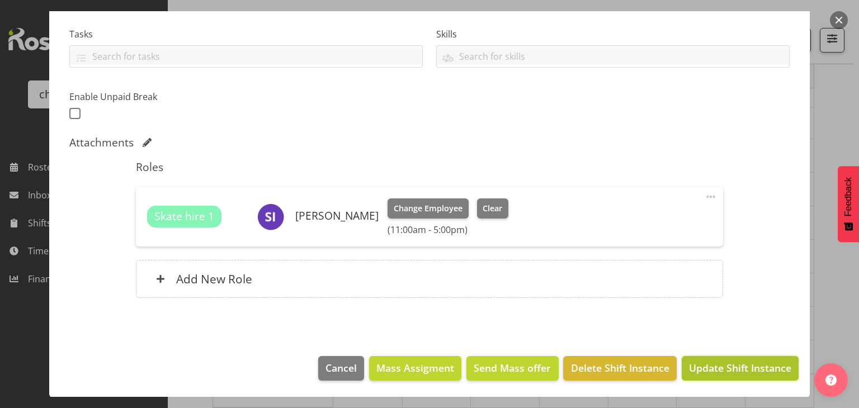
click at [722, 365] on span "Update Shift Instance" at bounding box center [740, 368] width 102 height 15
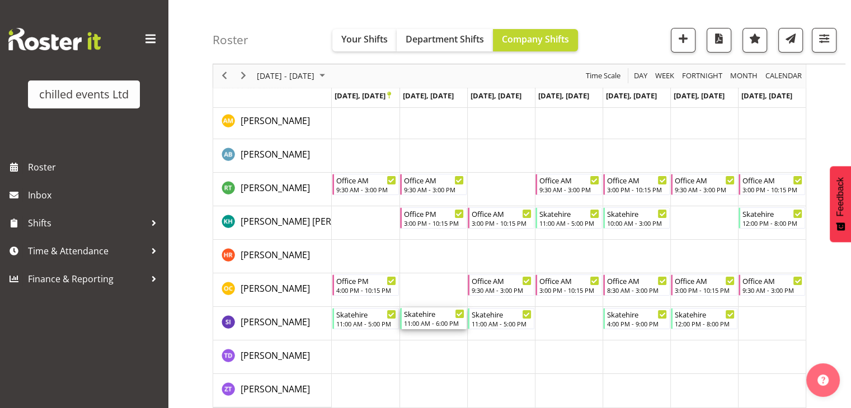
click at [433, 324] on div "11:00 AM - 6:00 PM" at bounding box center [434, 323] width 60 height 9
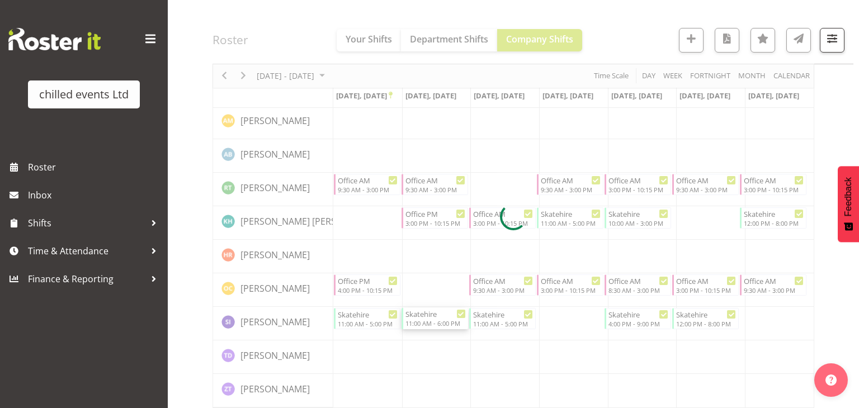
select select
select select "8"
select select "2025"
select select "18"
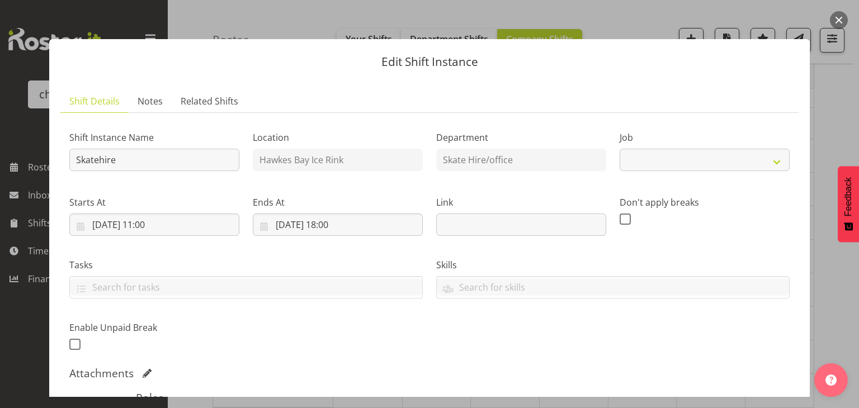
select select "843"
click at [325, 230] on input "23/09/2025, 18:00" at bounding box center [338, 225] width 170 height 22
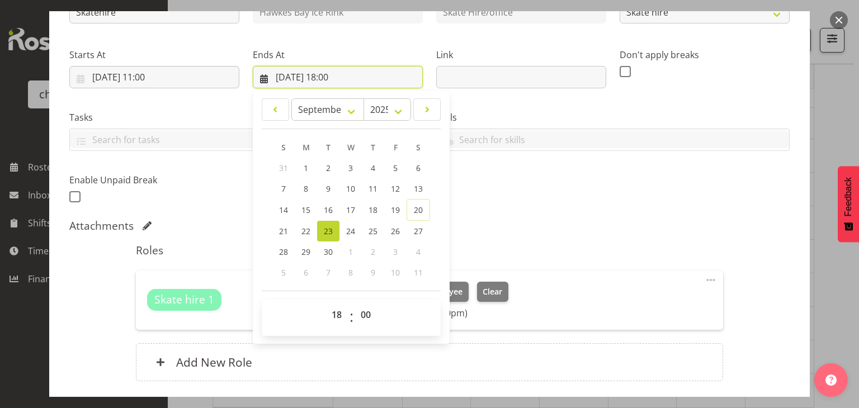
scroll to position [150, 0]
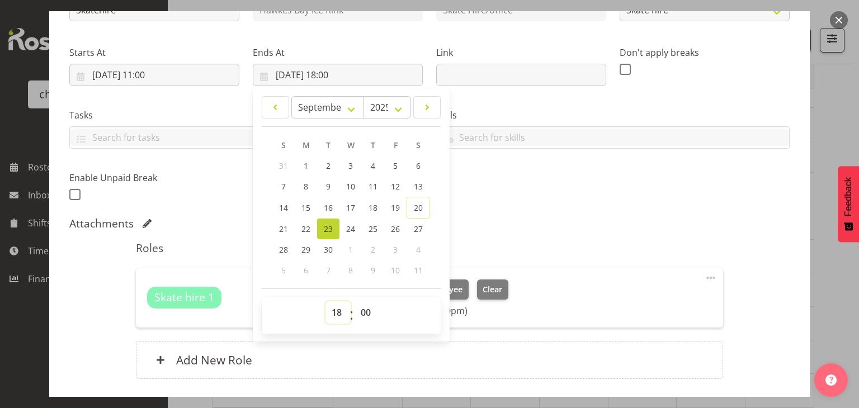
click at [336, 314] on select "00 01 02 03 04 05 06 07 08 09 10 11 12 13 14 15 16 17 18 19 20 21 22 23" at bounding box center [337, 312] width 25 height 22
select select "17"
click at [325, 301] on select "00 01 02 03 04 05 06 07 08 09 10 11 12 13 14 15 16 17 18 19 20 21 22 23" at bounding box center [337, 312] width 25 height 22
type input "23/09/2025, 17:00"
click at [483, 232] on div "Shift Instance Name Skatehire Location Hawkes Bay Ice Rink Department Skate Hir…" at bounding box center [429, 182] width 720 height 421
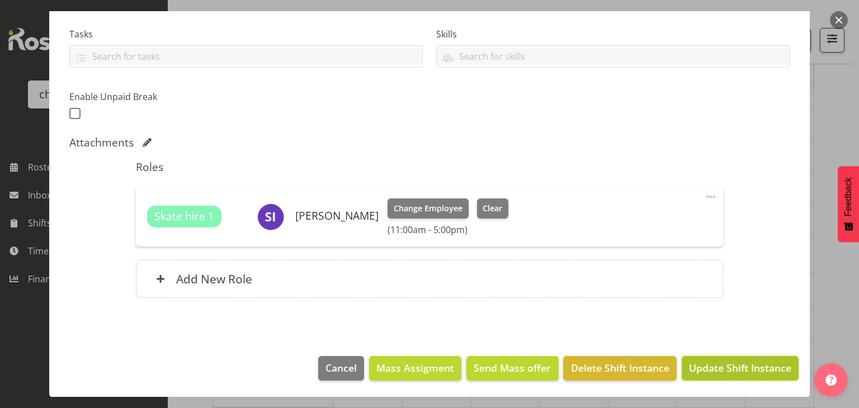
click at [702, 362] on span "Update Shift Instance" at bounding box center [740, 368] width 102 height 15
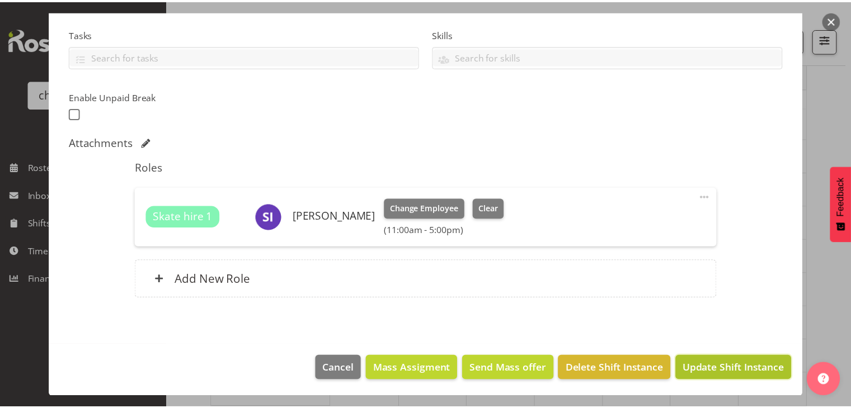
scroll to position [186, 0]
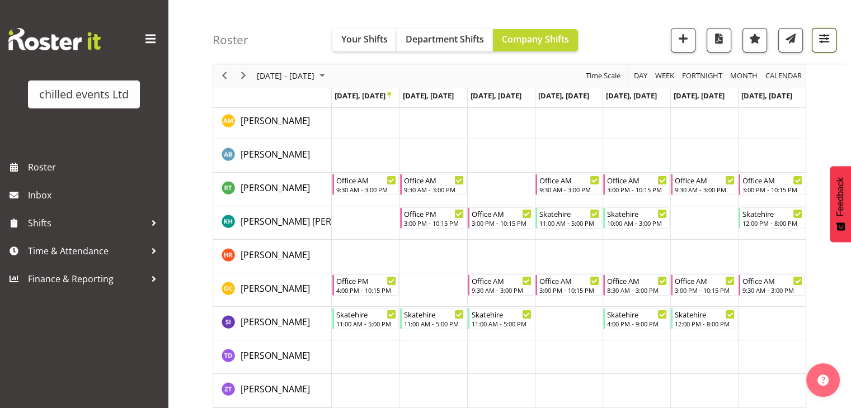
click at [818, 39] on span "button" at bounding box center [823, 38] width 15 height 15
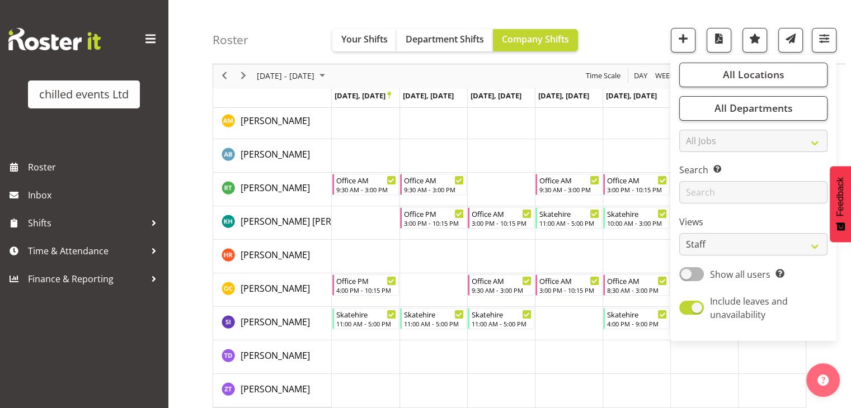
click at [643, 15] on div "Roster Your Shifts Department Shifts Company Shifts All Locations Clear Hamilto…" at bounding box center [528, 32] width 632 height 64
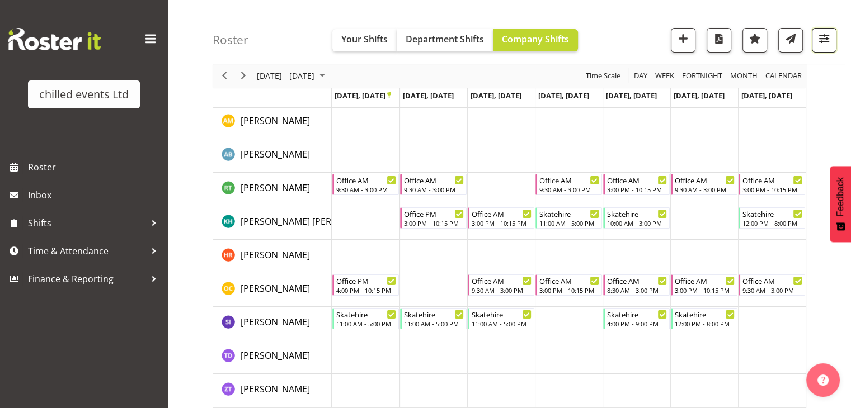
click at [819, 41] on span "button" at bounding box center [823, 38] width 15 height 15
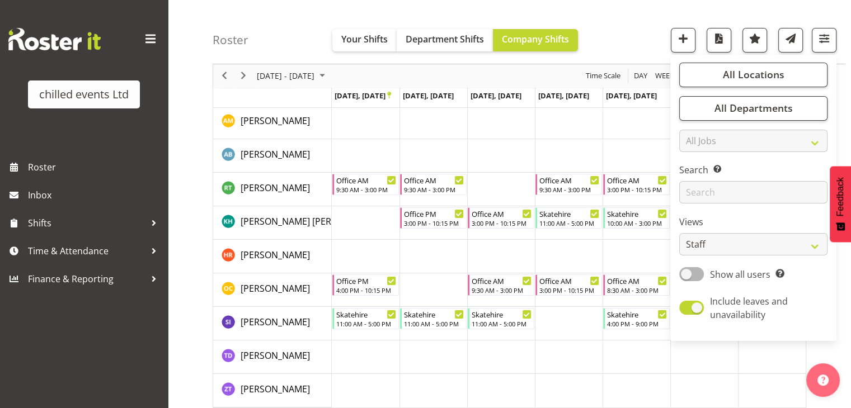
click at [642, 30] on div "Roster Your Shifts Department Shifts Company Shifts All Locations Clear Hamilto…" at bounding box center [528, 32] width 632 height 64
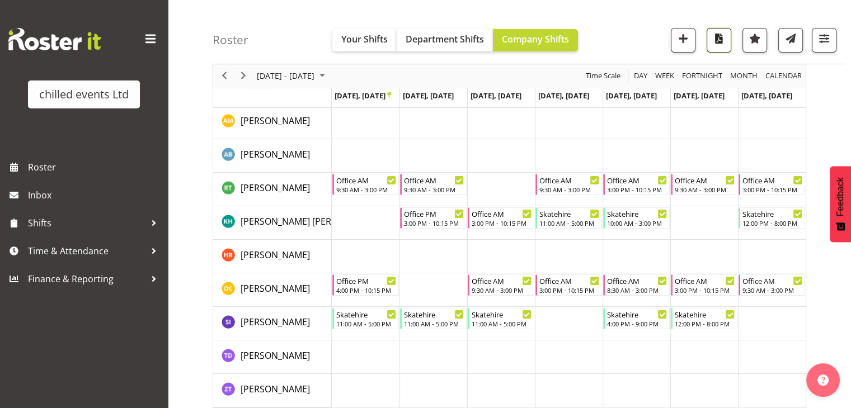
click at [721, 40] on span "button" at bounding box center [718, 38] width 15 height 15
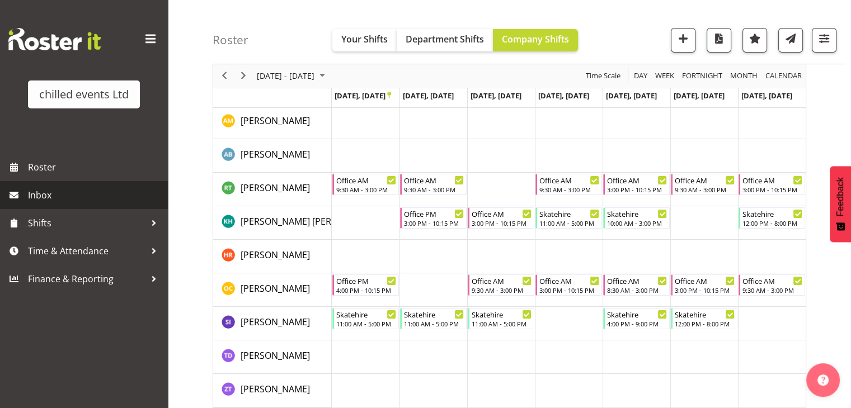
click at [75, 196] on span "Inbox" at bounding box center [95, 195] width 134 height 17
